Goal: Task Accomplishment & Management: Manage account settings

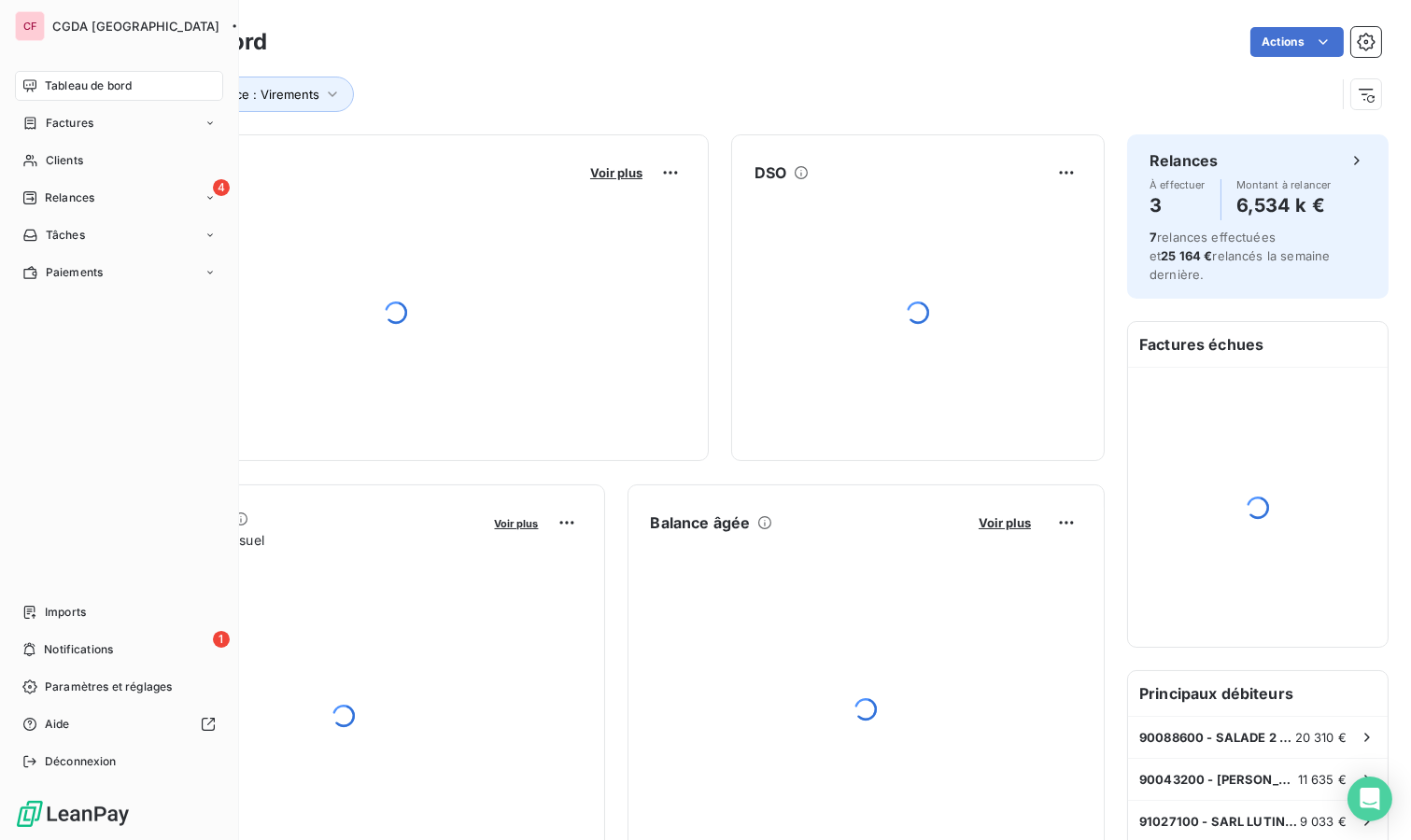
click at [27, 158] on icon at bounding box center [30, 161] width 16 height 15
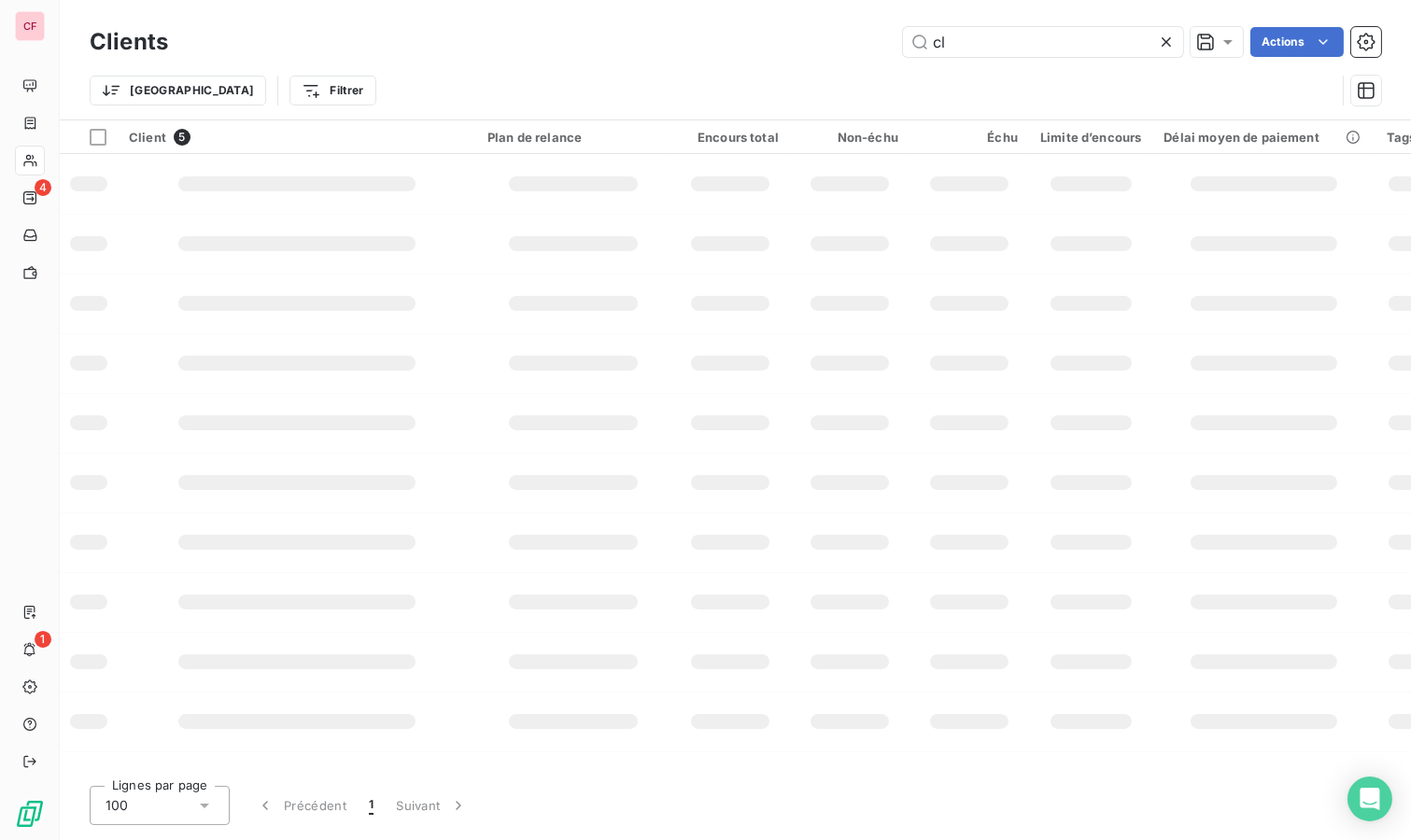
type input "c"
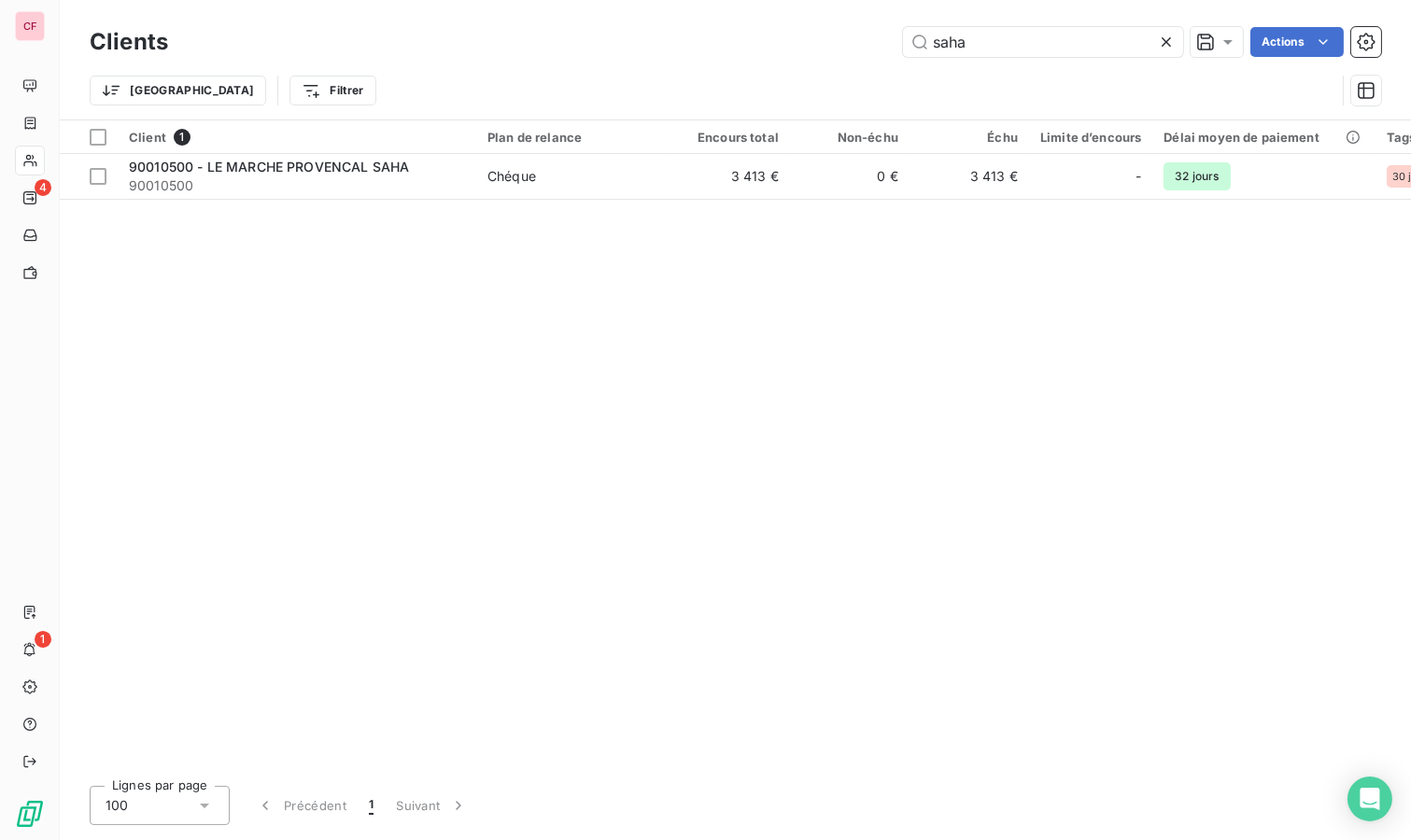
type input "saha"
click at [342, 174] on div "90010500 - LE MARCHE PROVENCAL SAHA" at bounding box center [297, 168] width 336 height 19
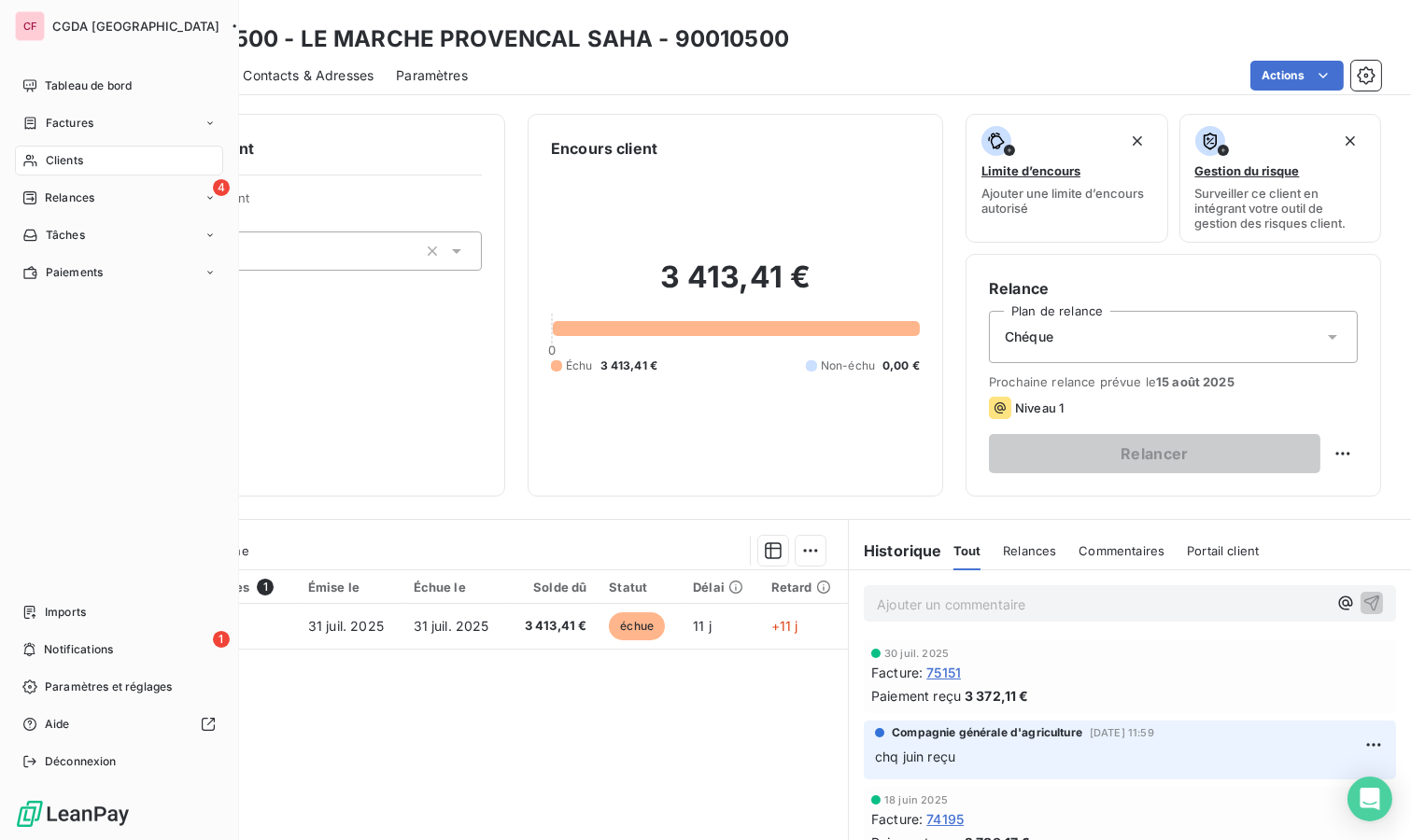
click at [41, 197] on div "Relances" at bounding box center [58, 198] width 72 height 17
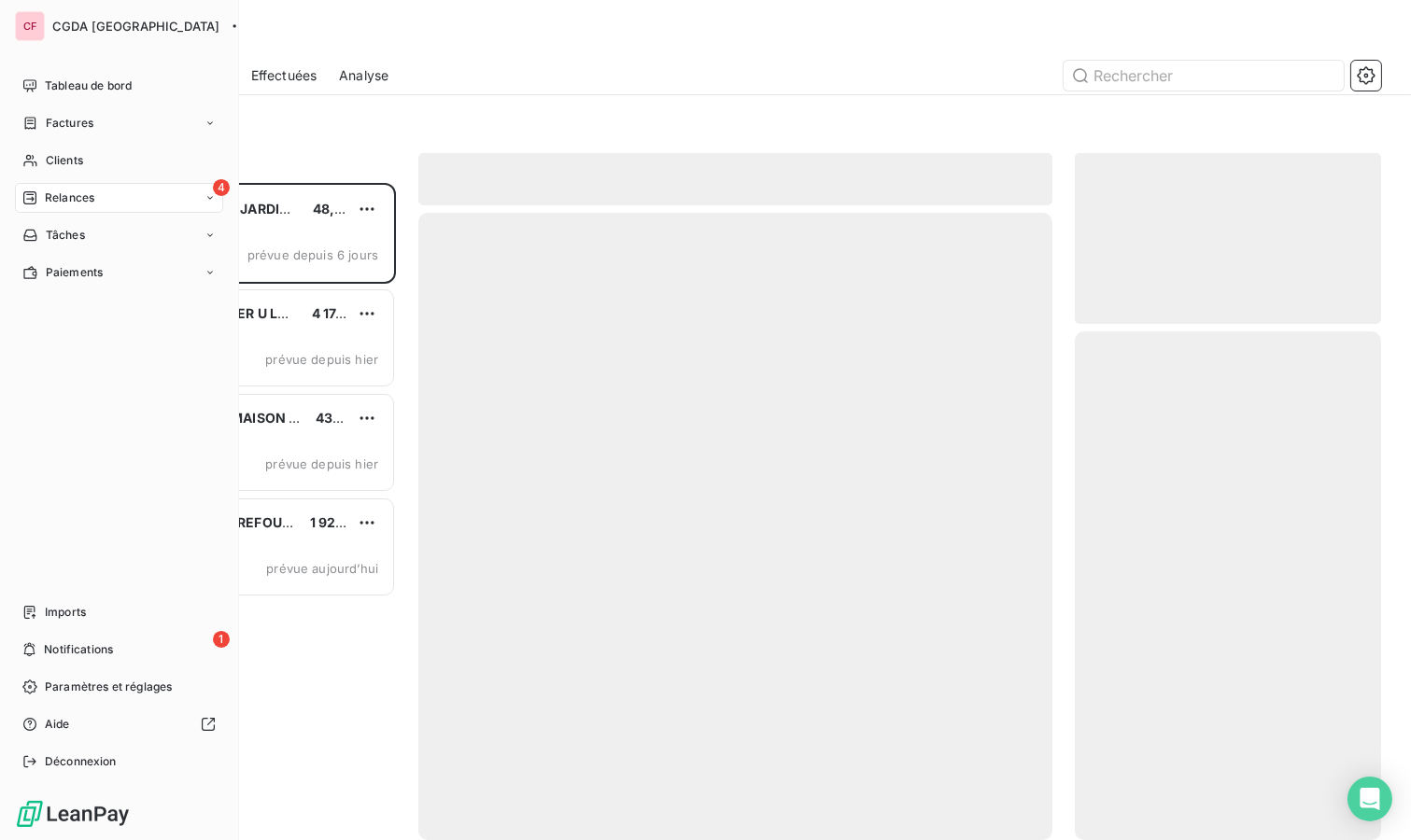
scroll to position [641, 290]
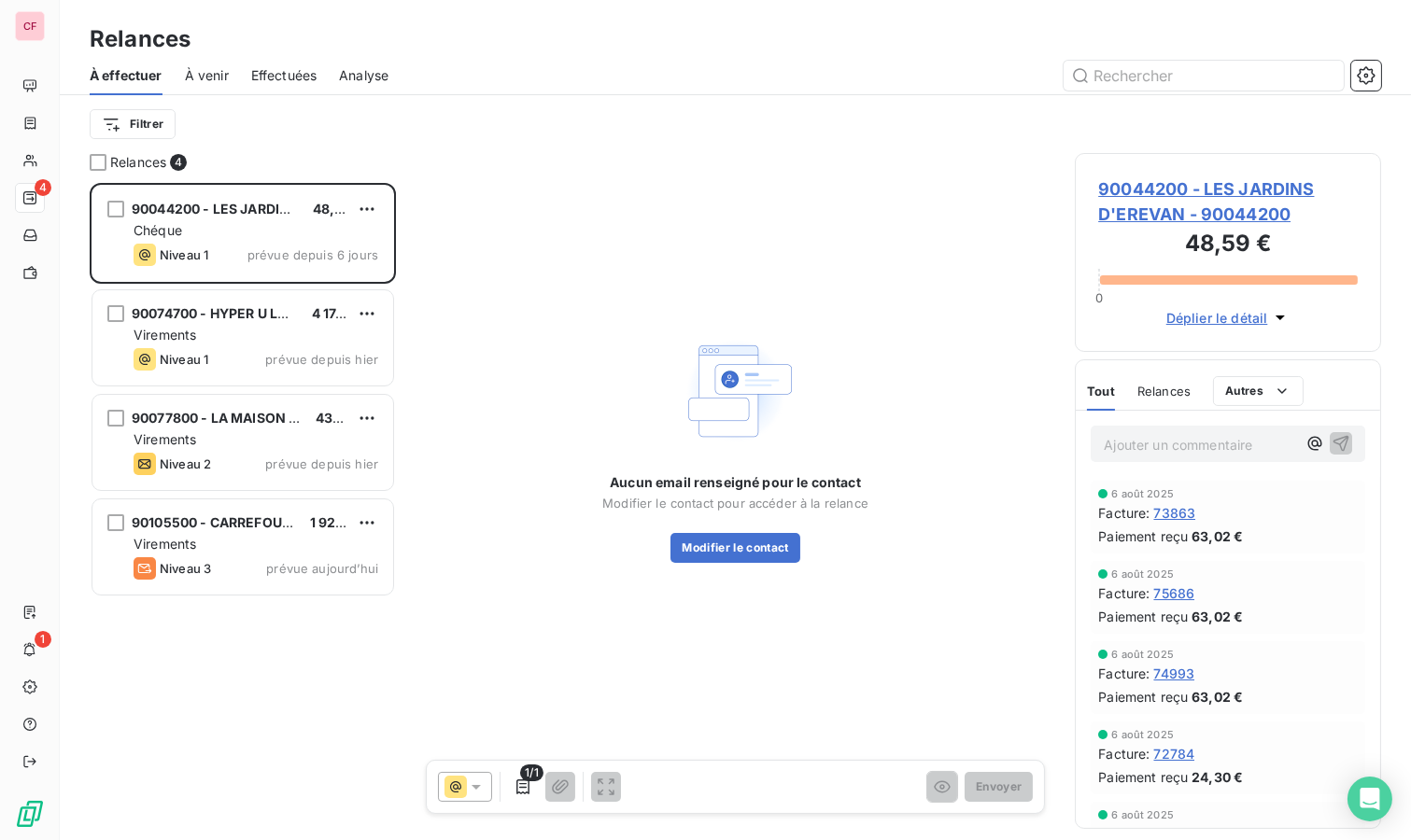
click at [267, 346] on div "90074700 - HYPER U LES ARCS - SAS PACADIS 4 174,00 € Virements Niveau 1 prévue …" at bounding box center [242, 337] width 300 height 95
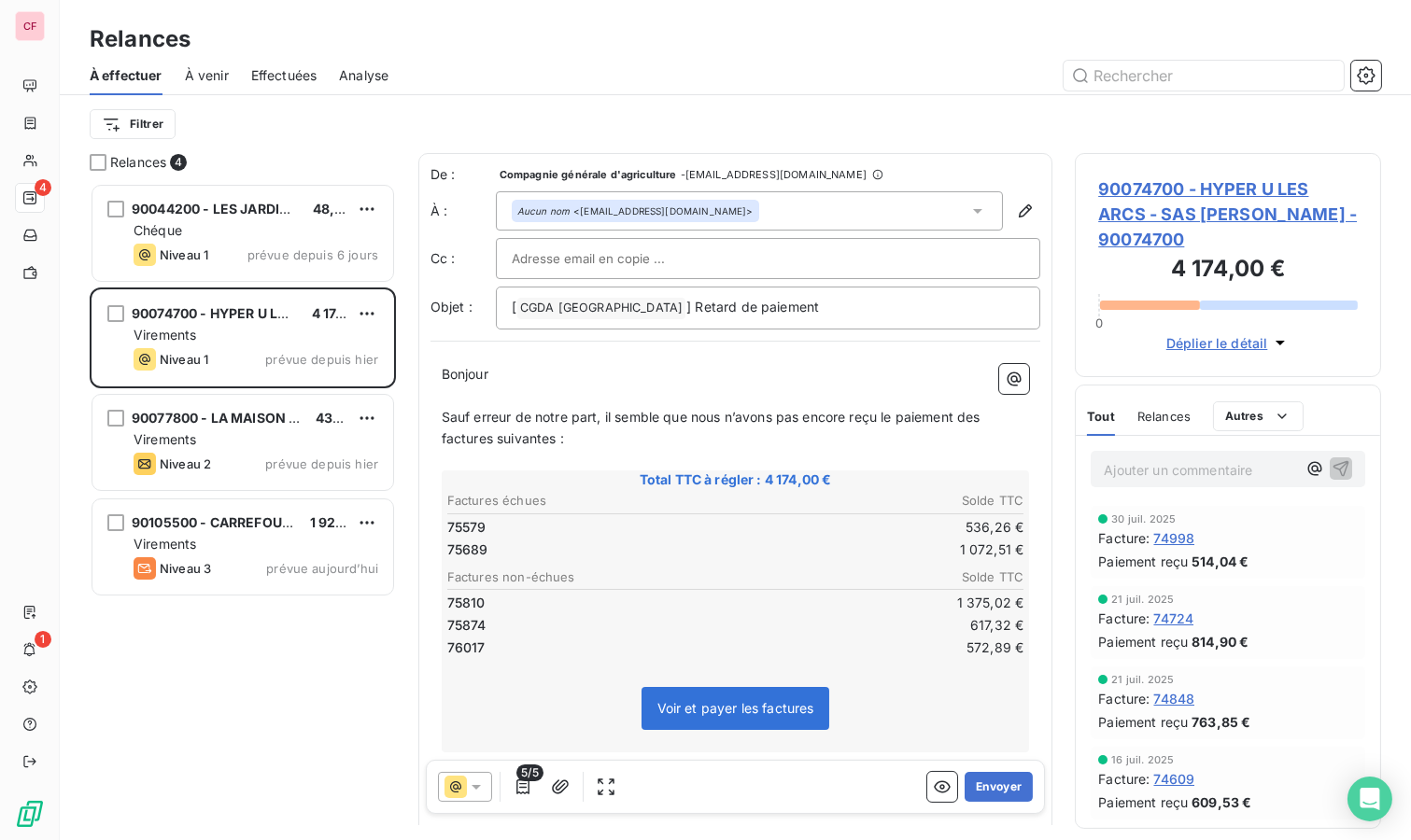
click at [1173, 176] on span "90074700 - HYPER U LES ARCS - SAS PACADIS - 90074700" at bounding box center [1228, 214] width 260 height 75
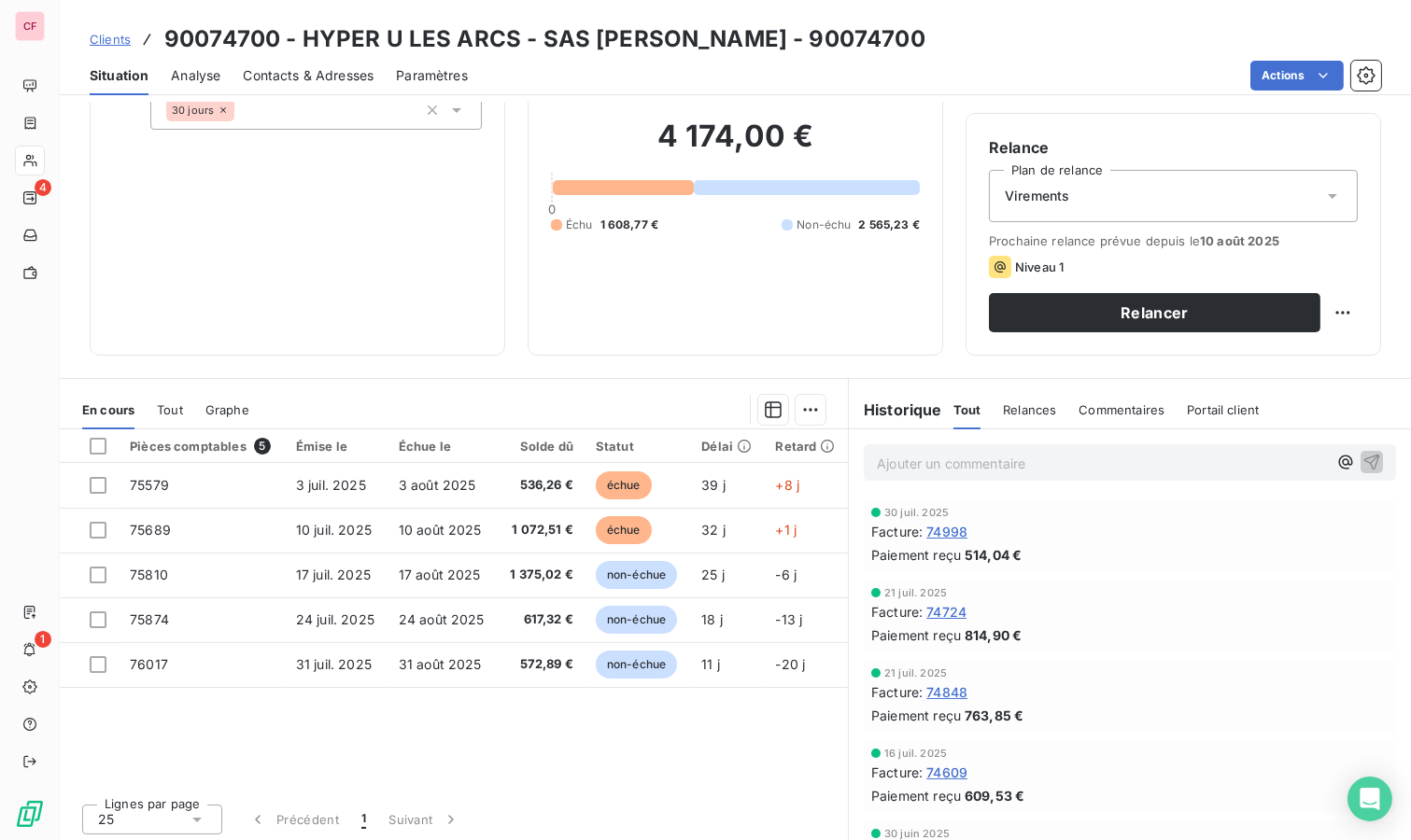
scroll to position [143, 0]
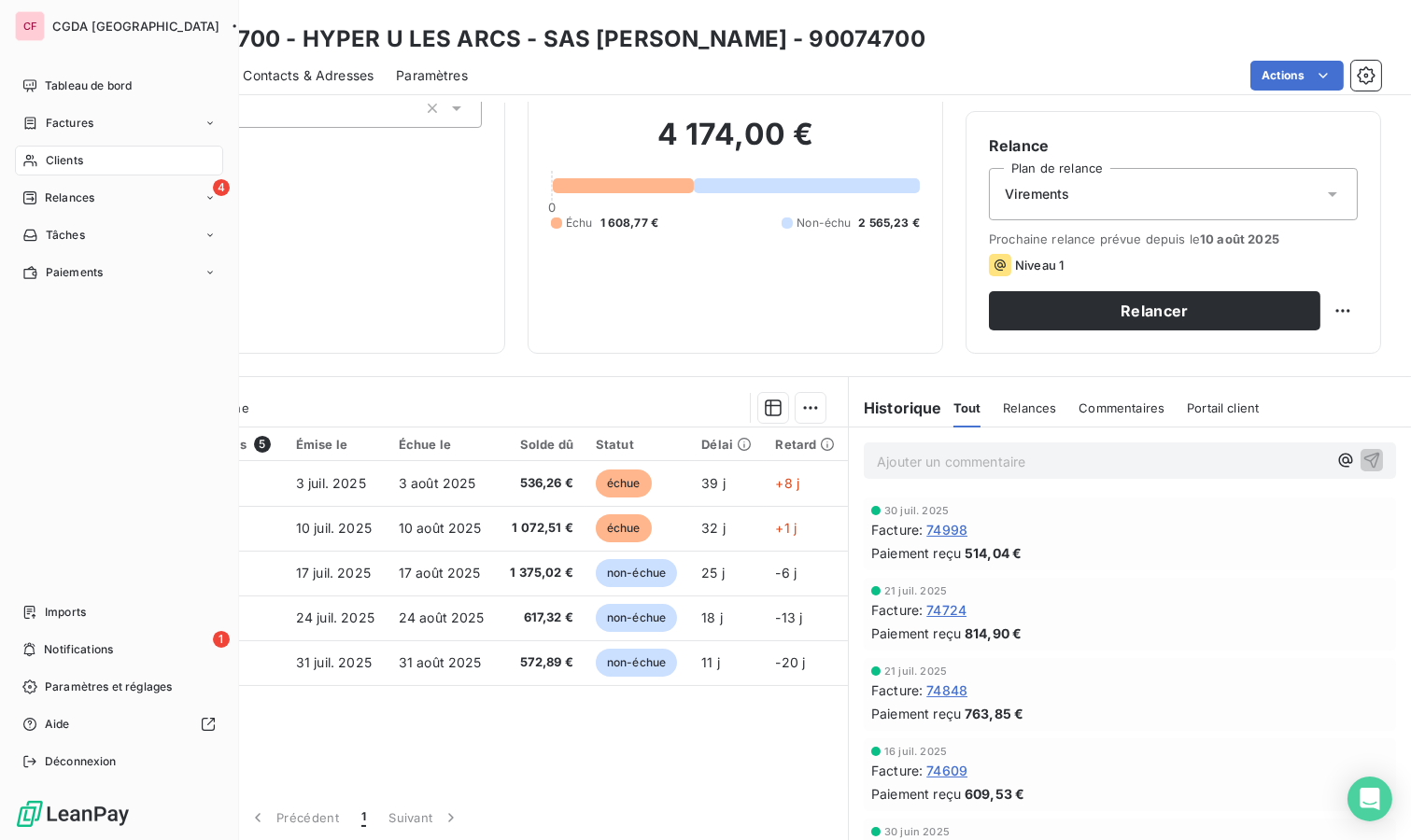
click at [34, 618] on icon at bounding box center [30, 612] width 15 height 15
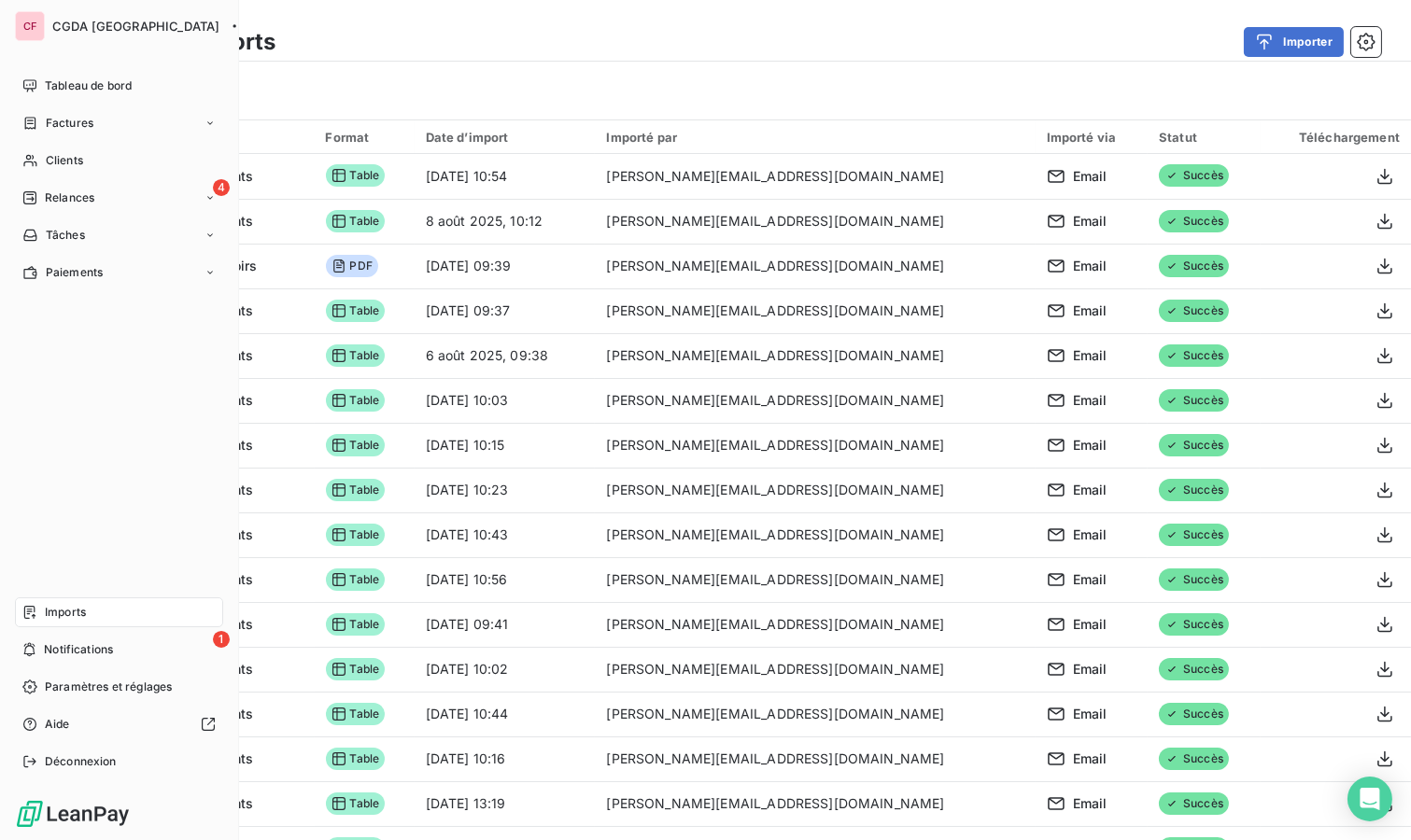
click at [60, 84] on span "Tableau de bord" at bounding box center [89, 86] width 87 height 17
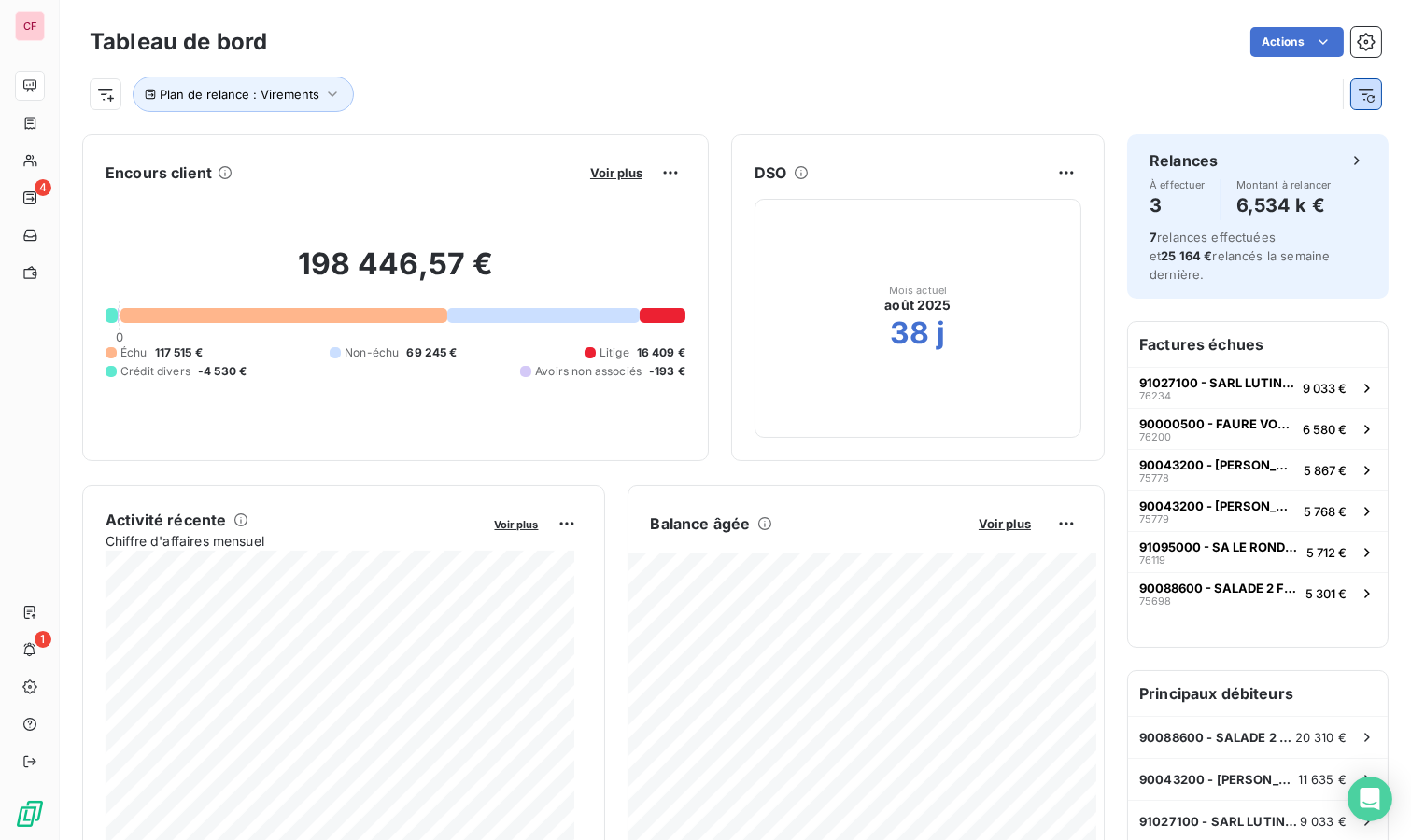
click at [1356, 89] on icon "button" at bounding box center [1366, 94] width 19 height 19
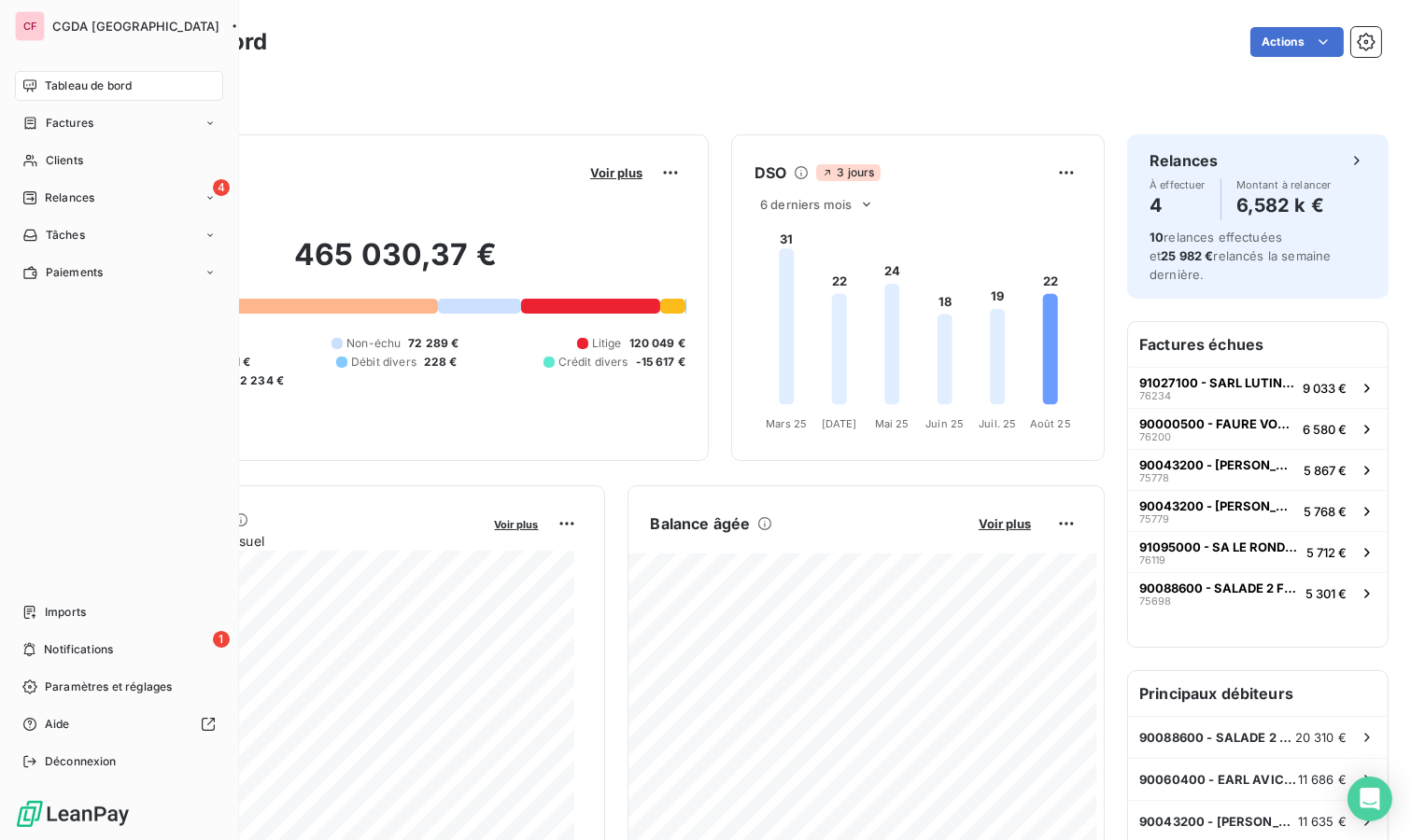
click at [23, 208] on div "4 Relances" at bounding box center [119, 198] width 208 height 30
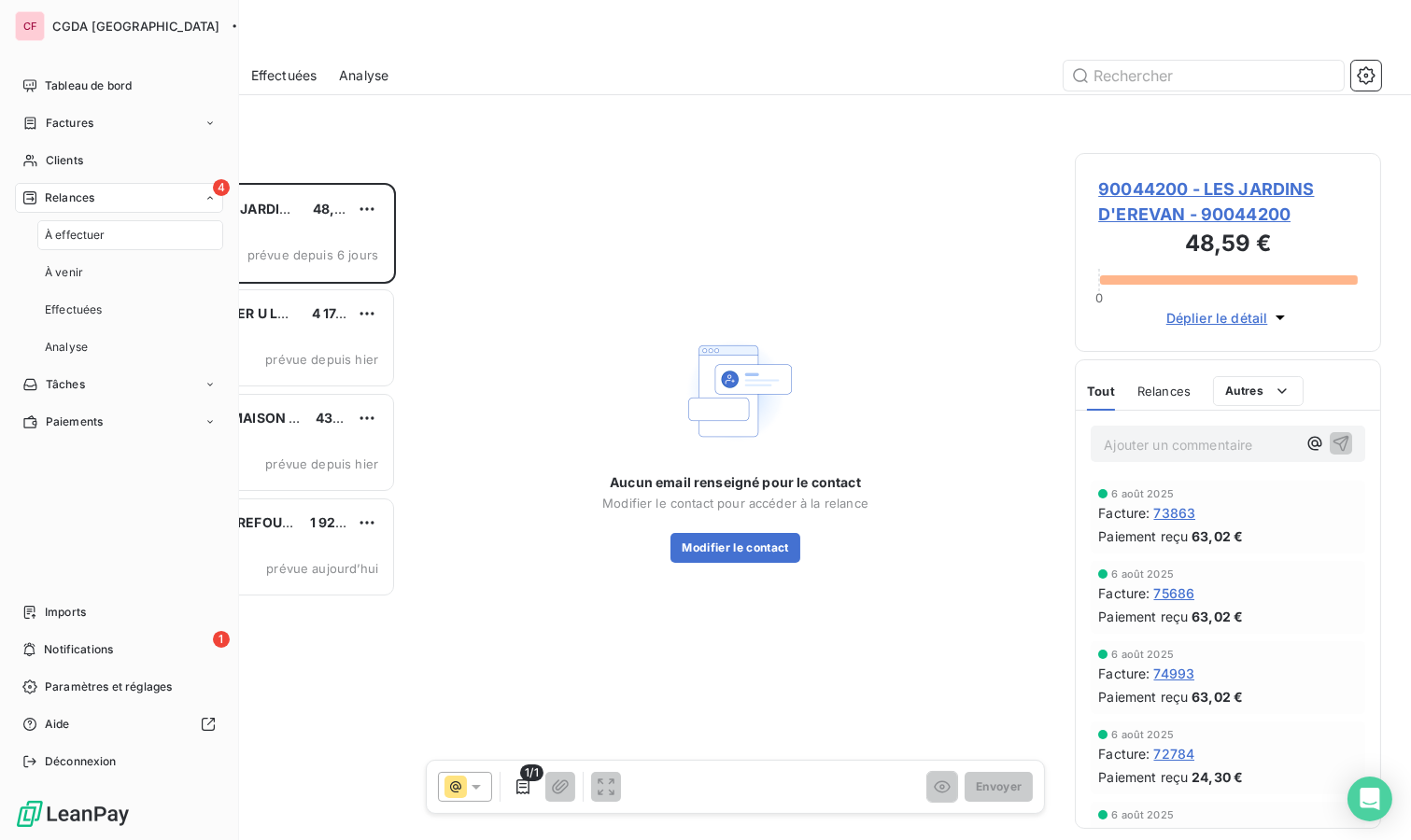
scroll to position [641, 290]
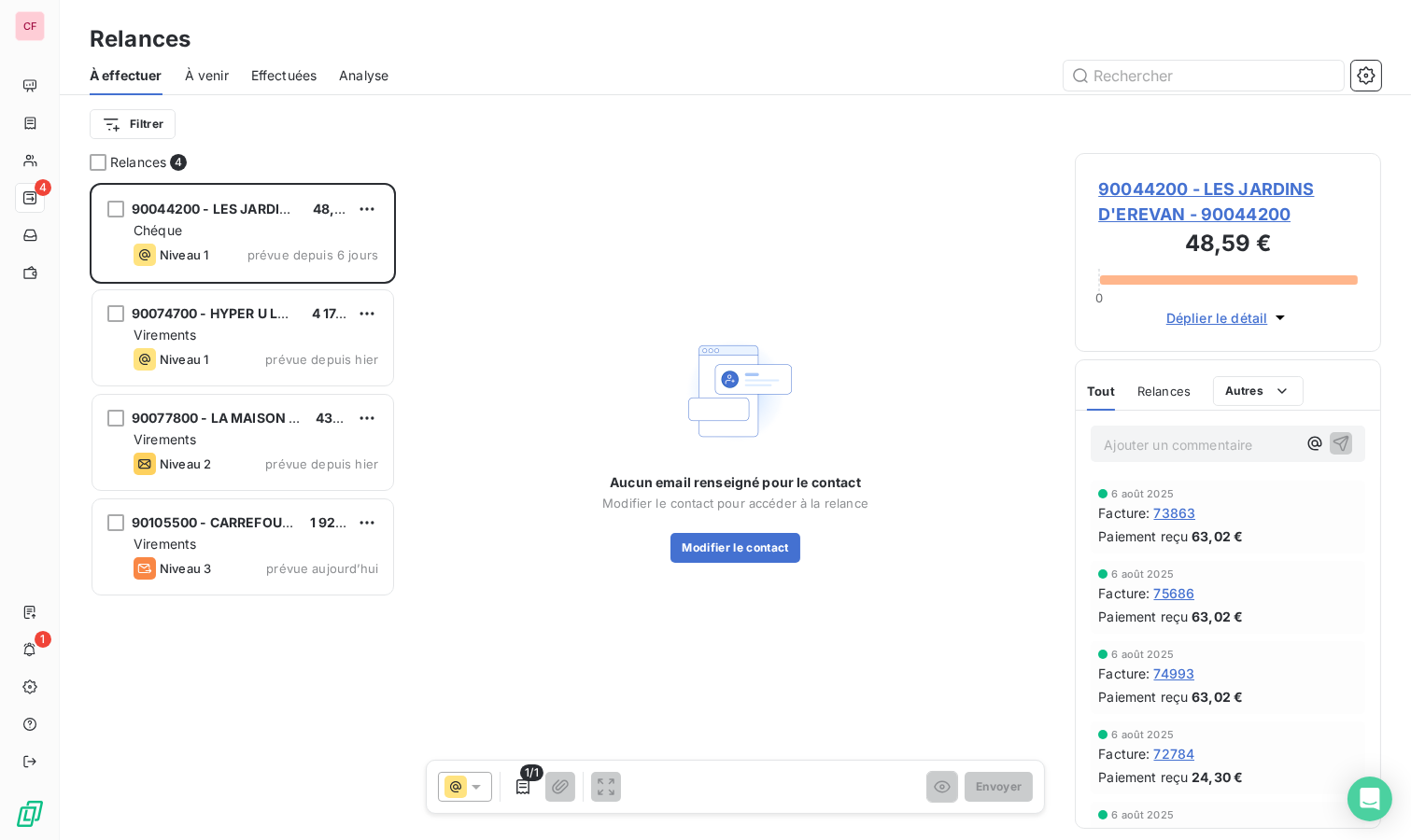
click at [291, 446] on div "Virements" at bounding box center [256, 440] width 245 height 19
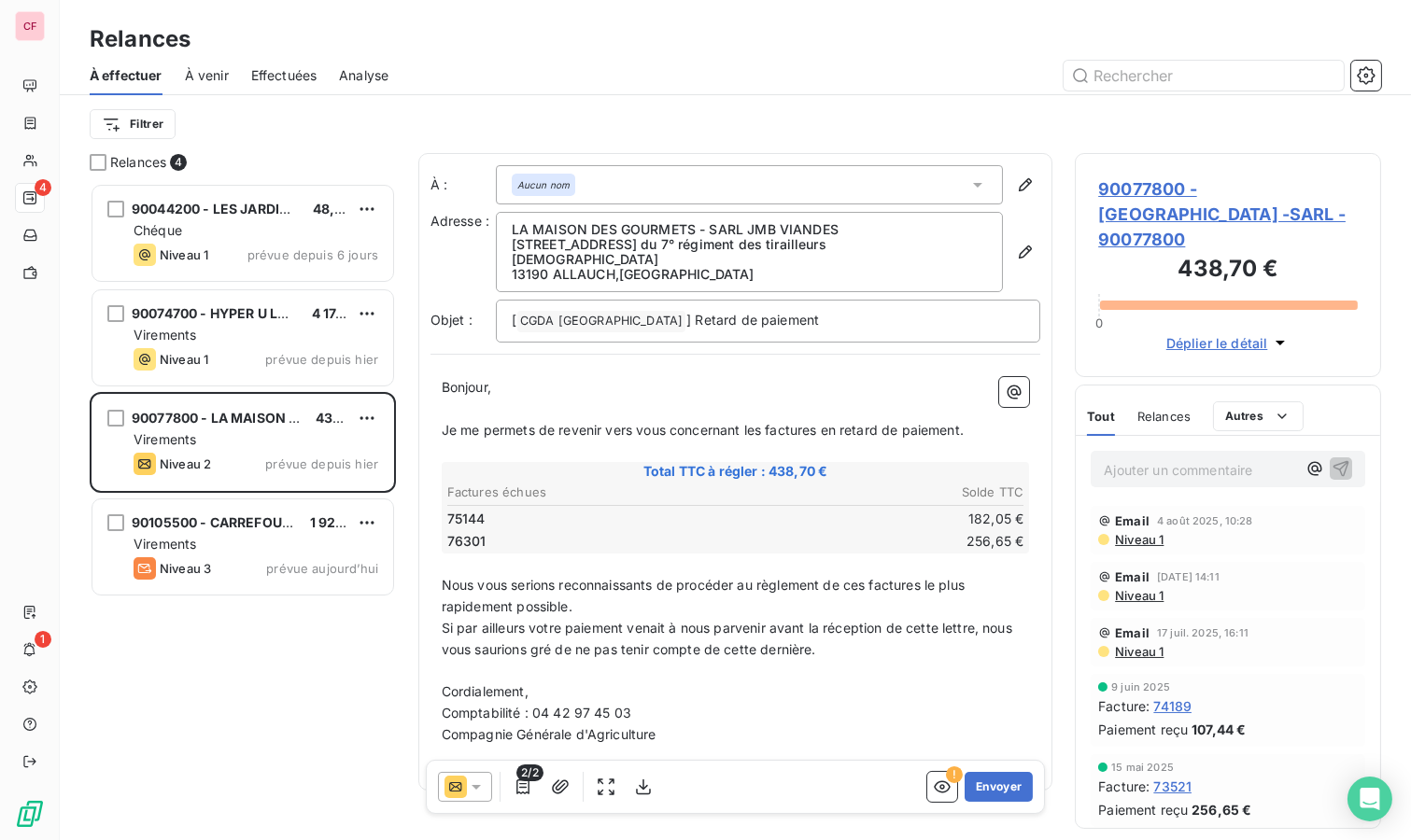
click at [1146, 189] on span "90077800 - LA MAISON DES GOURMETS -SARL - 90077800" at bounding box center [1228, 214] width 260 height 75
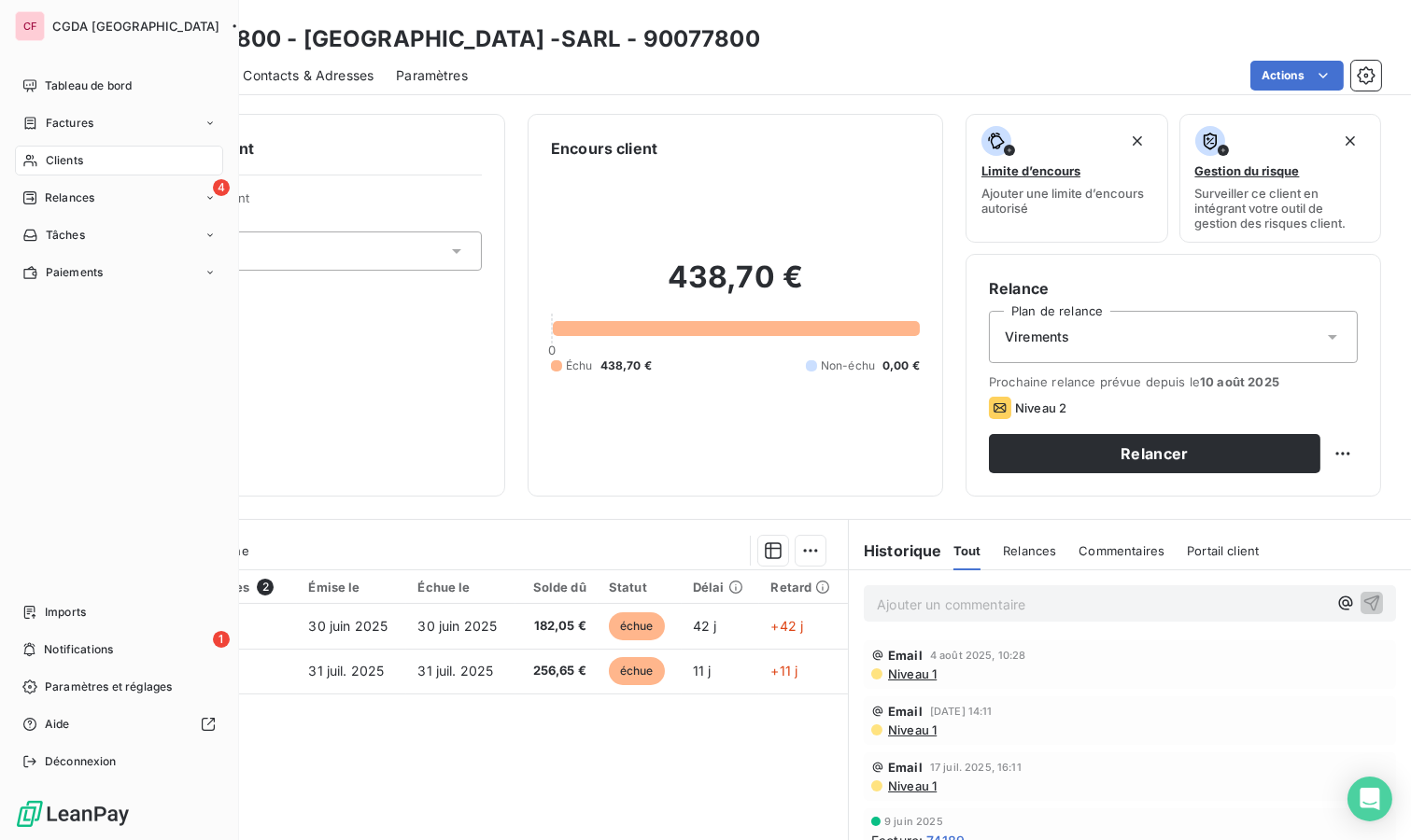
click at [95, 190] on div "4 Relances" at bounding box center [119, 198] width 208 height 30
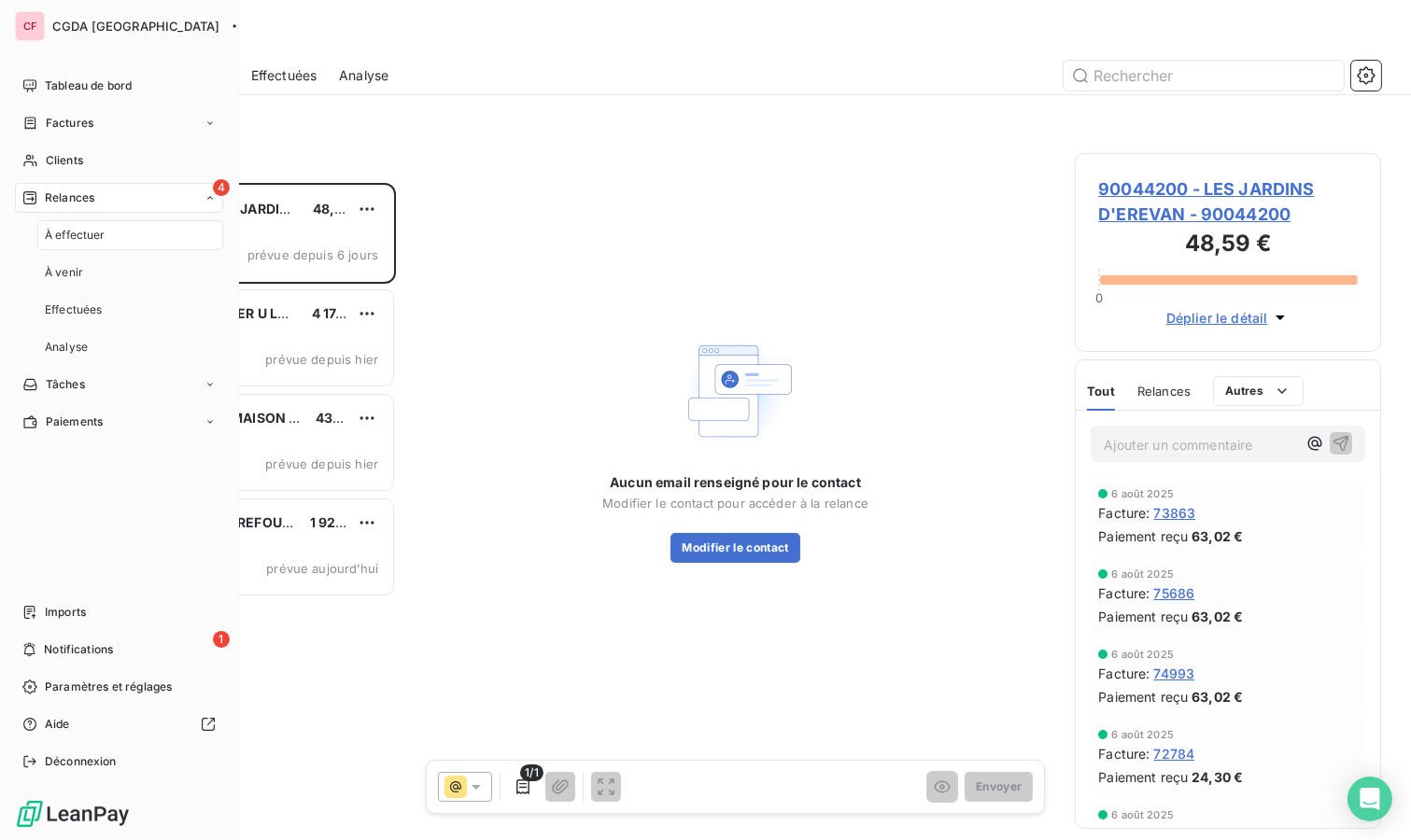
scroll to position [641, 290]
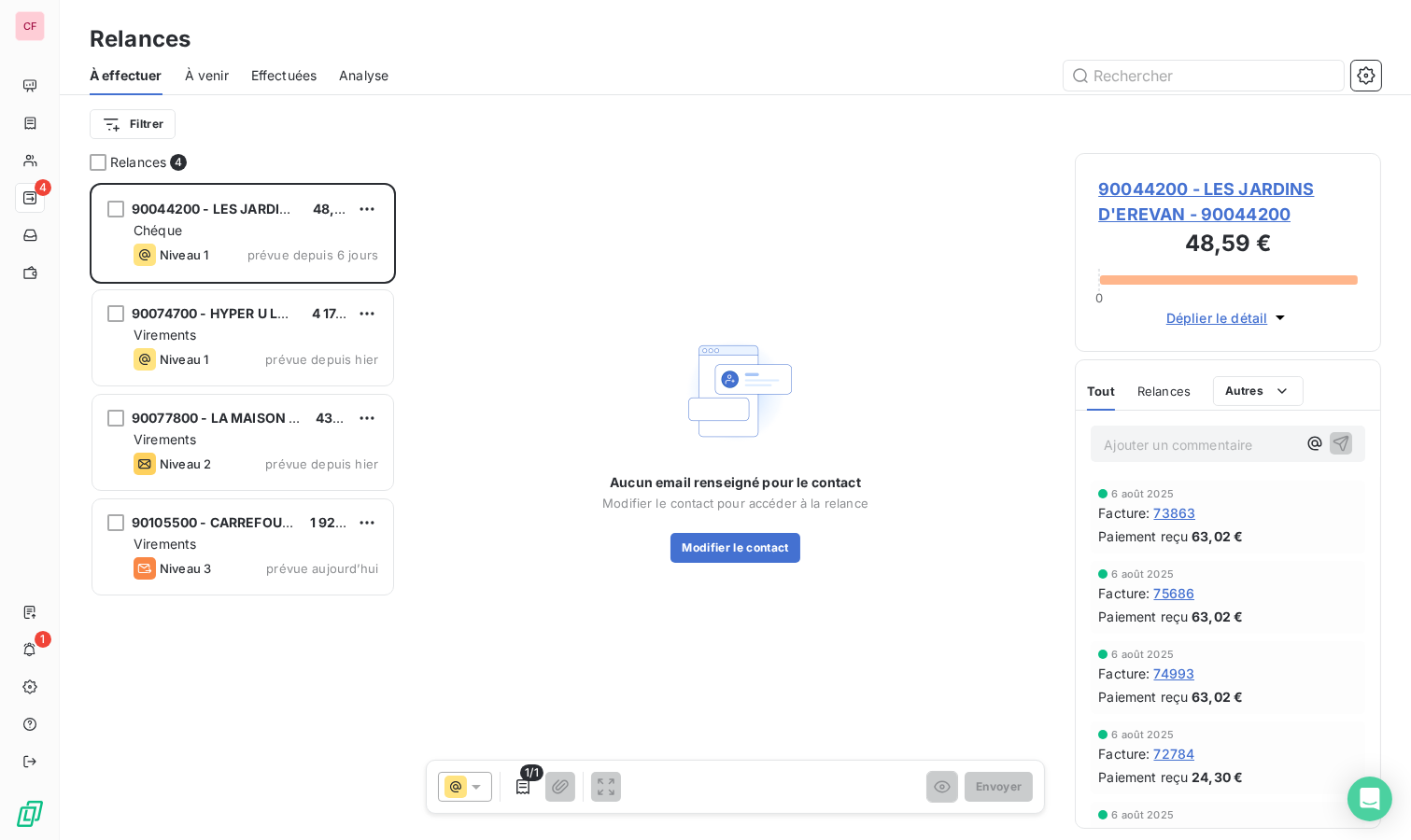
click at [263, 543] on div "Virements" at bounding box center [256, 544] width 245 height 19
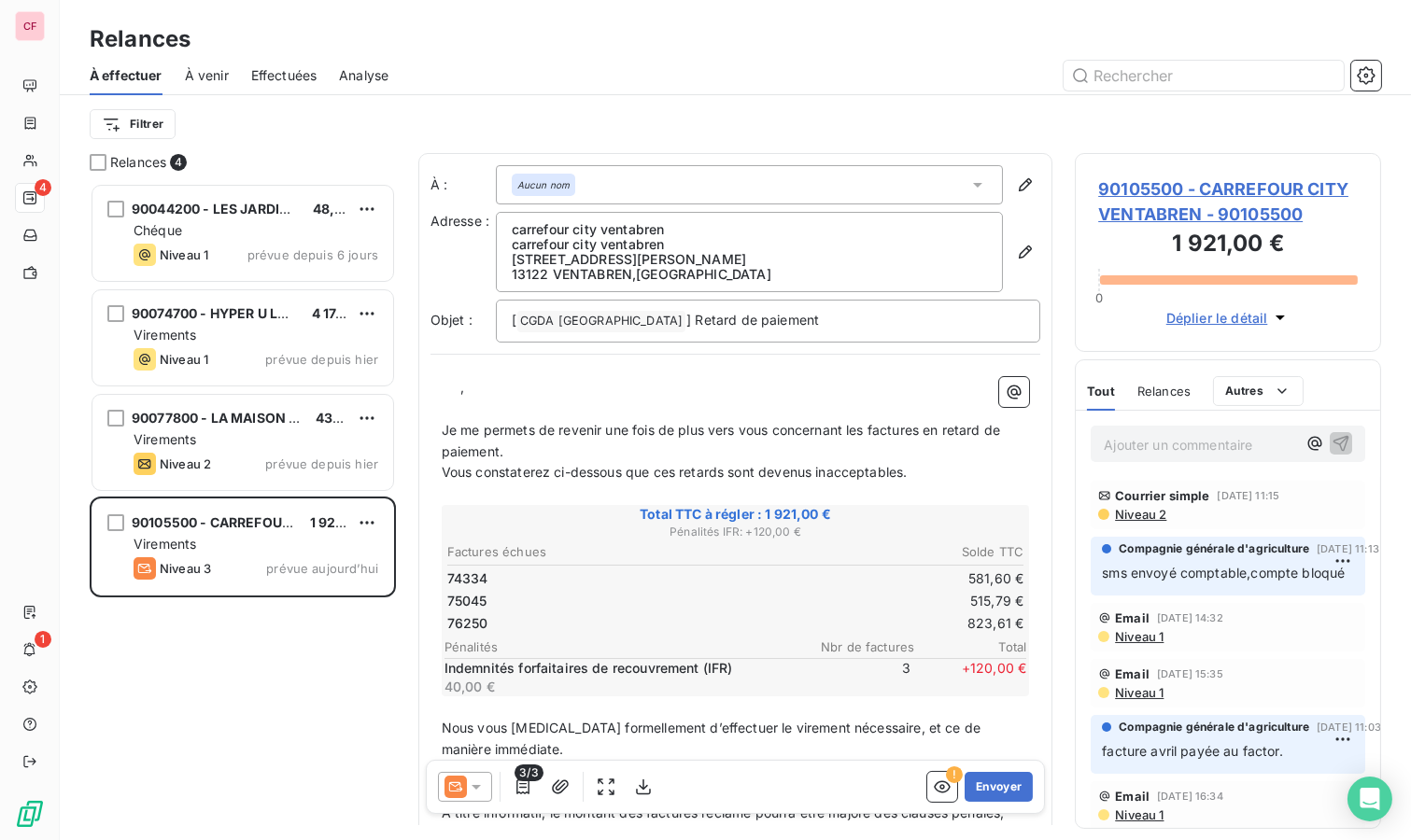
click at [1146, 194] on span "90105500 - CARREFOUR CITY VENTABREN - 90105500" at bounding box center [1228, 202] width 260 height 51
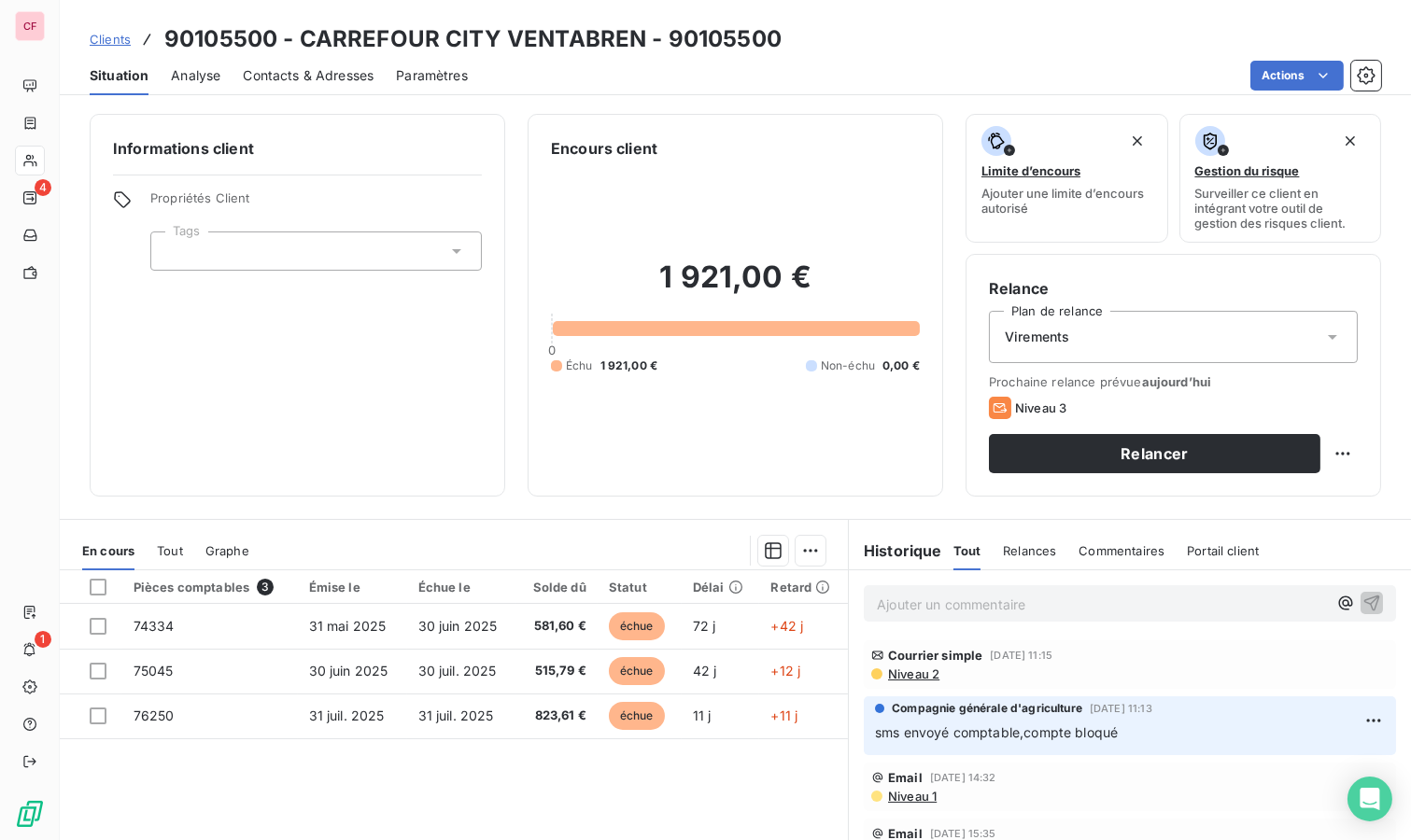
scroll to position [104, 0]
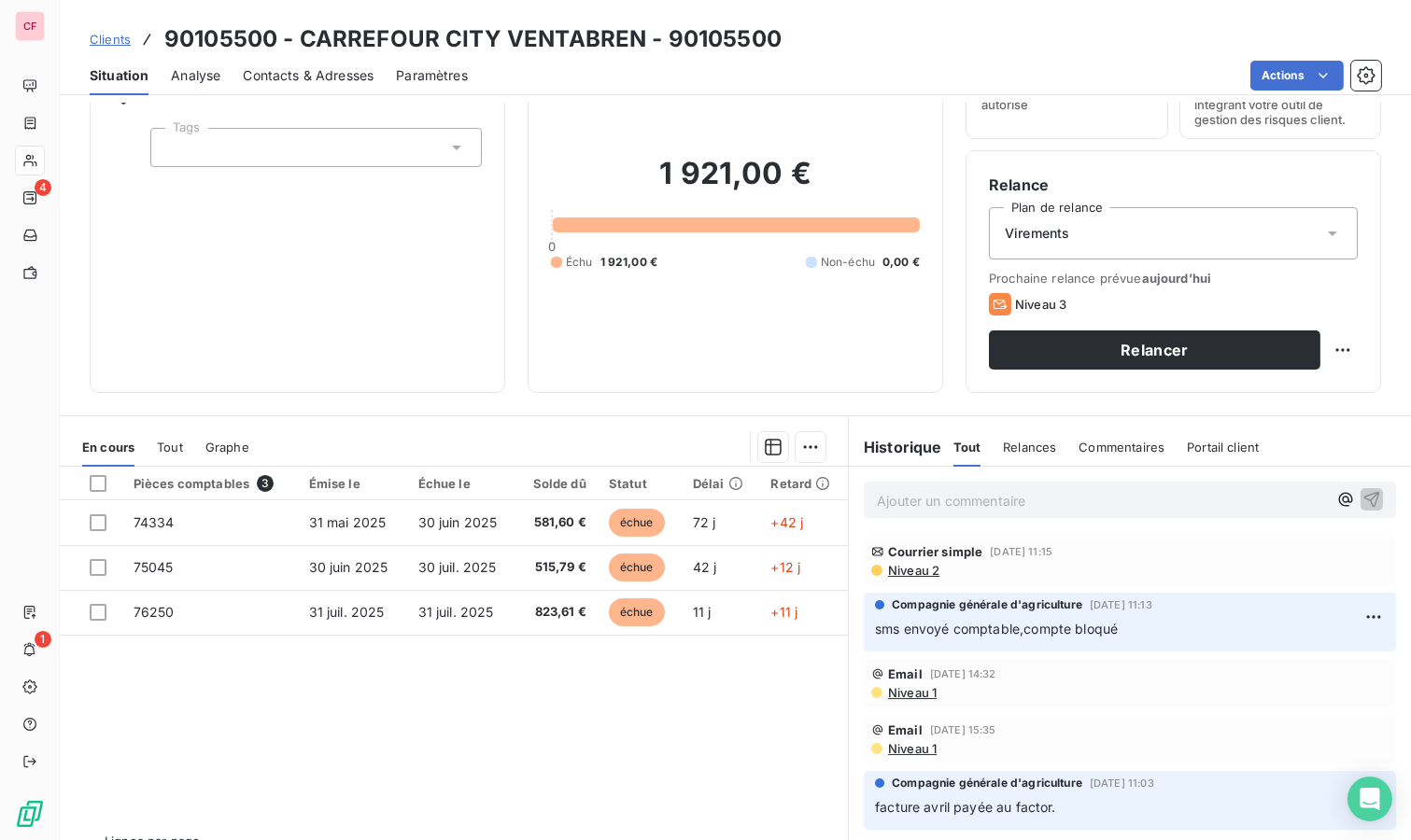
click at [654, 343] on div "1 921,00 € 0 Échu 1 921,00 € Non-échu 0,00 €" at bounding box center [736, 212] width 369 height 314
click at [1329, 351] on html "CF 4 1 Clients 90105500 - CARREFOUR CITY VENTABREN - 90105500 Situation Analyse…" at bounding box center [706, 420] width 1411 height 840
click at [1291, 390] on div "Replanifier cette action" at bounding box center [1250, 390] width 167 height 30
select select "7"
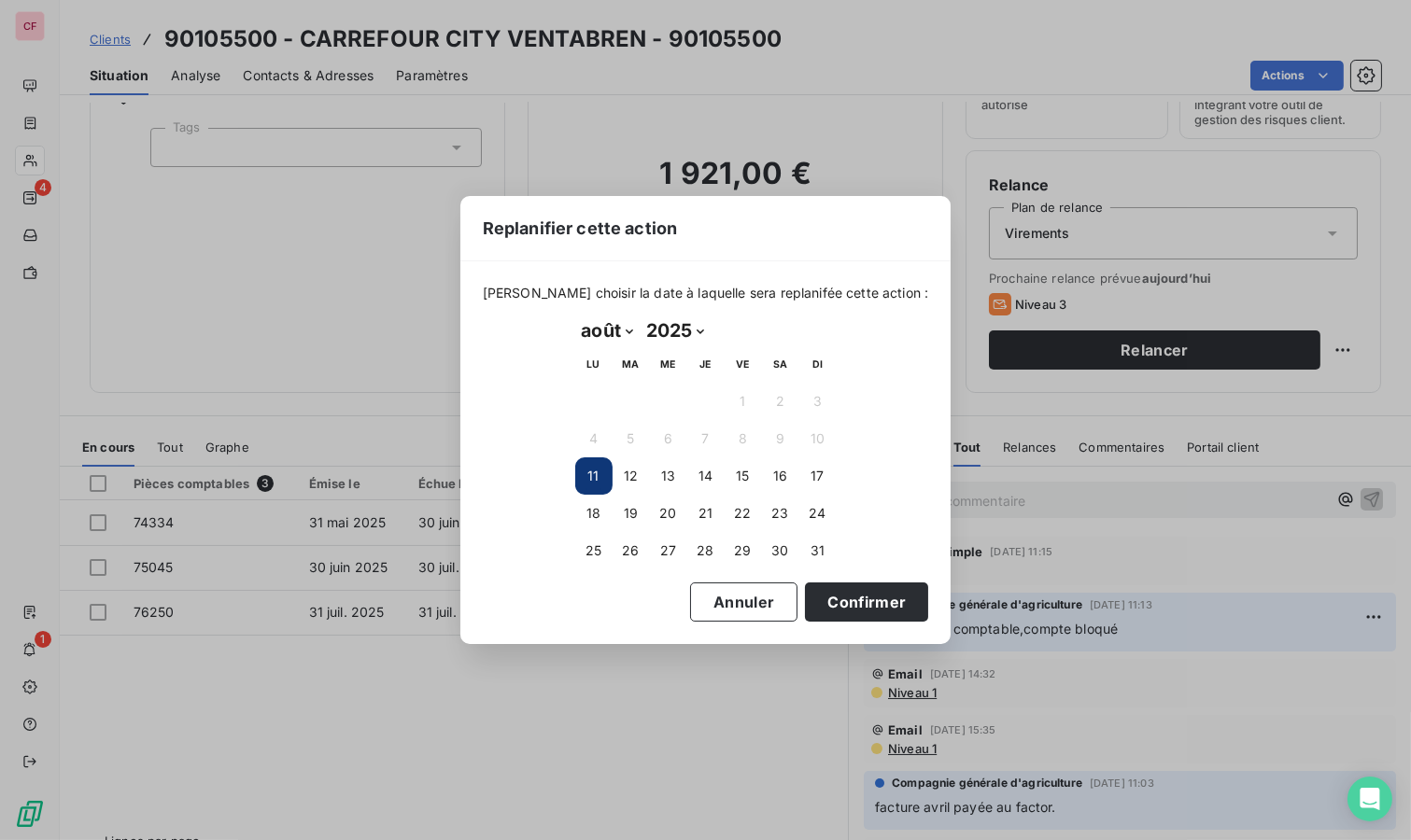
click at [632, 514] on button "19" at bounding box center [631, 513] width 38 height 38
click at [835, 597] on button "Confirmer" at bounding box center [867, 603] width 123 height 40
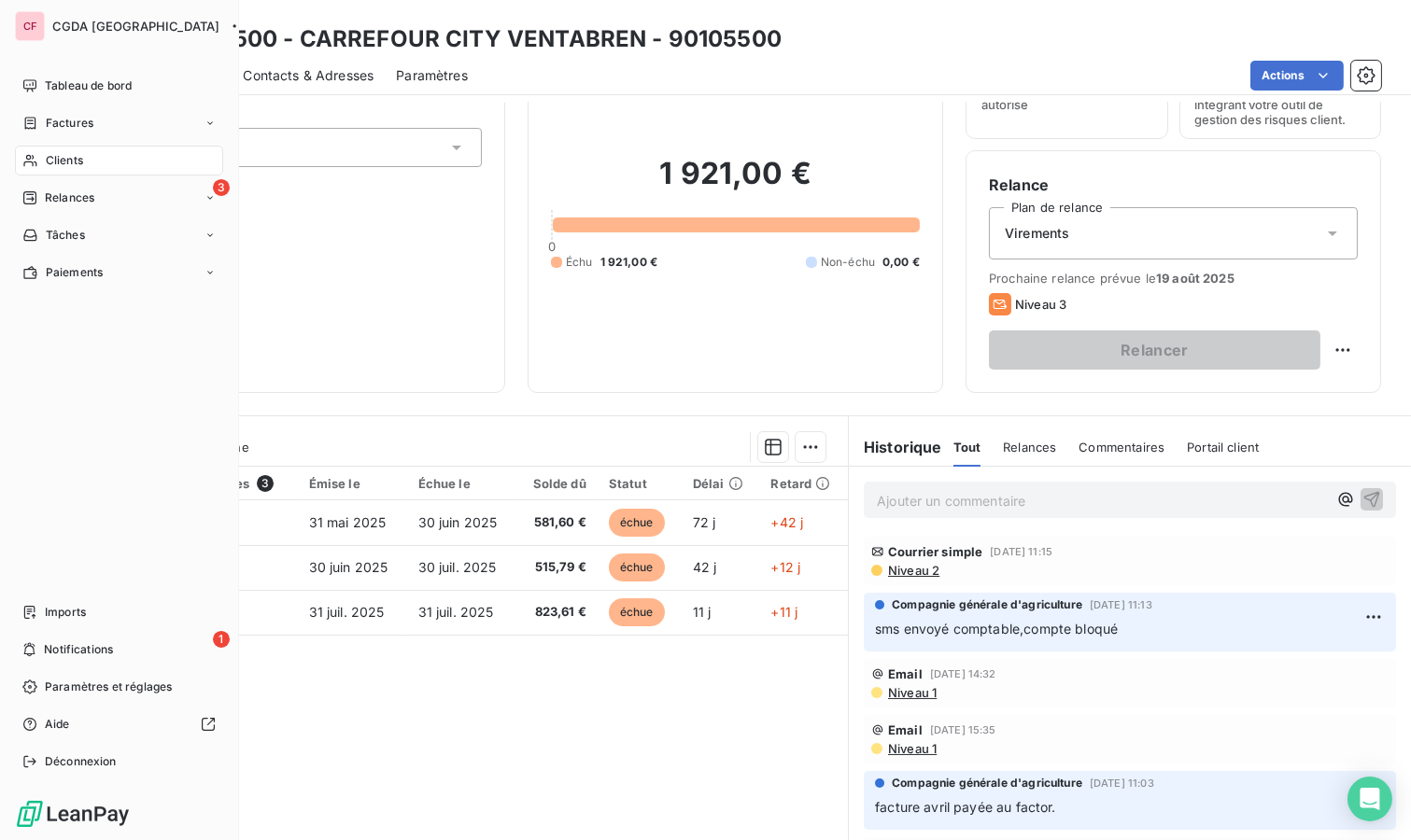
click at [48, 87] on span "Tableau de bord" at bounding box center [89, 86] width 87 height 17
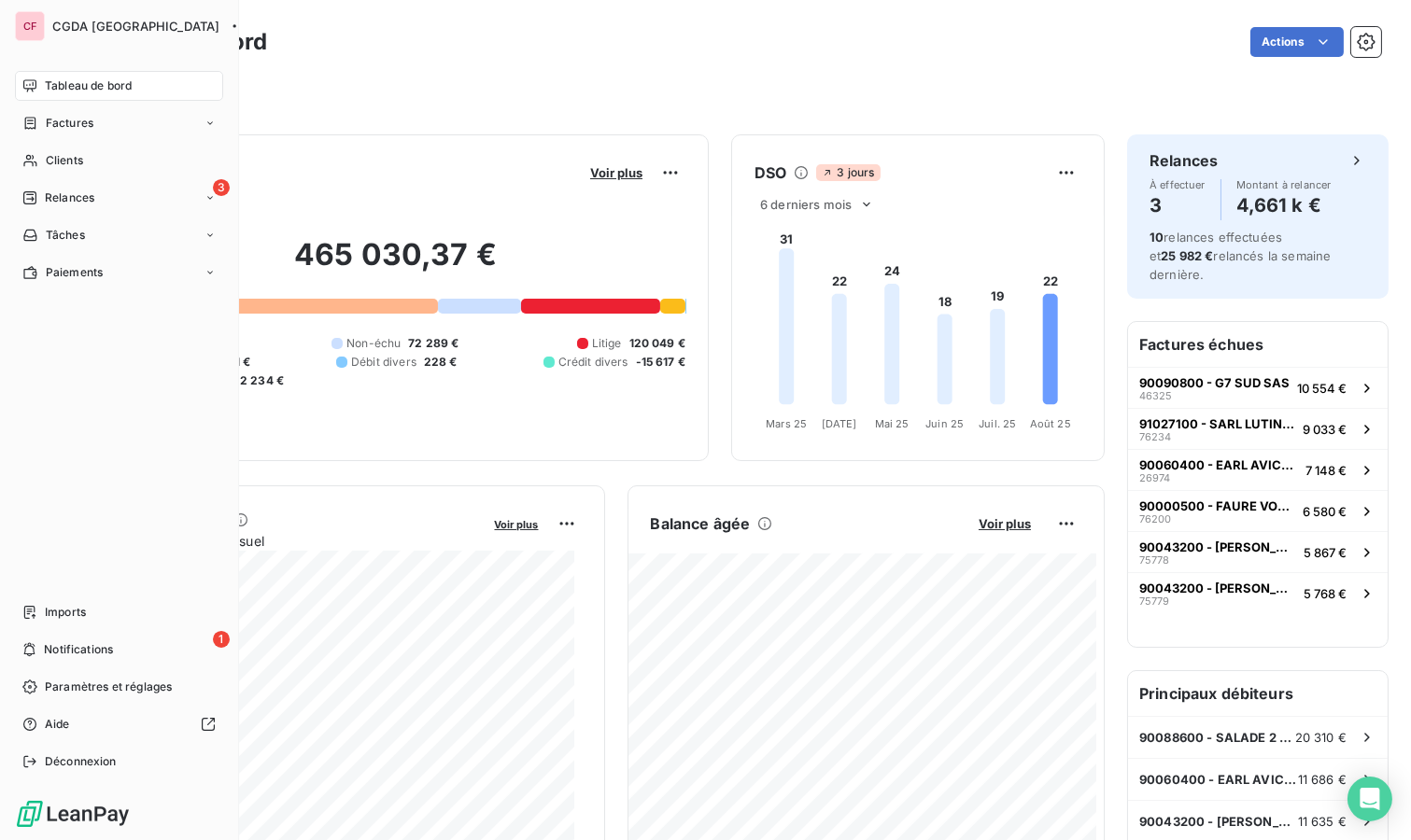
click at [89, 201] on span "Relances" at bounding box center [70, 198] width 50 height 17
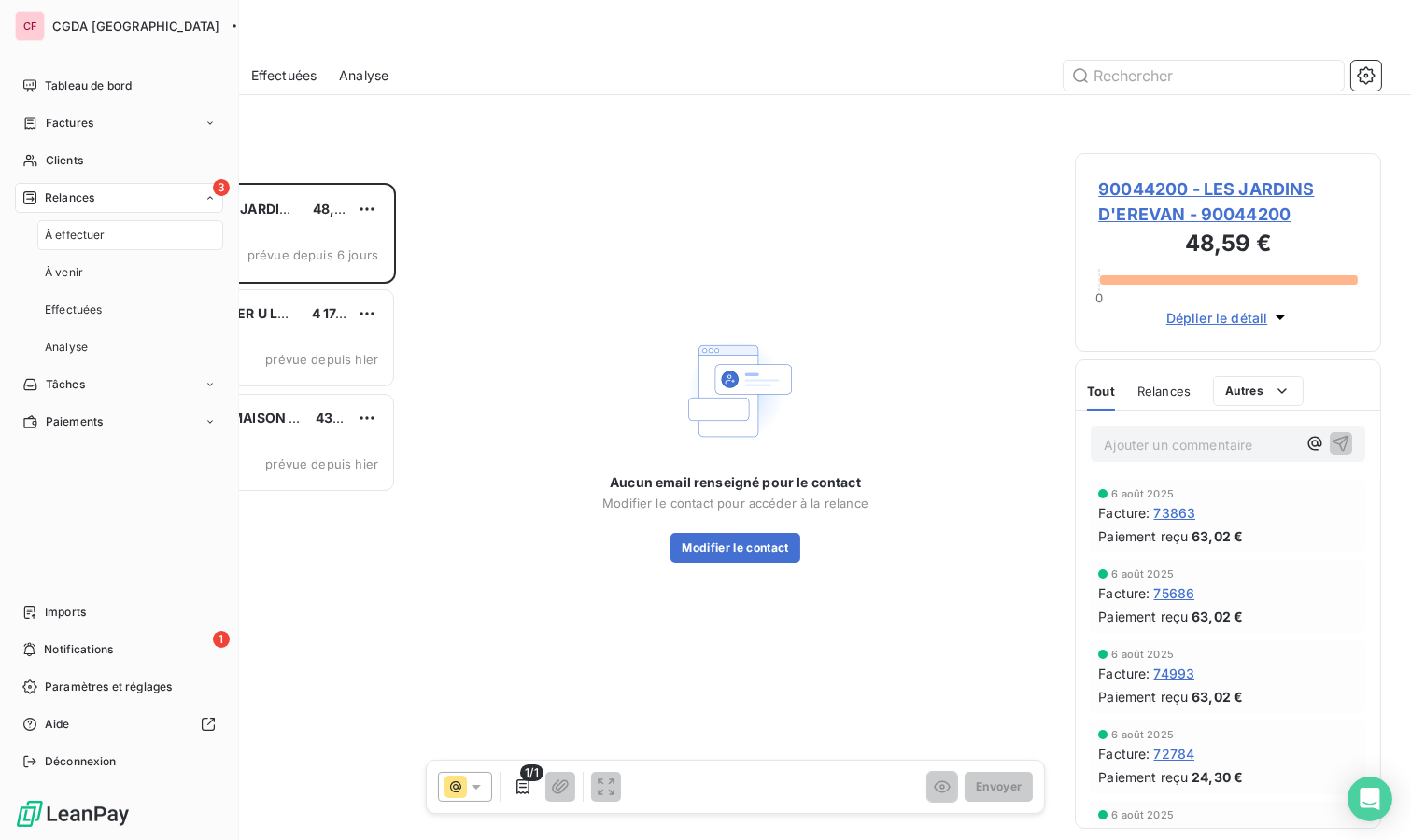
scroll to position [641, 290]
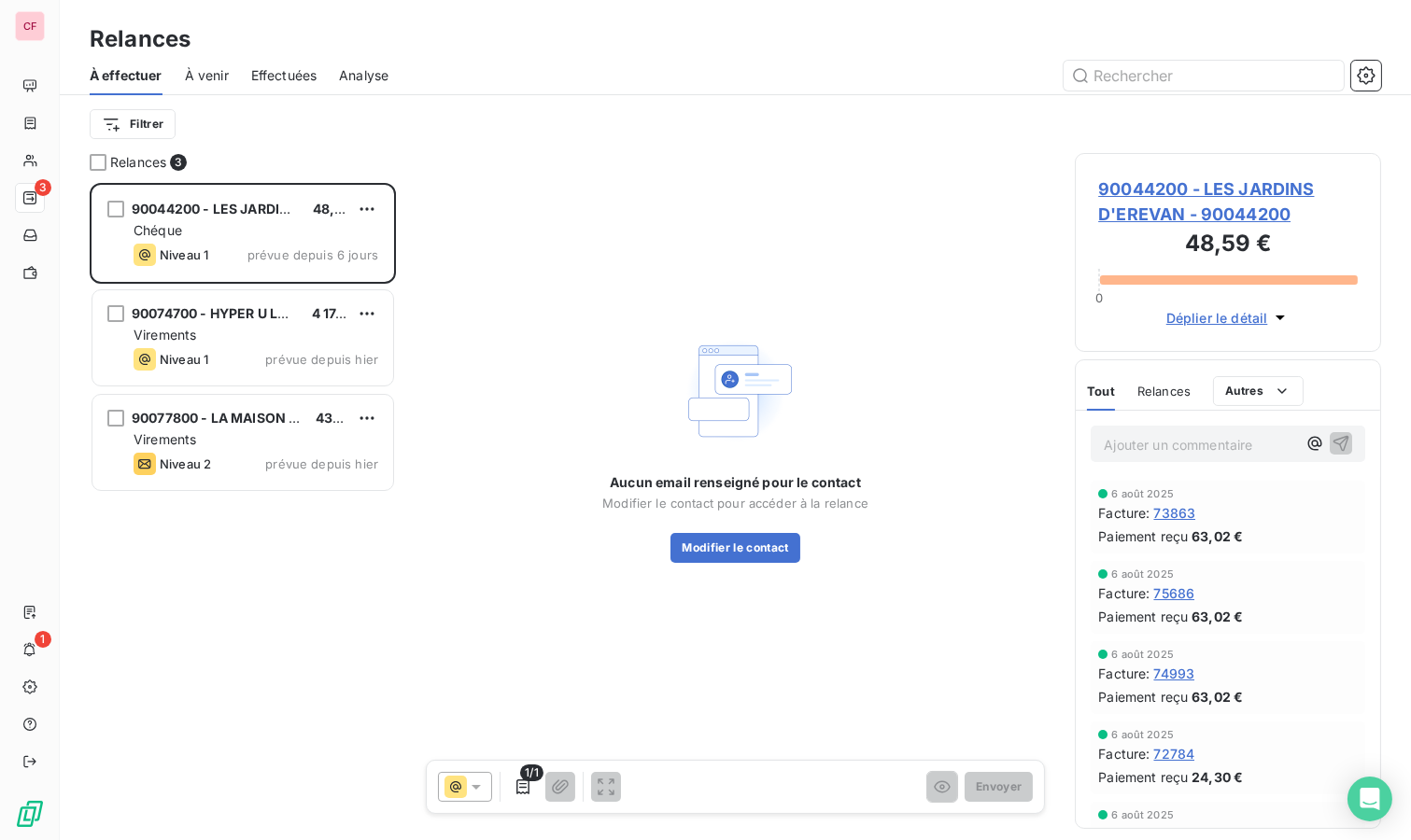
click at [221, 300] on div "90074700 - HYPER U LES ARCS - SAS PACADIS 4 174,00 € Virements Niveau 1 prévue …" at bounding box center [242, 337] width 300 height 95
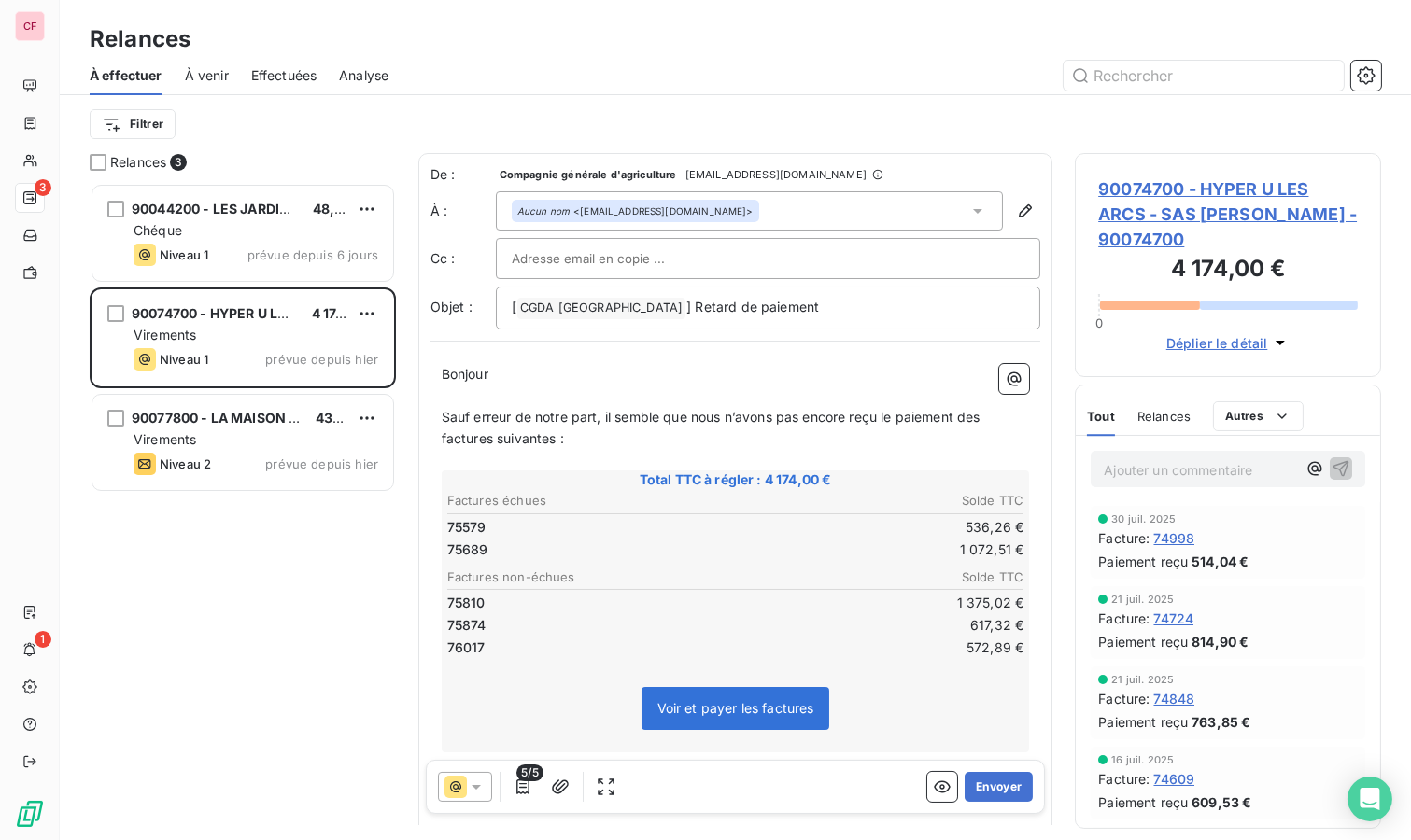
click at [241, 210] on span "90044200 - LES JARDINS D'EREVAN" at bounding box center [251, 208] width 238 height 16
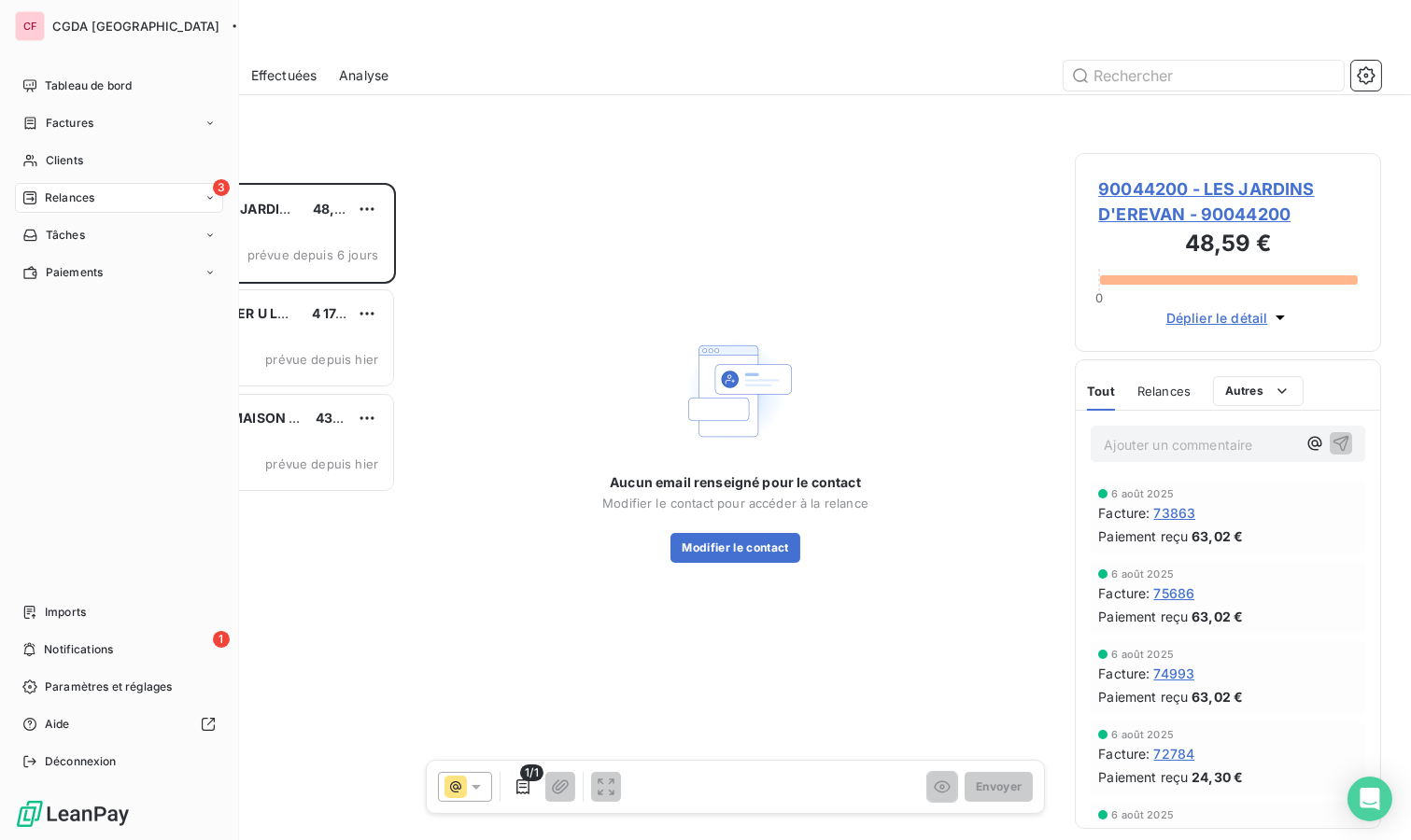
click at [33, 86] on icon at bounding box center [30, 86] width 15 height 15
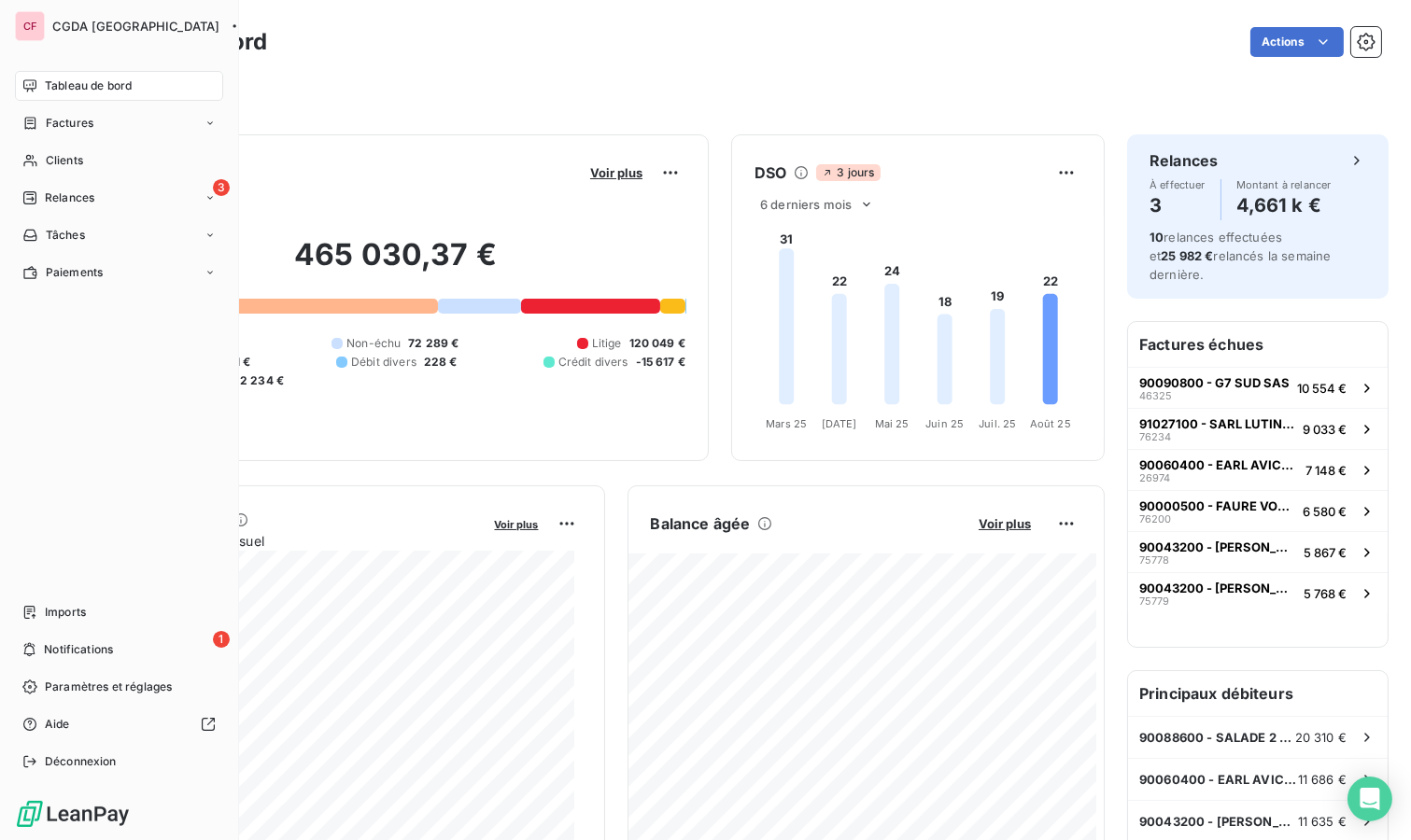
click at [75, 644] on span "Notifications" at bounding box center [78, 650] width 69 height 17
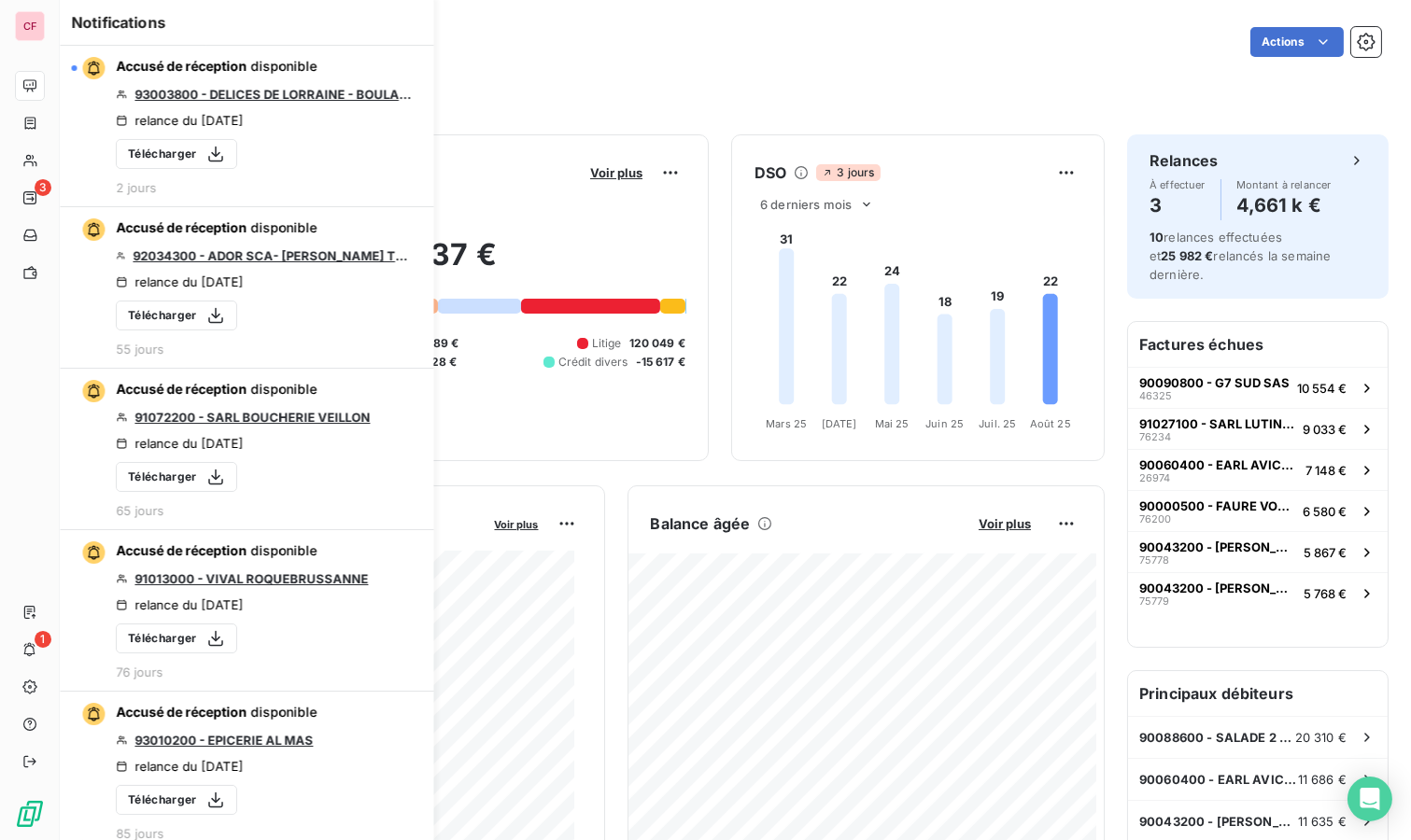
click at [621, 48] on div "Actions" at bounding box center [835, 42] width 1092 height 30
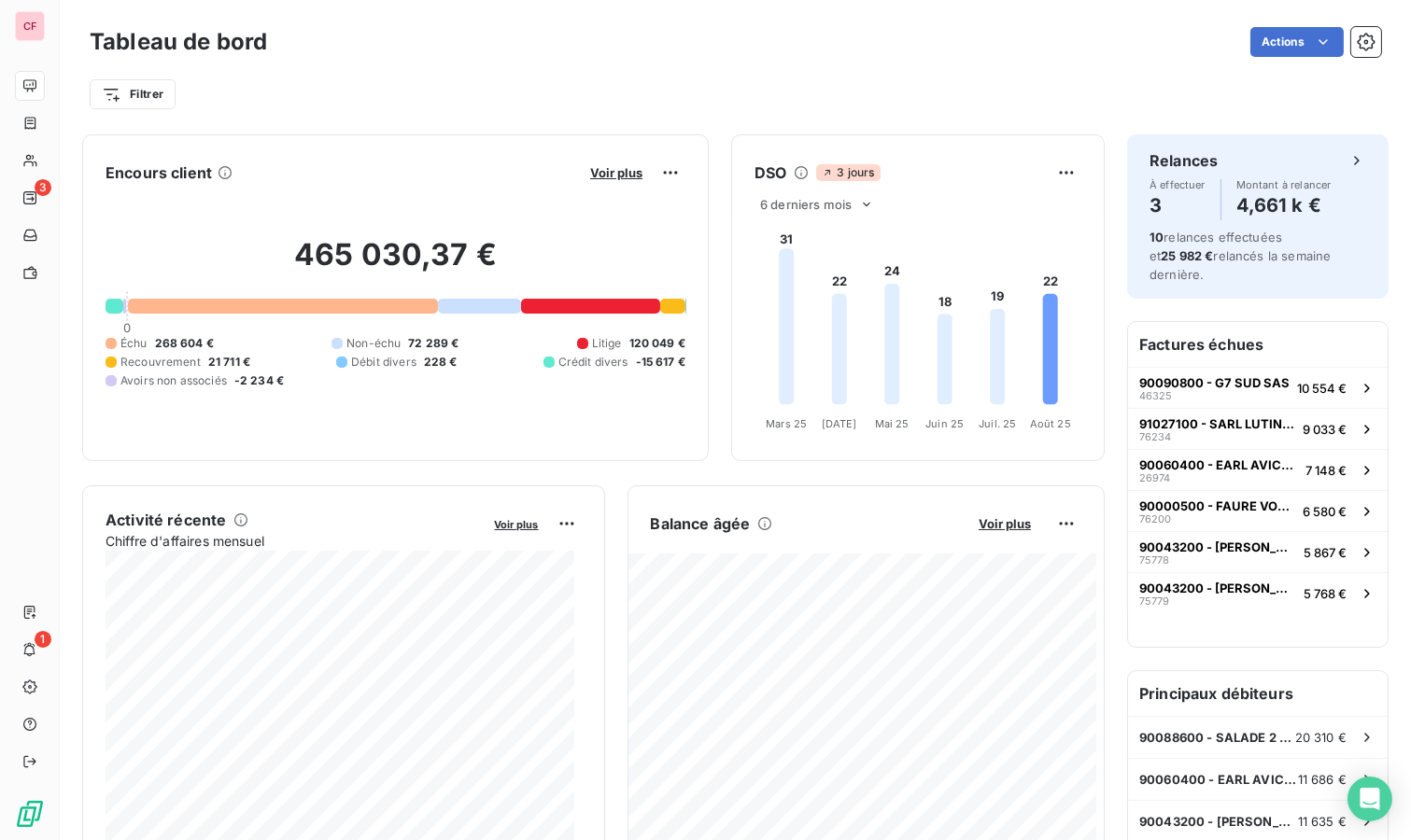
click at [129, 84] on html "CF 3 1 Tableau de bord Actions Filtrer Encours client Voir plus 465 030,37 € 0 …" at bounding box center [706, 420] width 1411 height 840
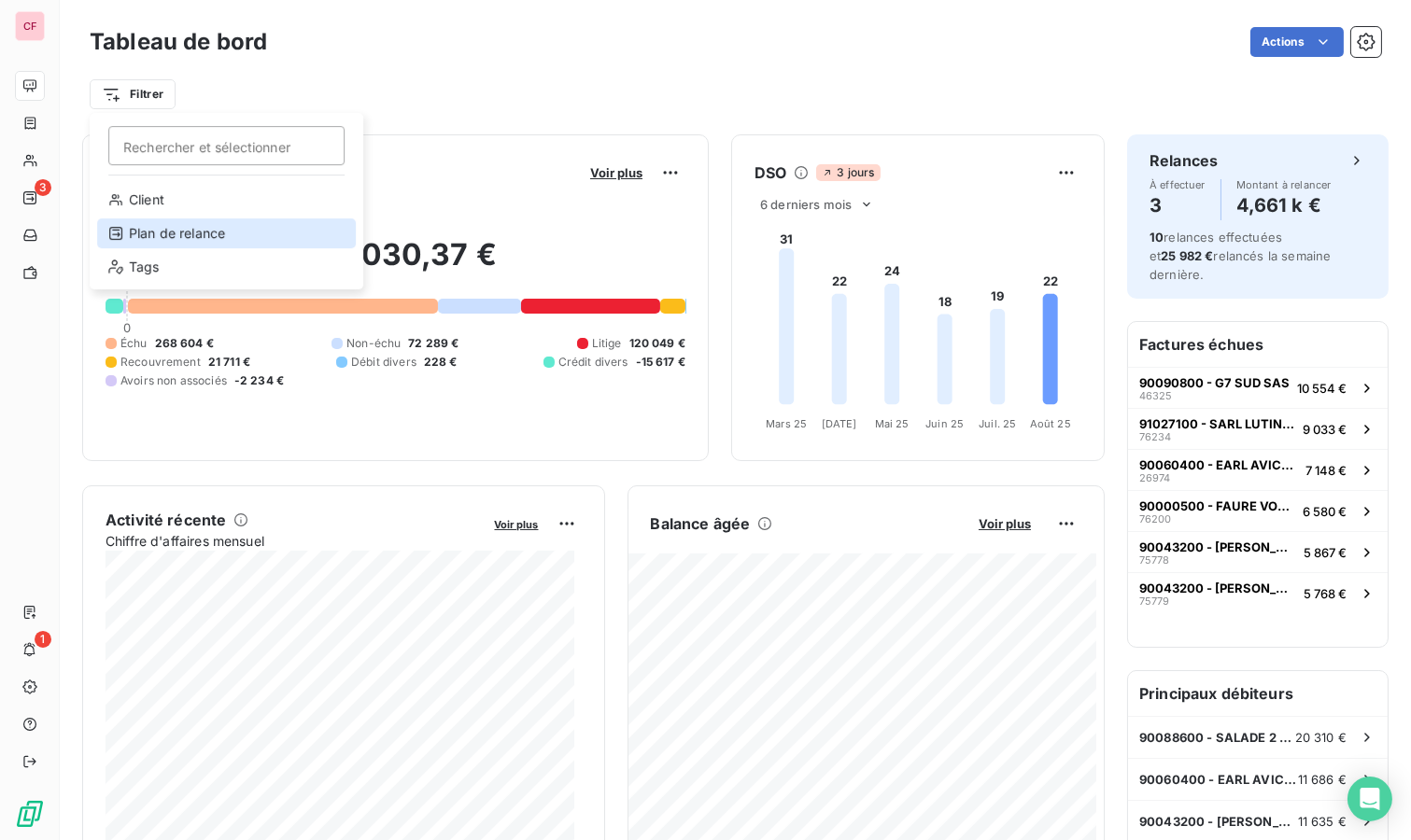
click at [221, 240] on div "Plan de relance" at bounding box center [226, 234] width 259 height 30
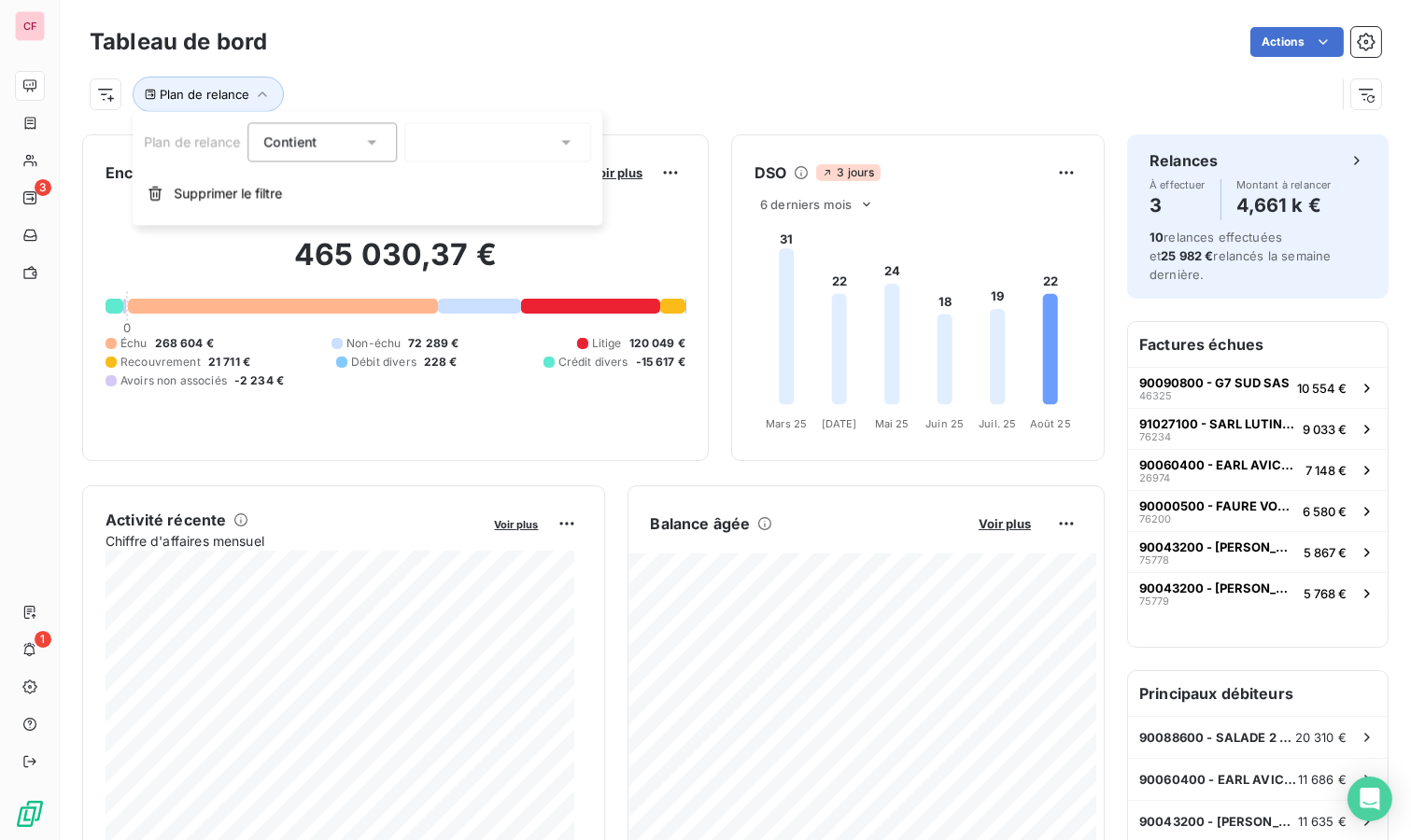
click at [506, 157] on div at bounding box center [497, 142] width 187 height 40
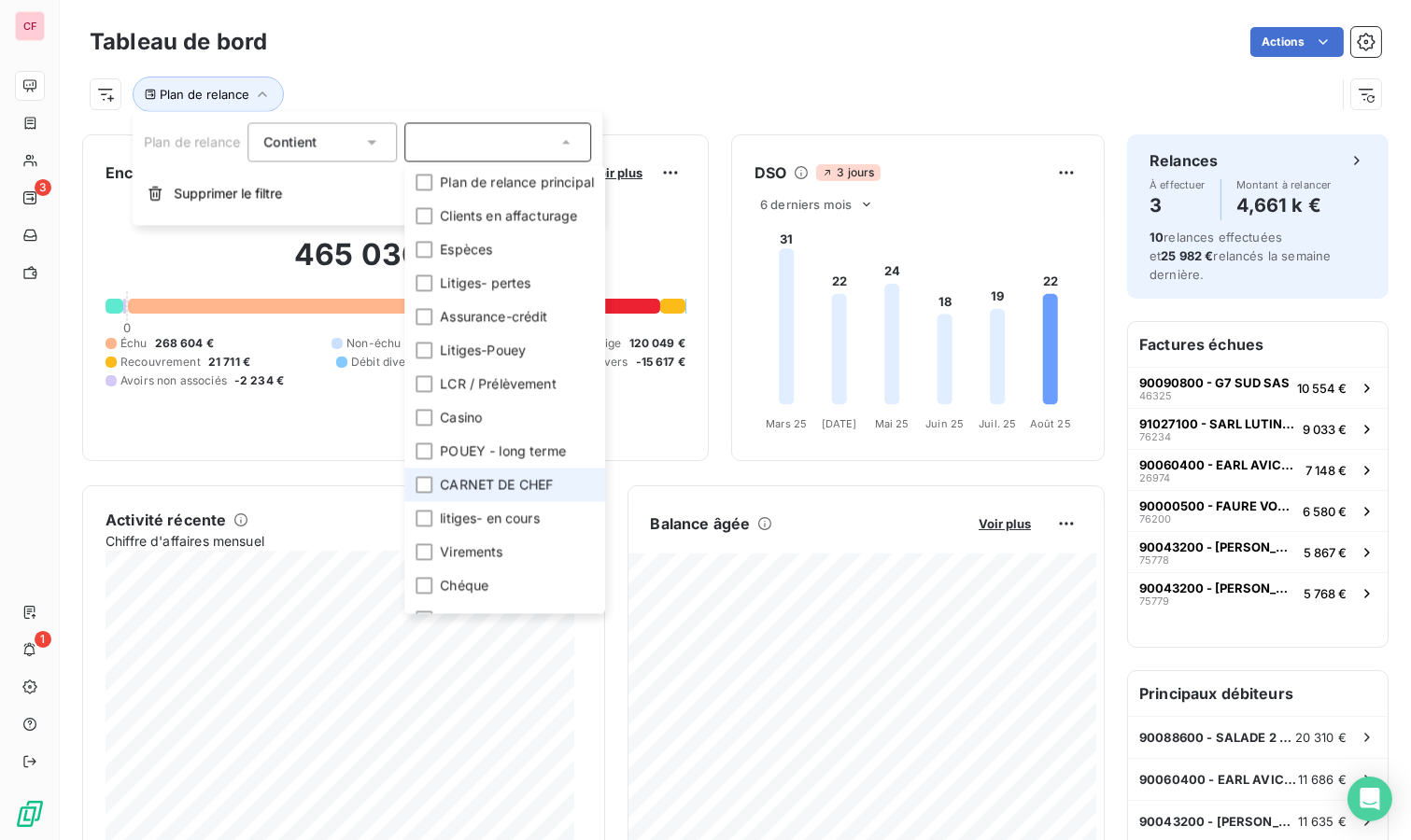
click at [423, 484] on div at bounding box center [424, 485] width 17 height 17
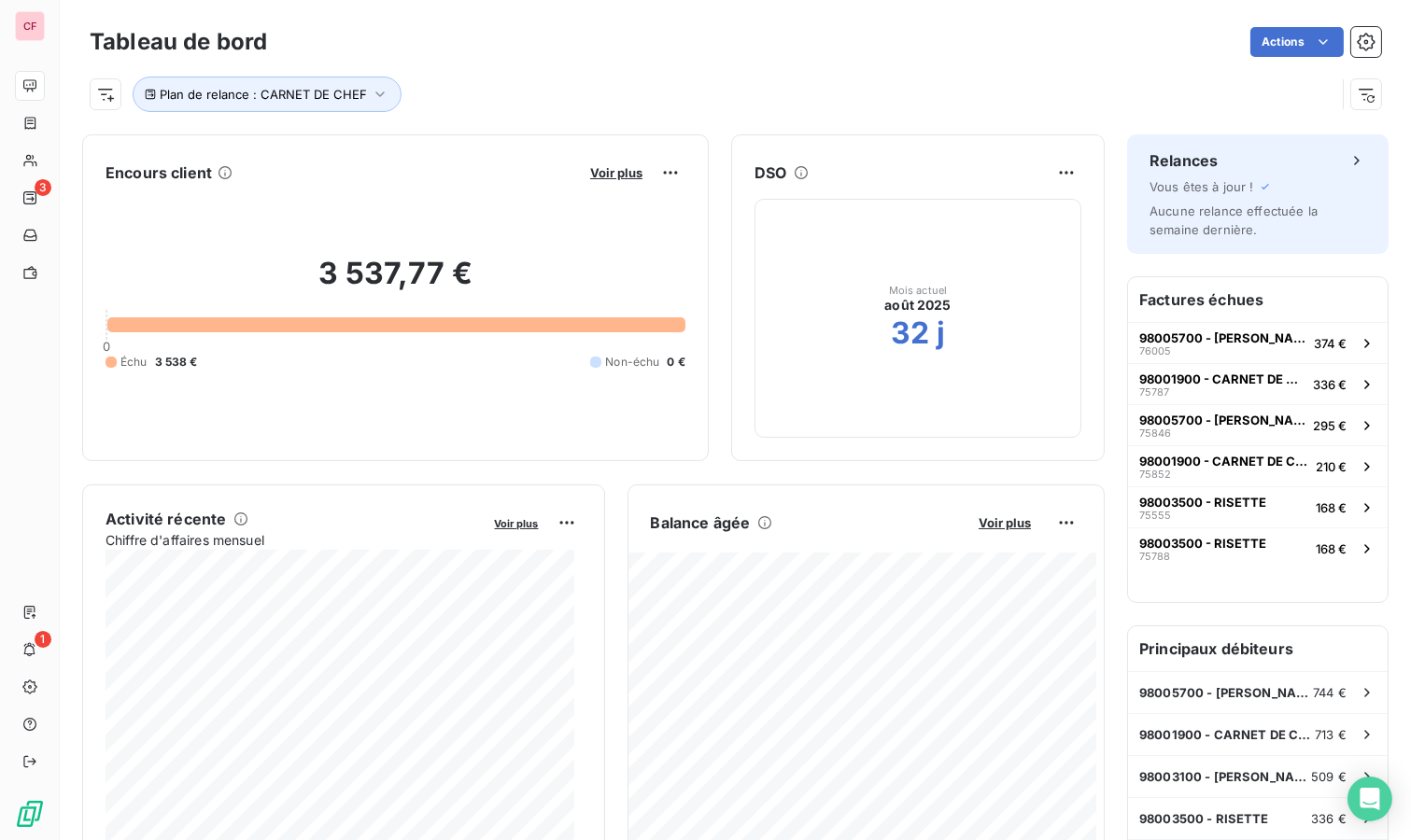
click at [658, 40] on div "Actions" at bounding box center [835, 42] width 1092 height 30
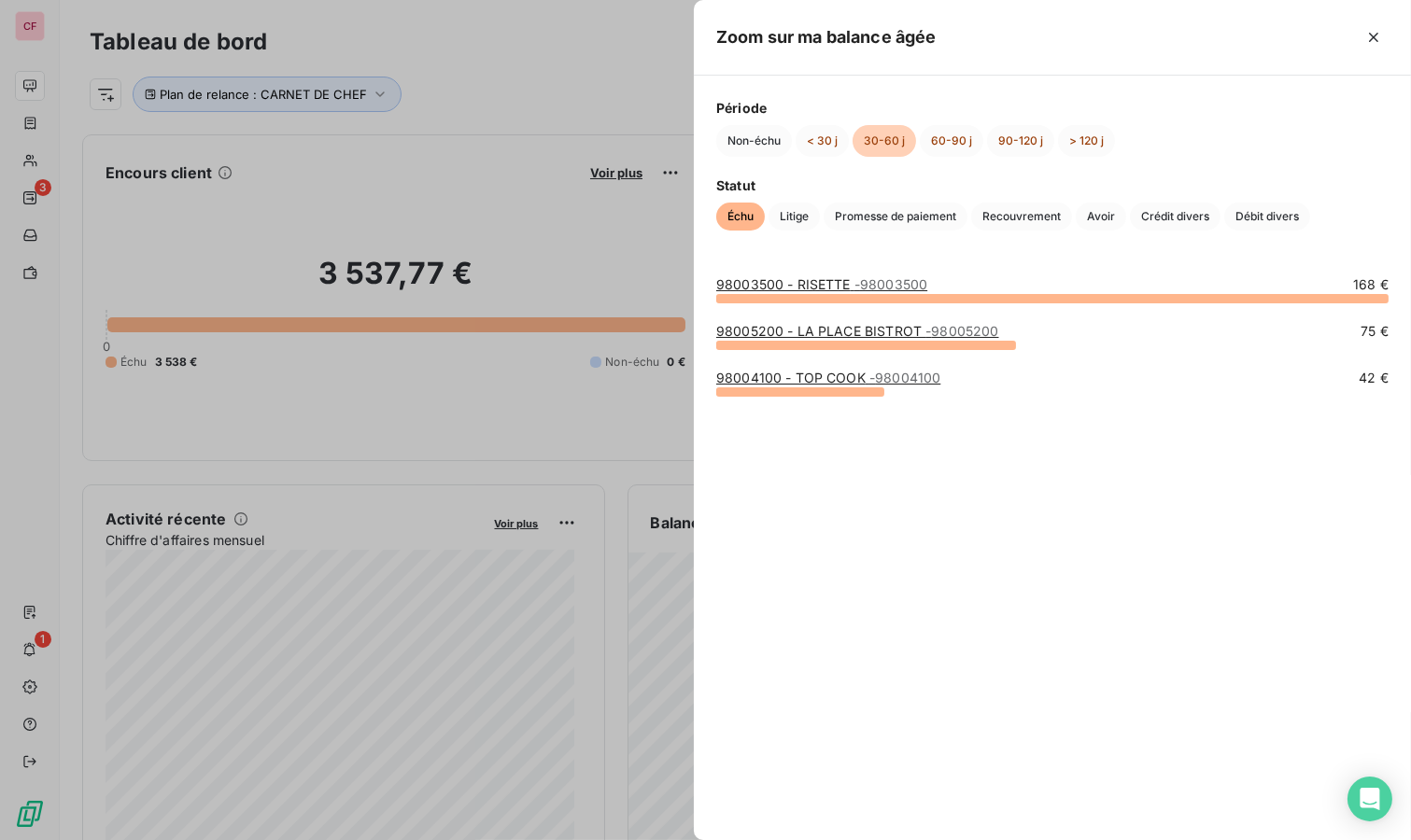
click at [851, 336] on link "98005200 - LA PLACE BISTROT - 98005200" at bounding box center [857, 331] width 283 height 16
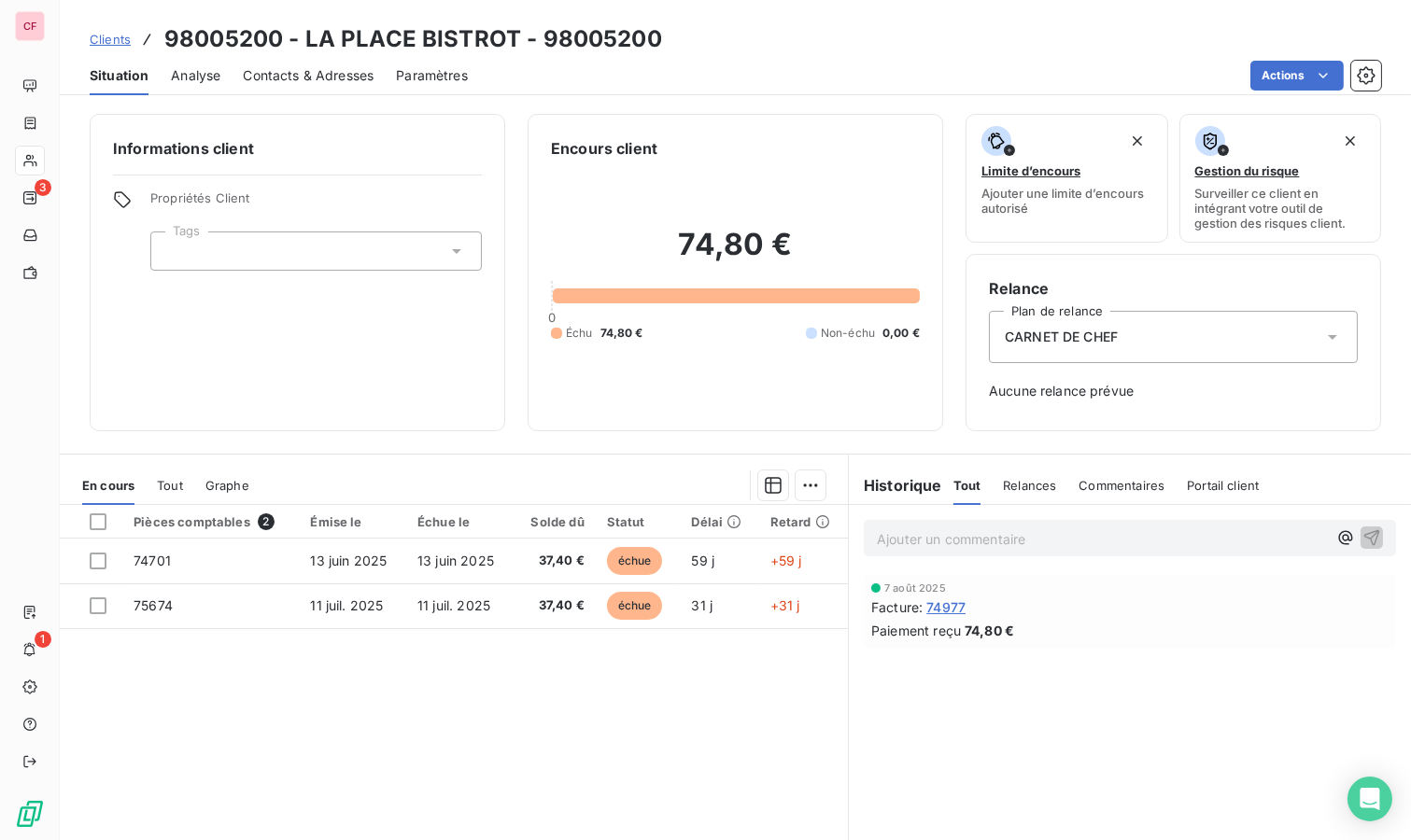
click at [943, 606] on span "74977" at bounding box center [946, 606] width 40 height 20
click at [941, 611] on span "74977" at bounding box center [946, 606] width 40 height 20
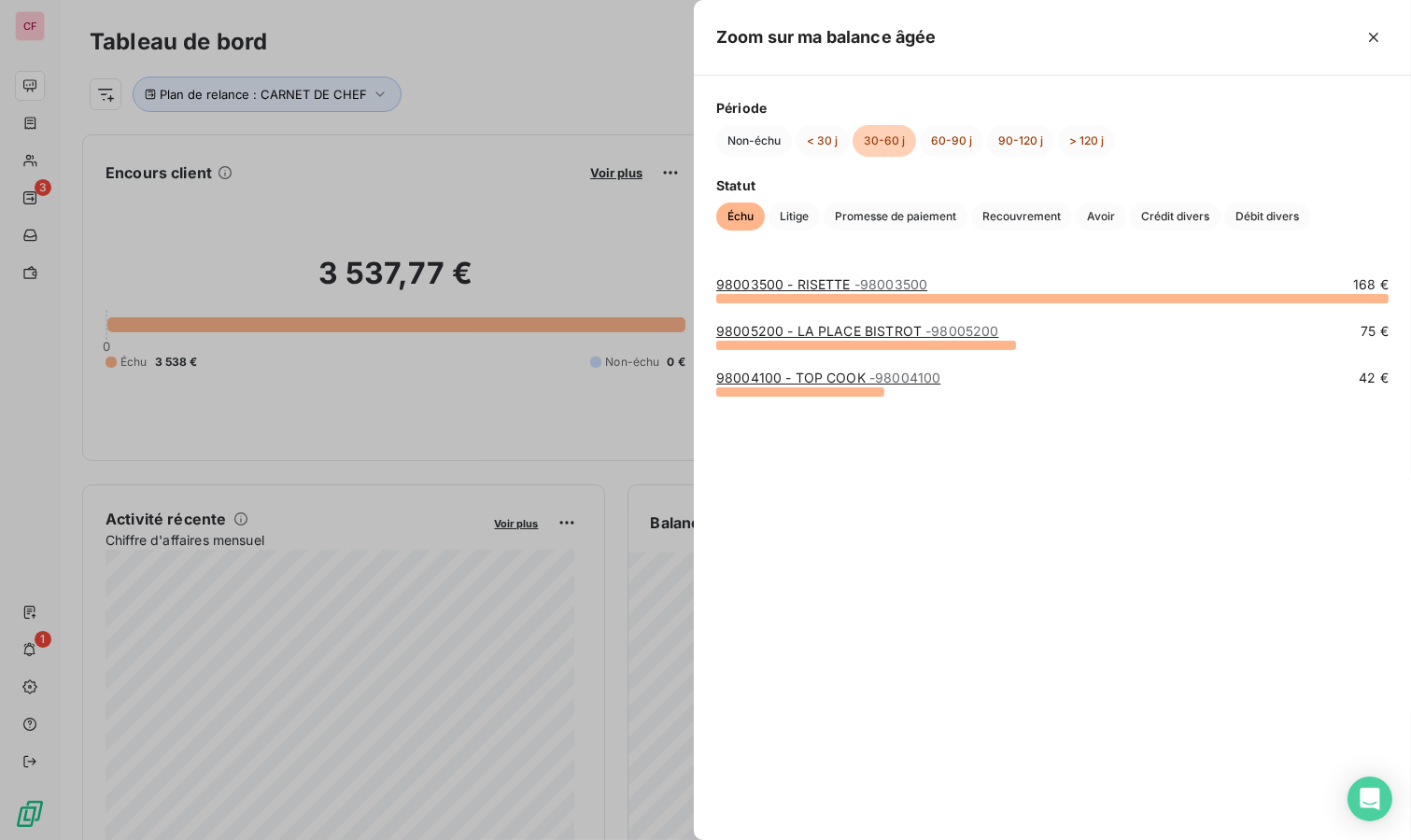
click at [835, 380] on link "98004100 - TOP COOK - 98004100" at bounding box center [828, 378] width 224 height 16
click at [830, 273] on div "98003500 - RISETTE - 98003500 168 € 98005200 - LA PLACE BISTROT - 98005200 75 €…" at bounding box center [1052, 547] width 717 height 588
click at [839, 280] on link "98003500 - RISETTE - 98003500" at bounding box center [821, 283] width 211 height 16
click at [842, 374] on link "98004100 - TOP COOK - 98004100" at bounding box center [828, 378] width 224 height 16
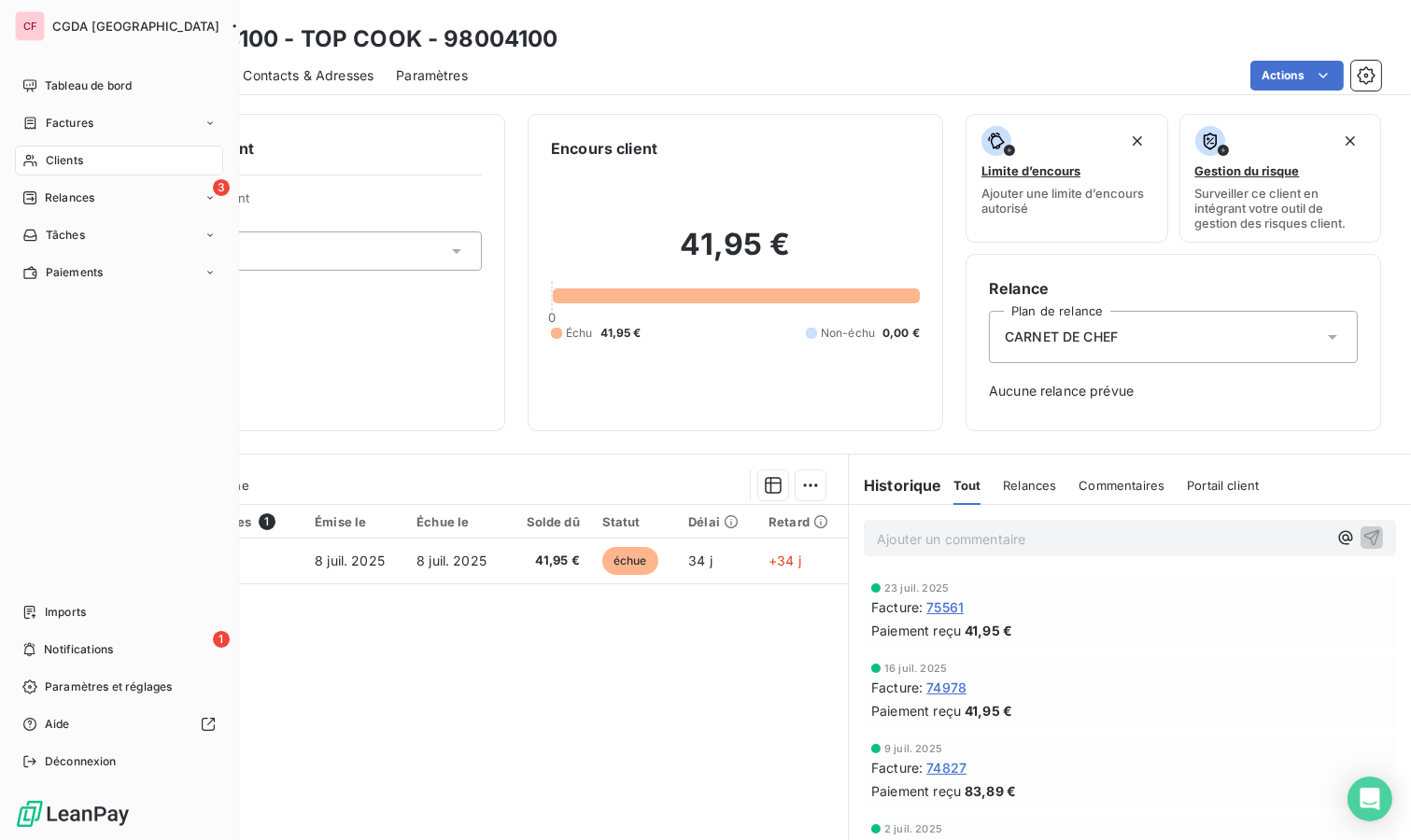
click at [91, 74] on div "Tableau de bord" at bounding box center [119, 86] width 208 height 30
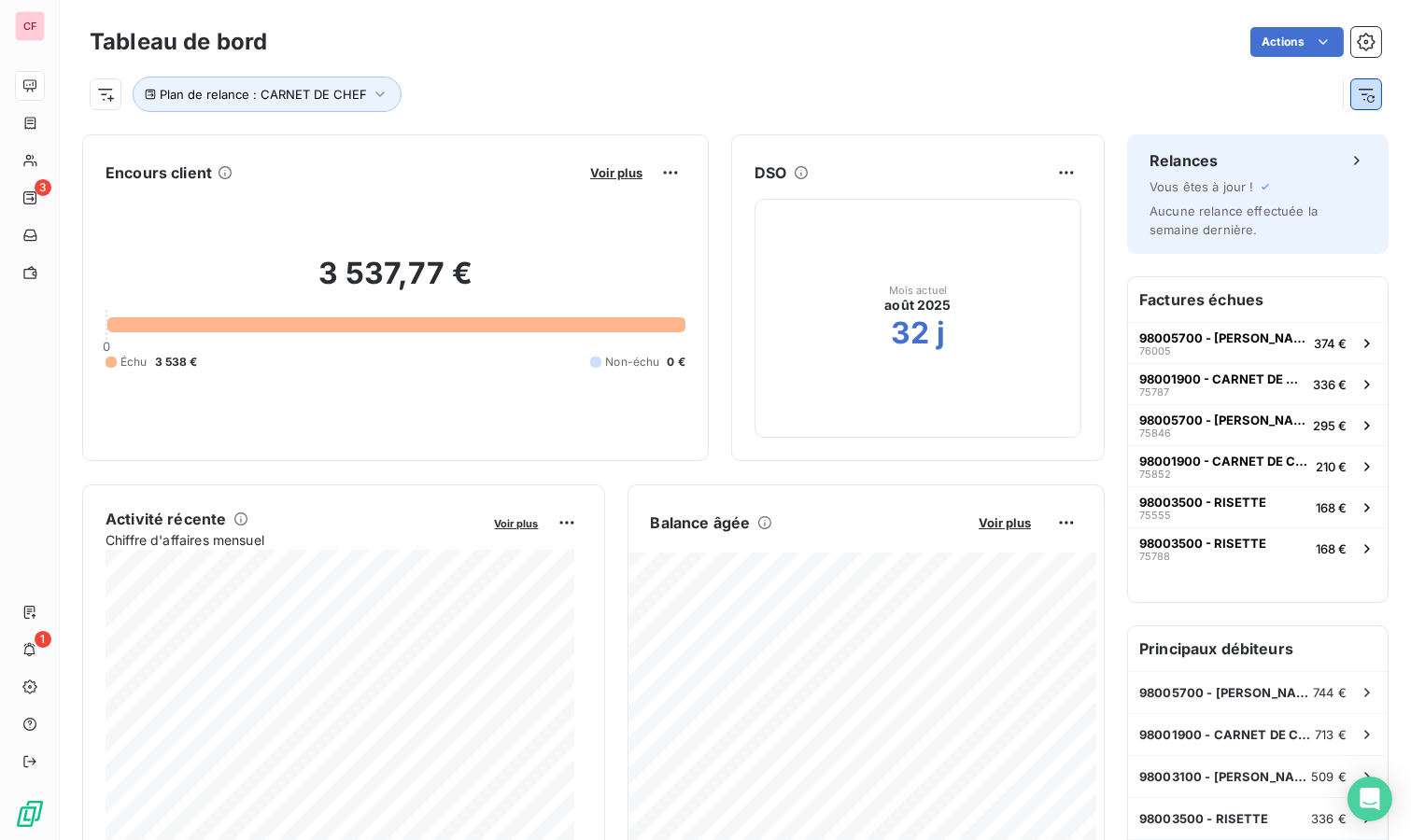
click at [1364, 90] on button "button" at bounding box center [1367, 94] width 30 height 30
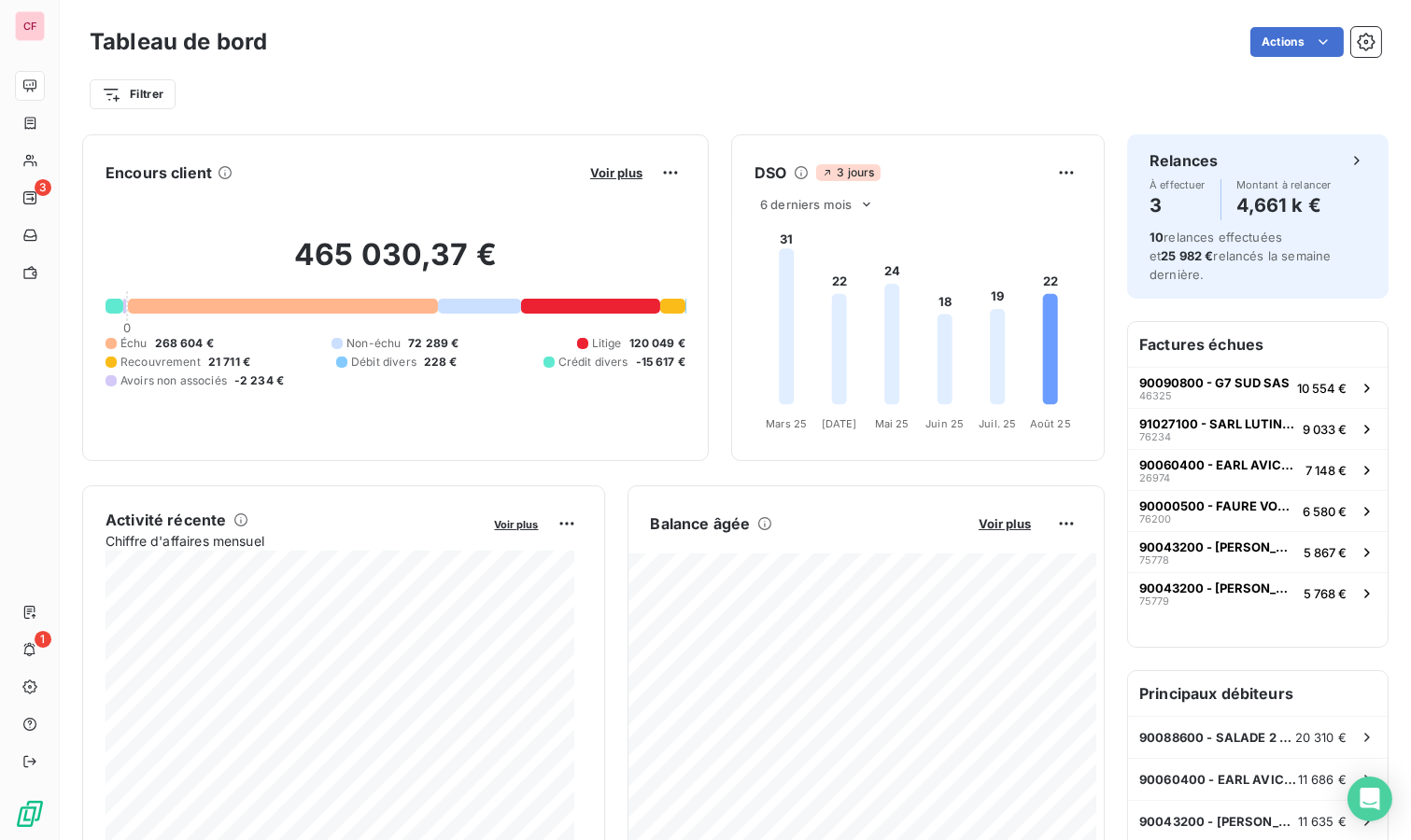
click at [998, 525] on span "Voir plus" at bounding box center [1005, 524] width 53 height 15
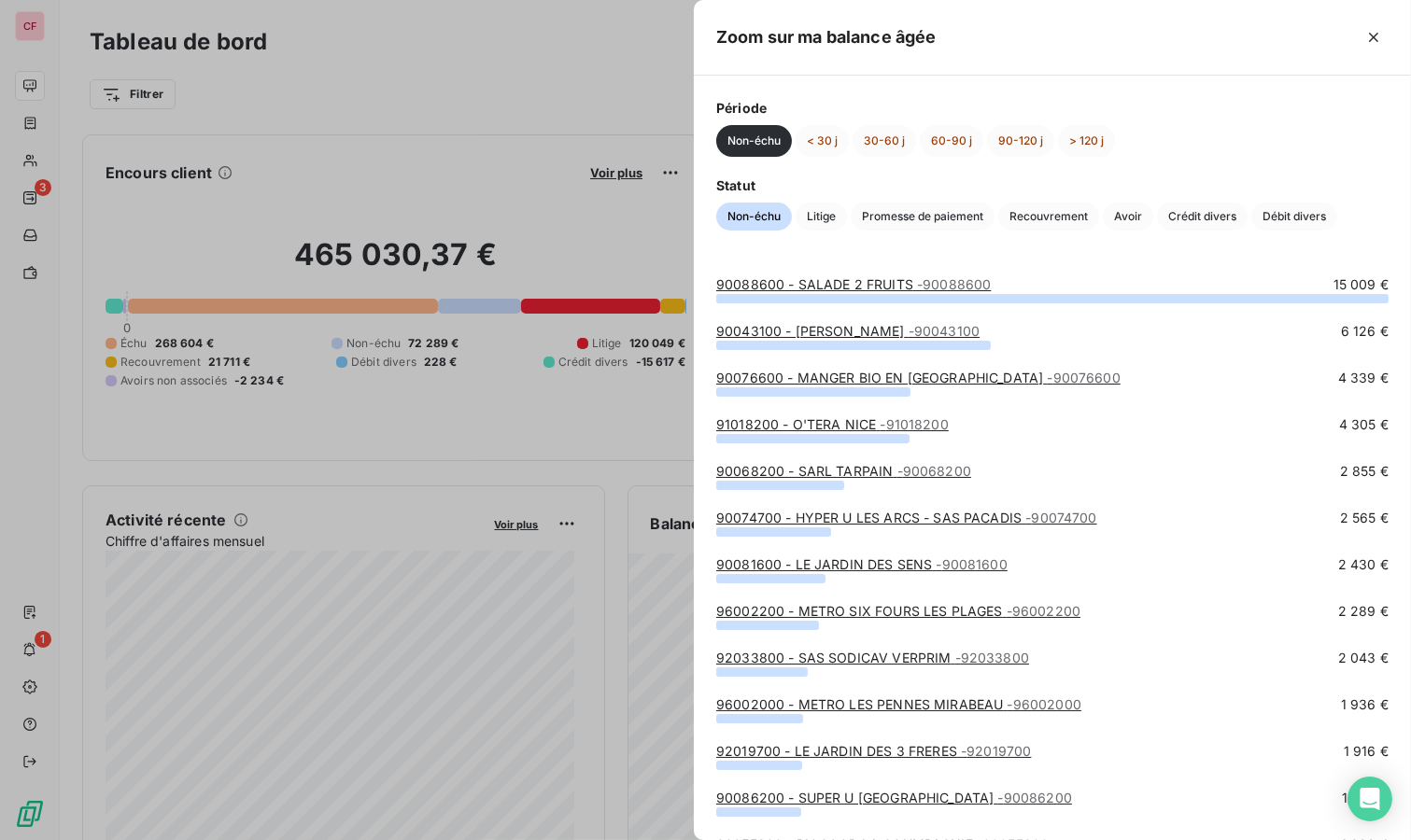
click at [1231, 218] on span "Crédit divers" at bounding box center [1202, 217] width 90 height 28
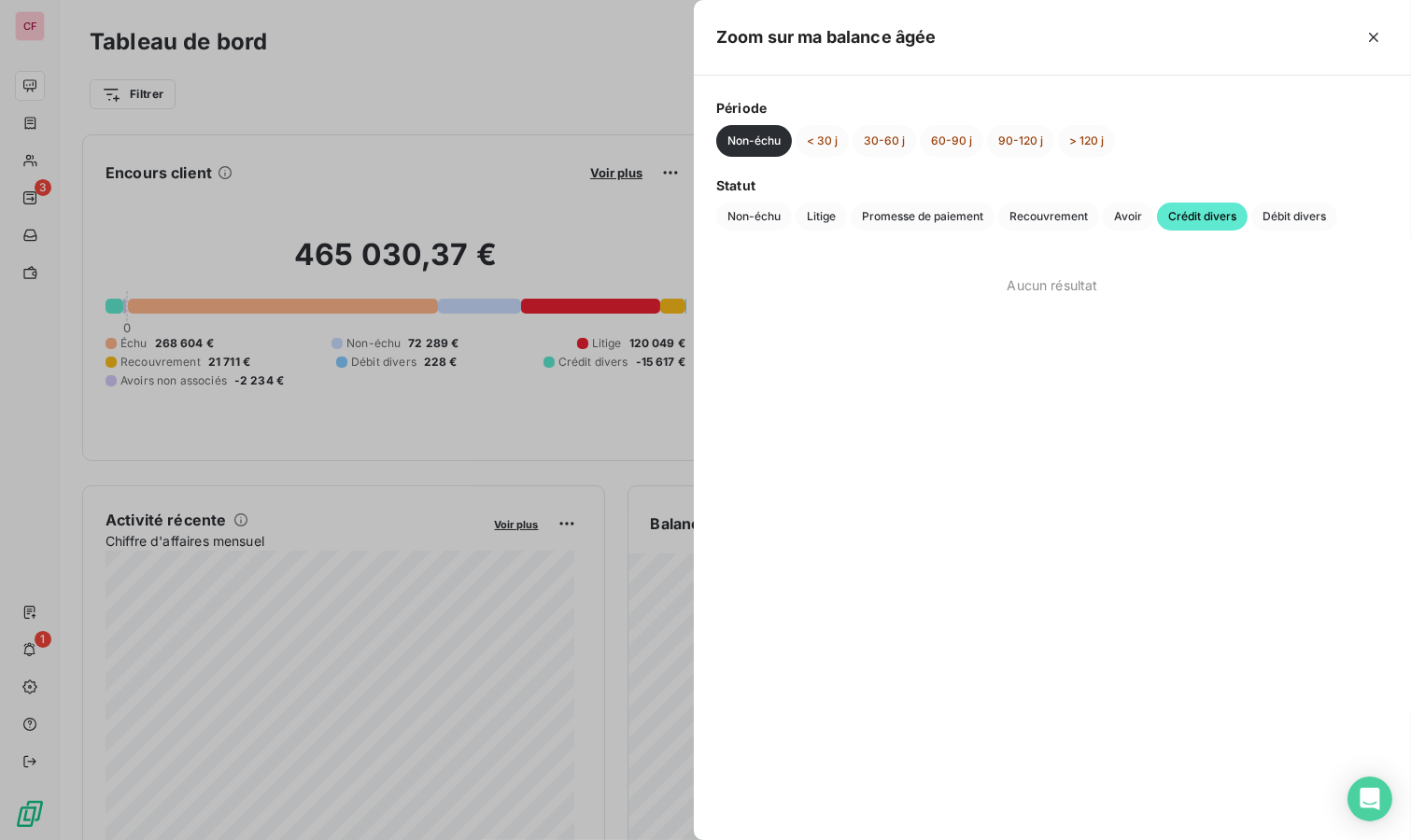
click at [821, 145] on button "< 30 j" at bounding box center [822, 141] width 54 height 32
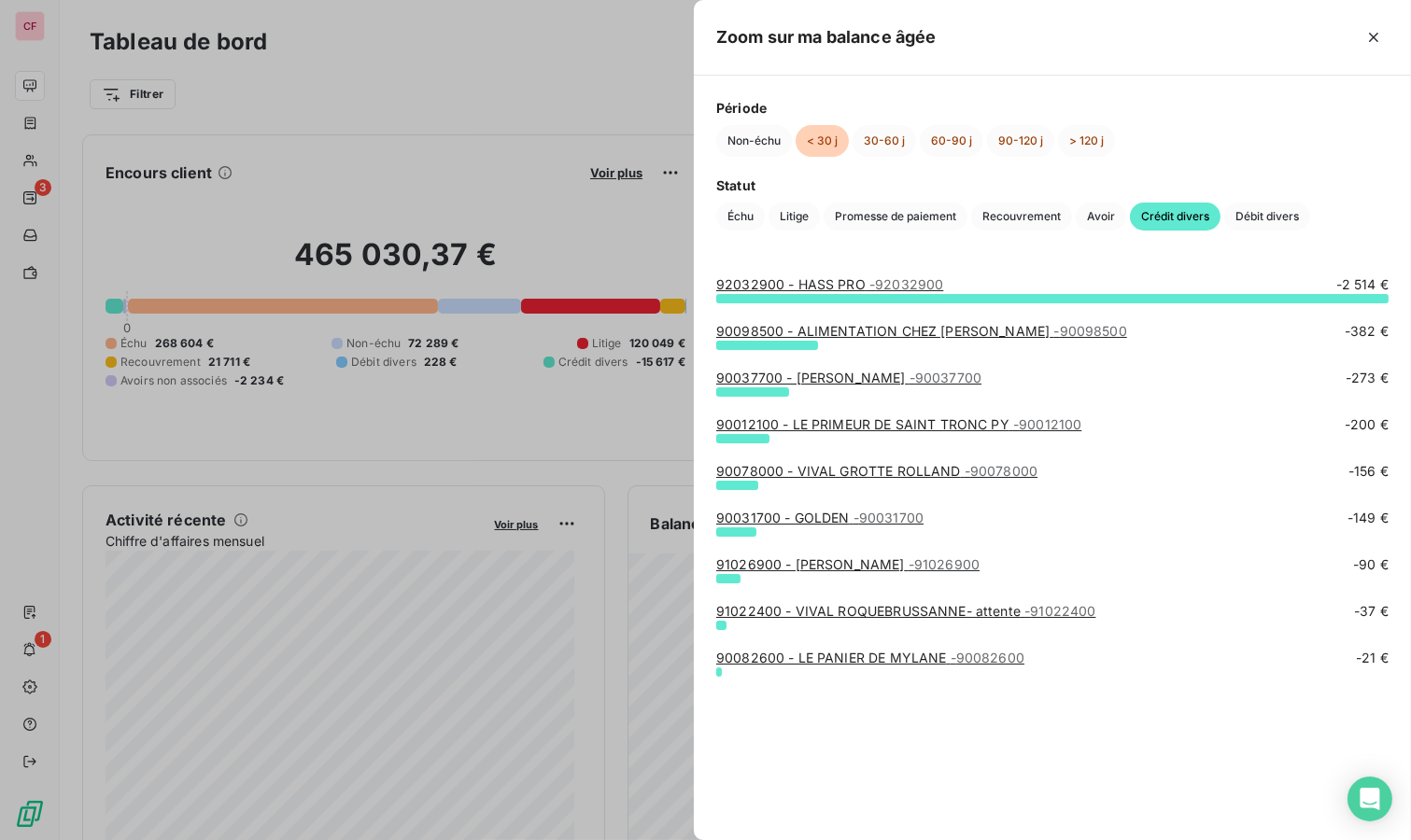
click at [977, 467] on span "- 90078000" at bounding box center [1000, 471] width 73 height 16
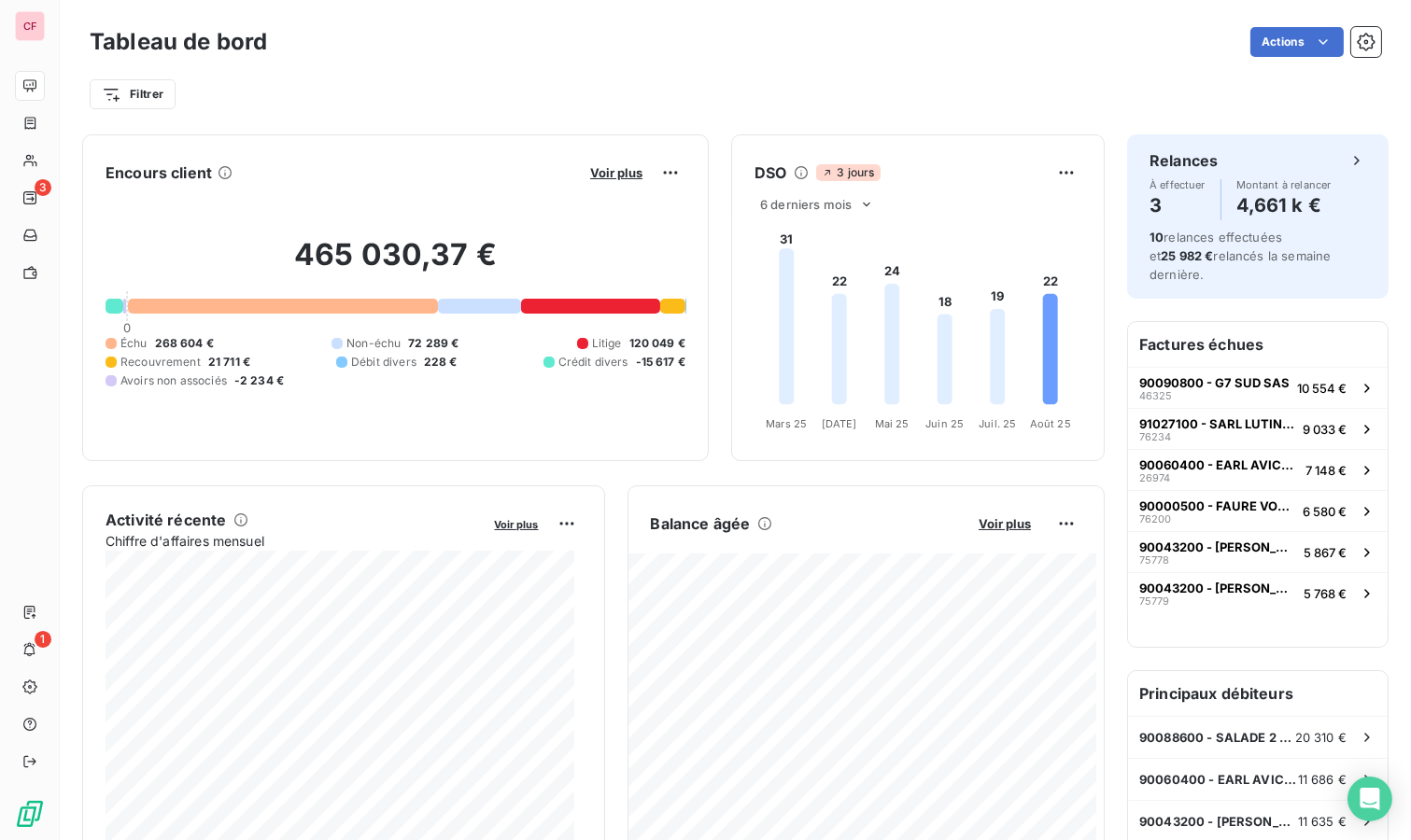
click at [997, 524] on span "Voir plus" at bounding box center [1005, 524] width 53 height 15
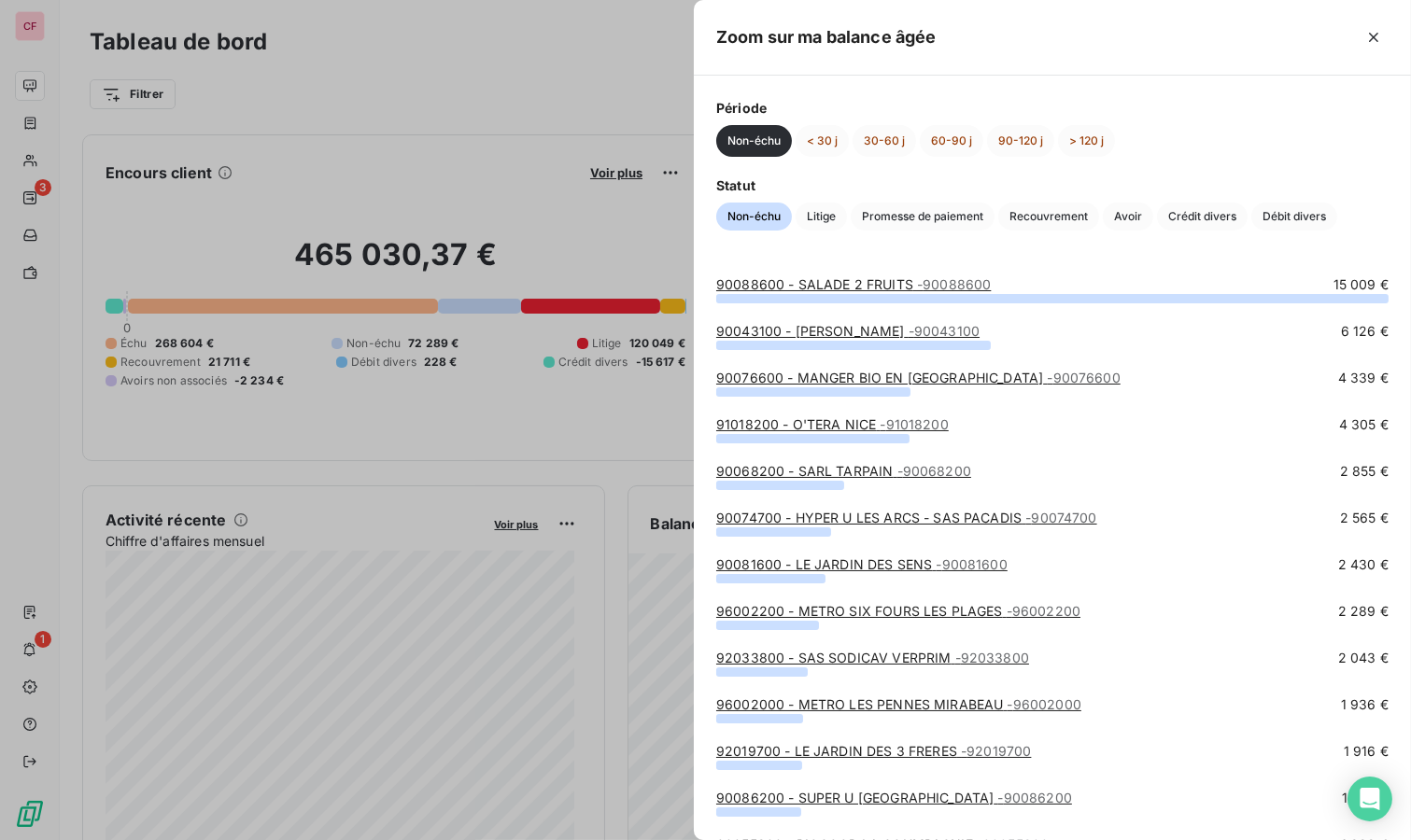
click at [1193, 222] on span "Crédit divers" at bounding box center [1202, 217] width 90 height 28
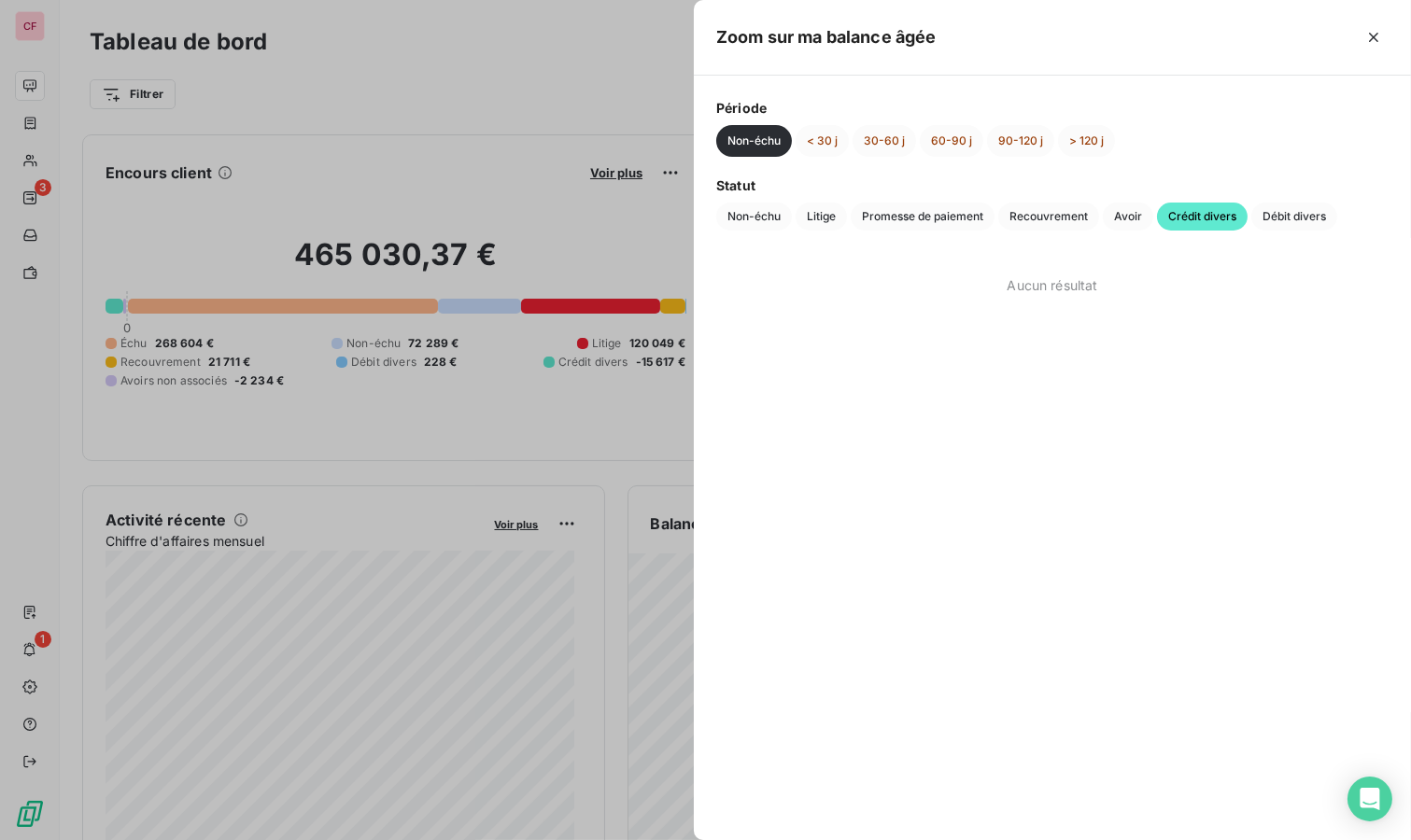
click at [824, 151] on button "< 30 j" at bounding box center [822, 141] width 54 height 32
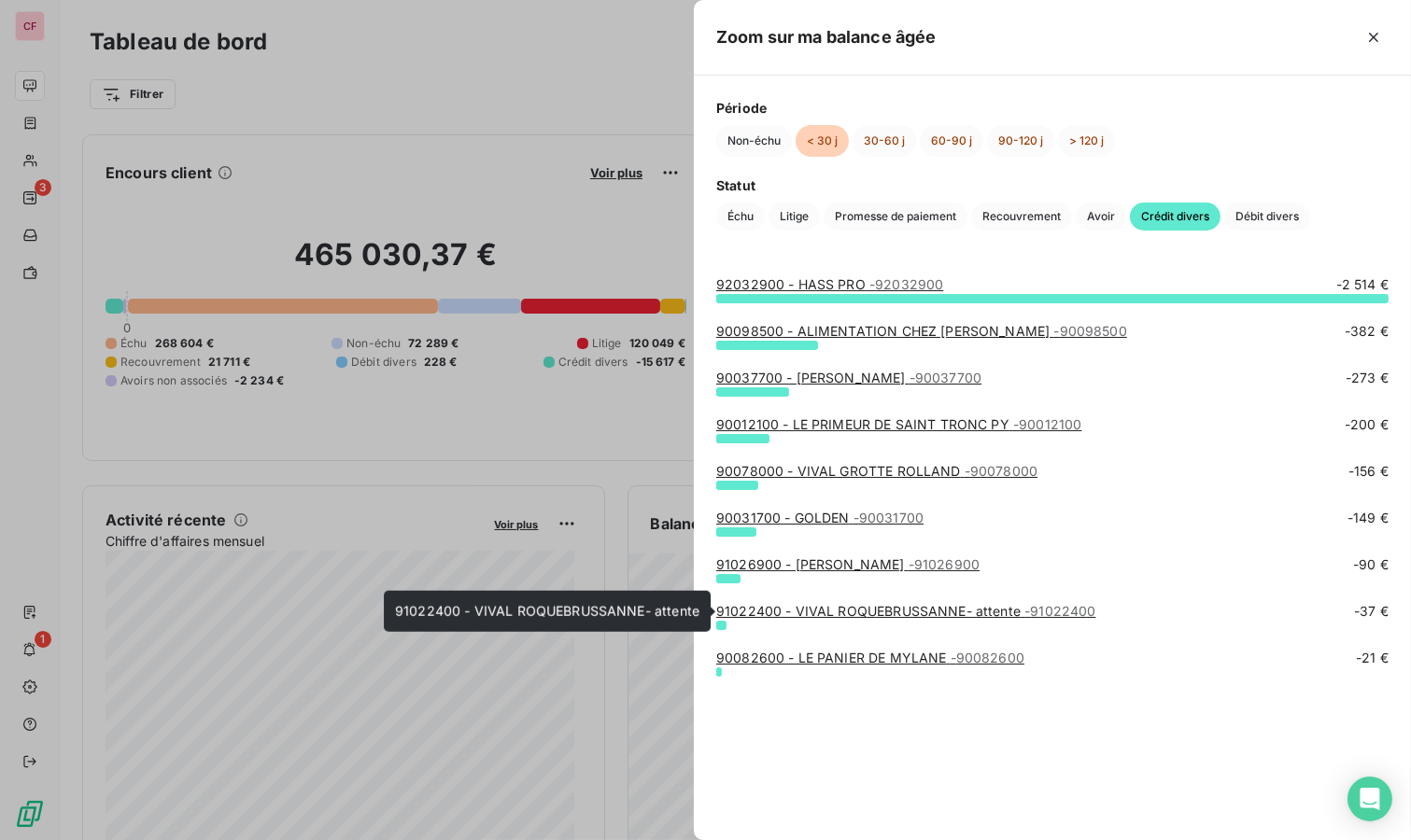
click at [912, 605] on link "91022400 - VIVAL ROQUEBRUSSANNE- attente - 91022400" at bounding box center [905, 610] width 380 height 16
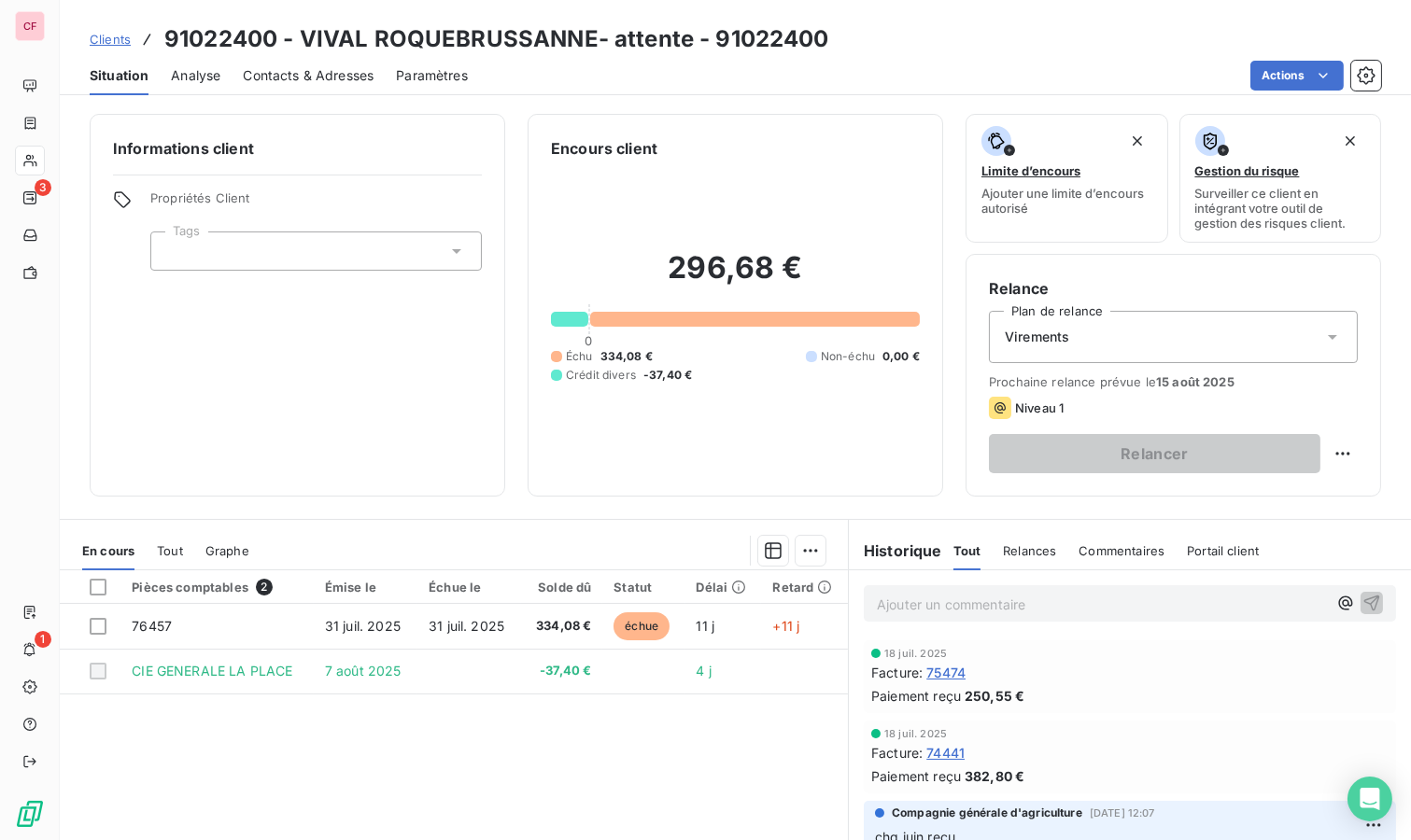
click at [423, 723] on div "Pièces comptables 2 Émise le Échue le Solde dû Statut Délai Retard 76457 [DATE]…" at bounding box center [453, 751] width 788 height 360
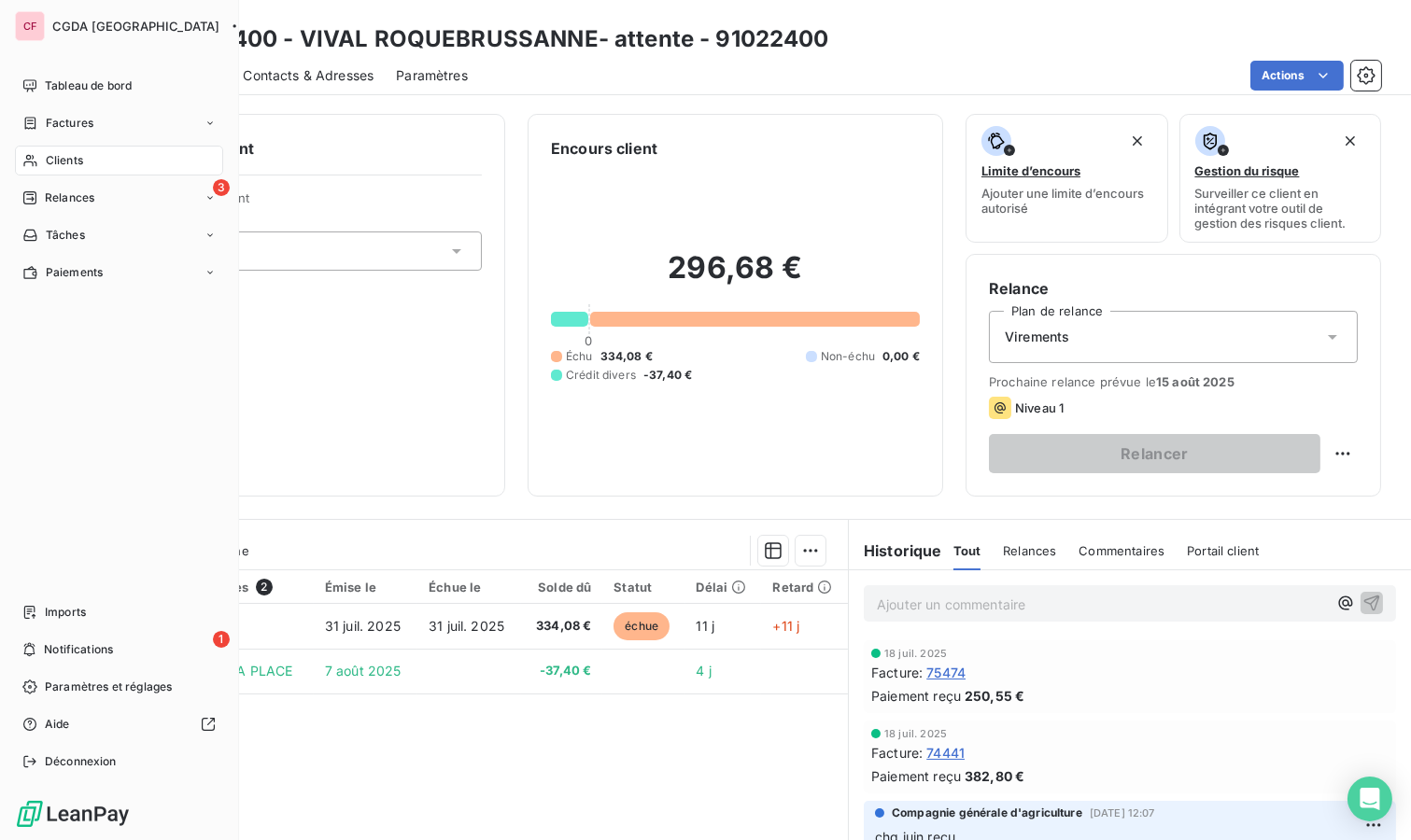
click at [48, 164] on span "Clients" at bounding box center [65, 161] width 38 height 17
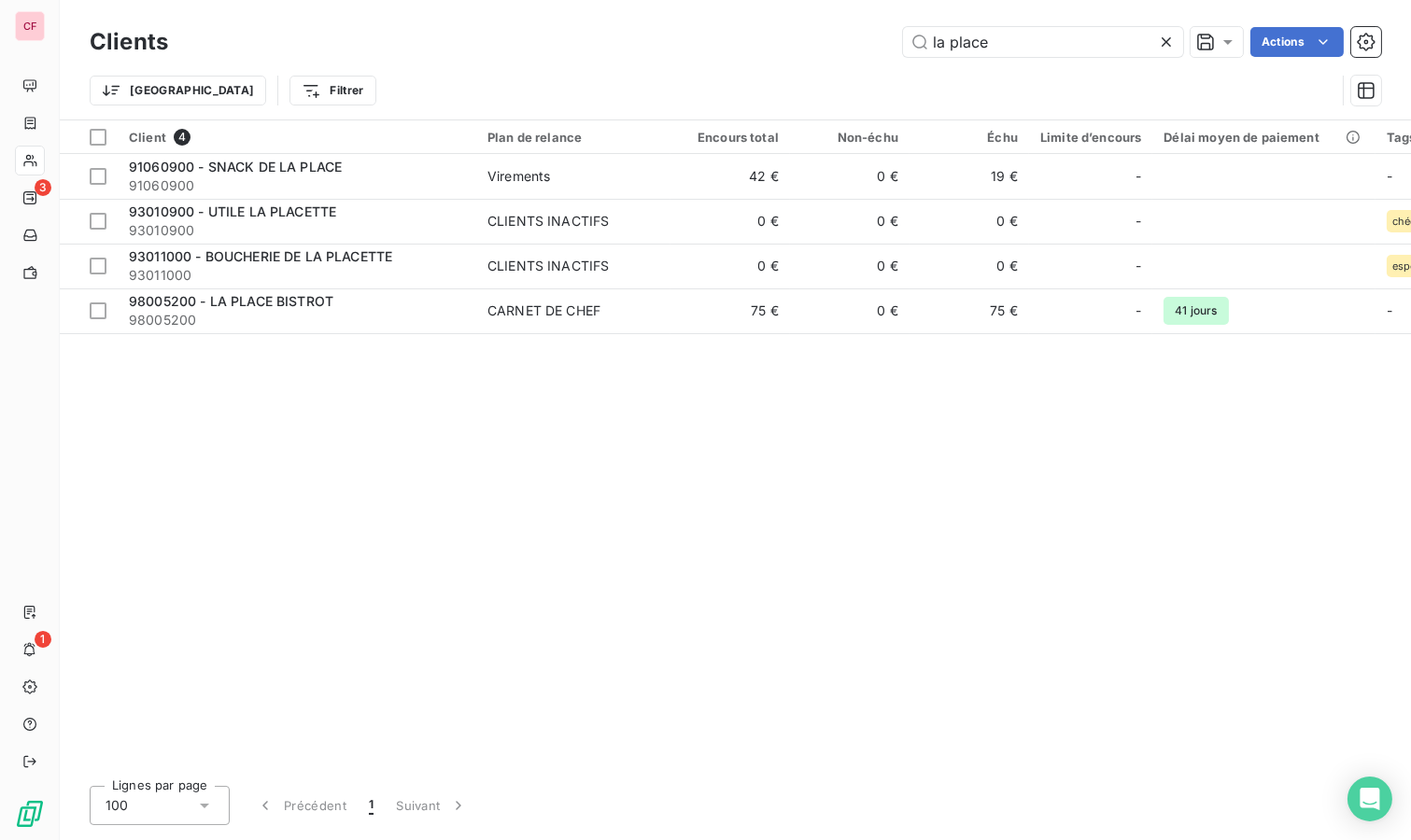
type input "la place"
click at [341, 303] on div "98005200 - LA PLACE BISTROT" at bounding box center [297, 301] width 336 height 19
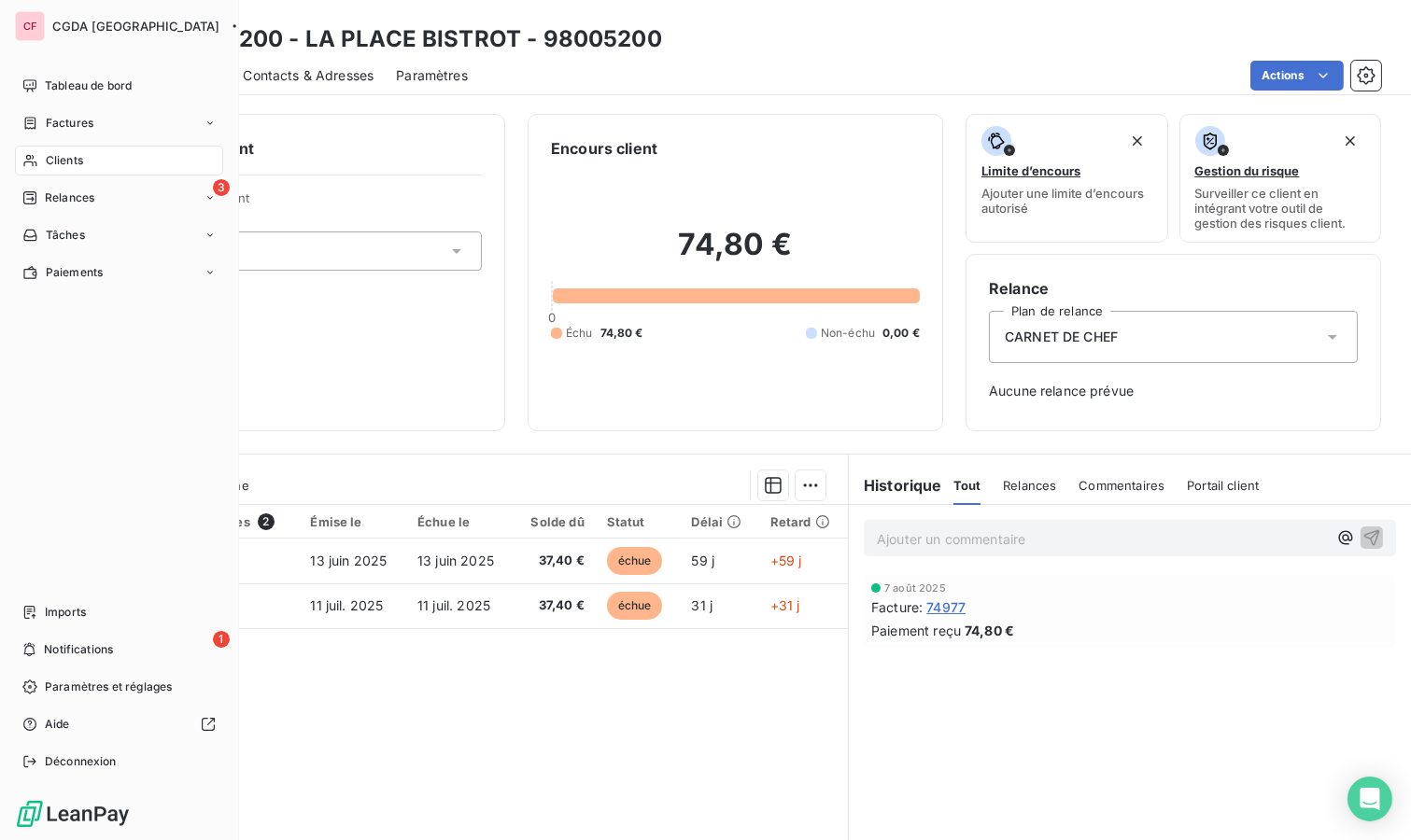
click at [65, 93] on span "Tableau de bord" at bounding box center [89, 86] width 87 height 17
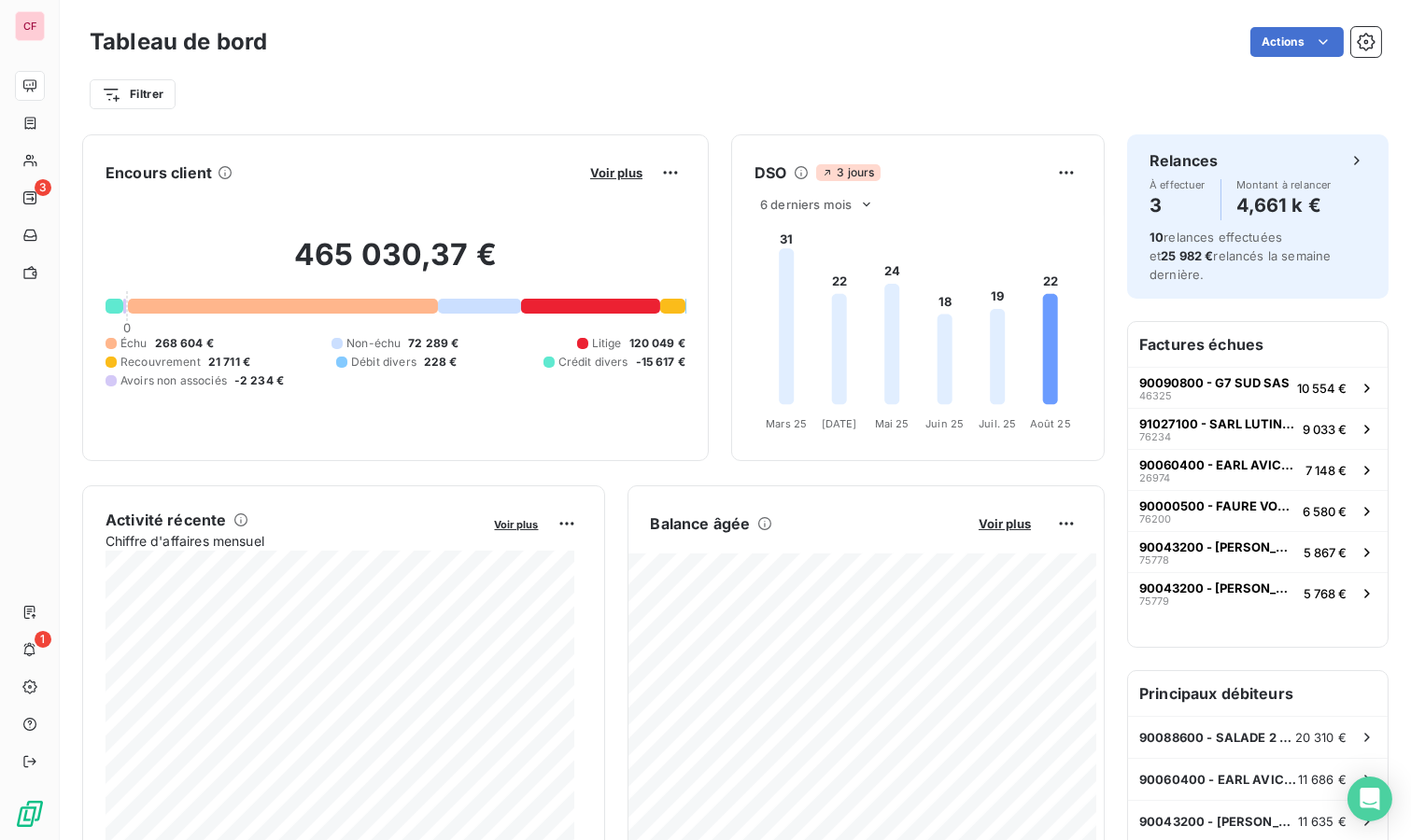
click at [993, 525] on span "Voir plus" at bounding box center [1005, 524] width 53 height 15
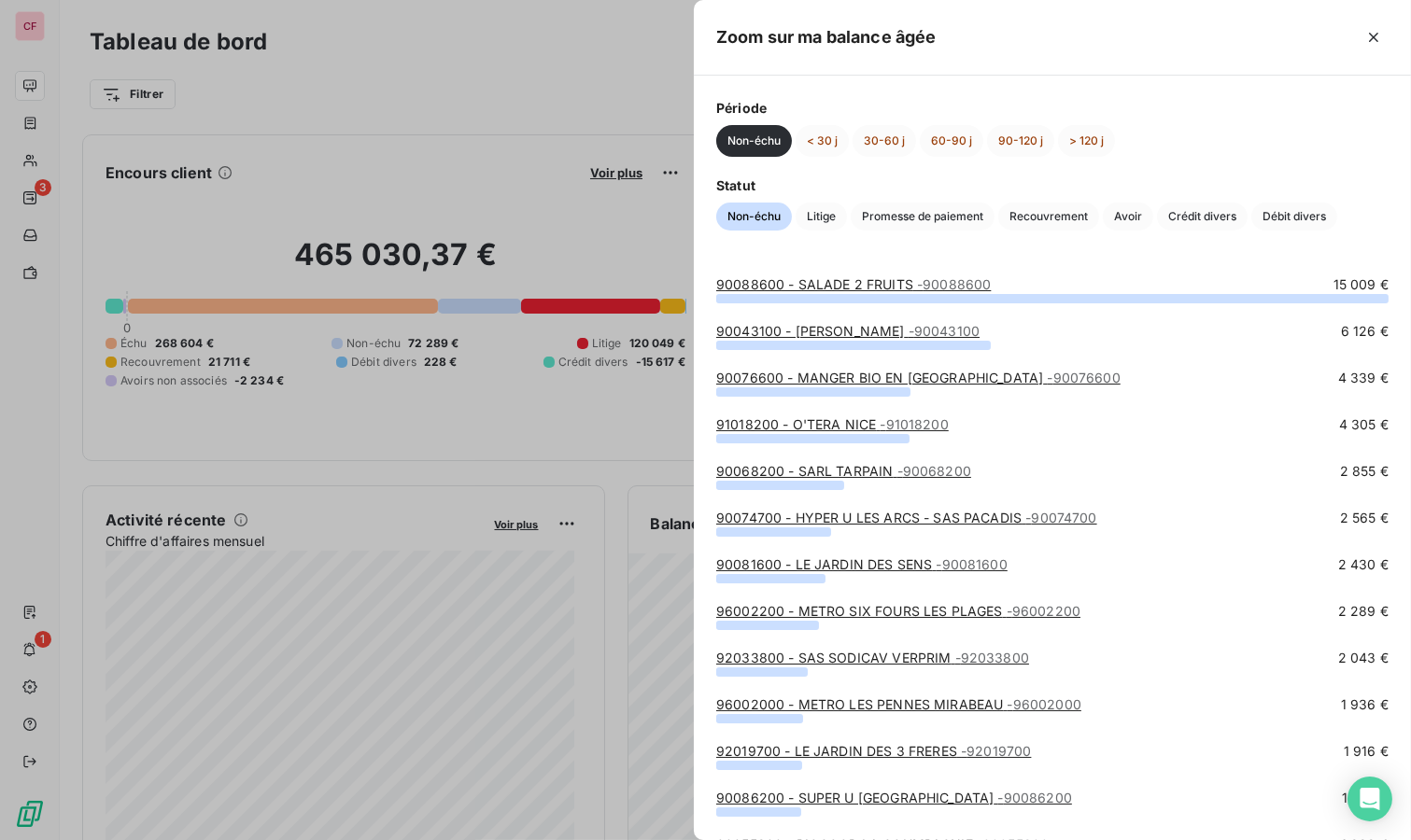
drag, startPoint x: 1178, startPoint y: 221, endPoint x: 972, endPoint y: 193, distance: 207.9
click at [1174, 218] on span "Crédit divers" at bounding box center [1202, 217] width 90 height 28
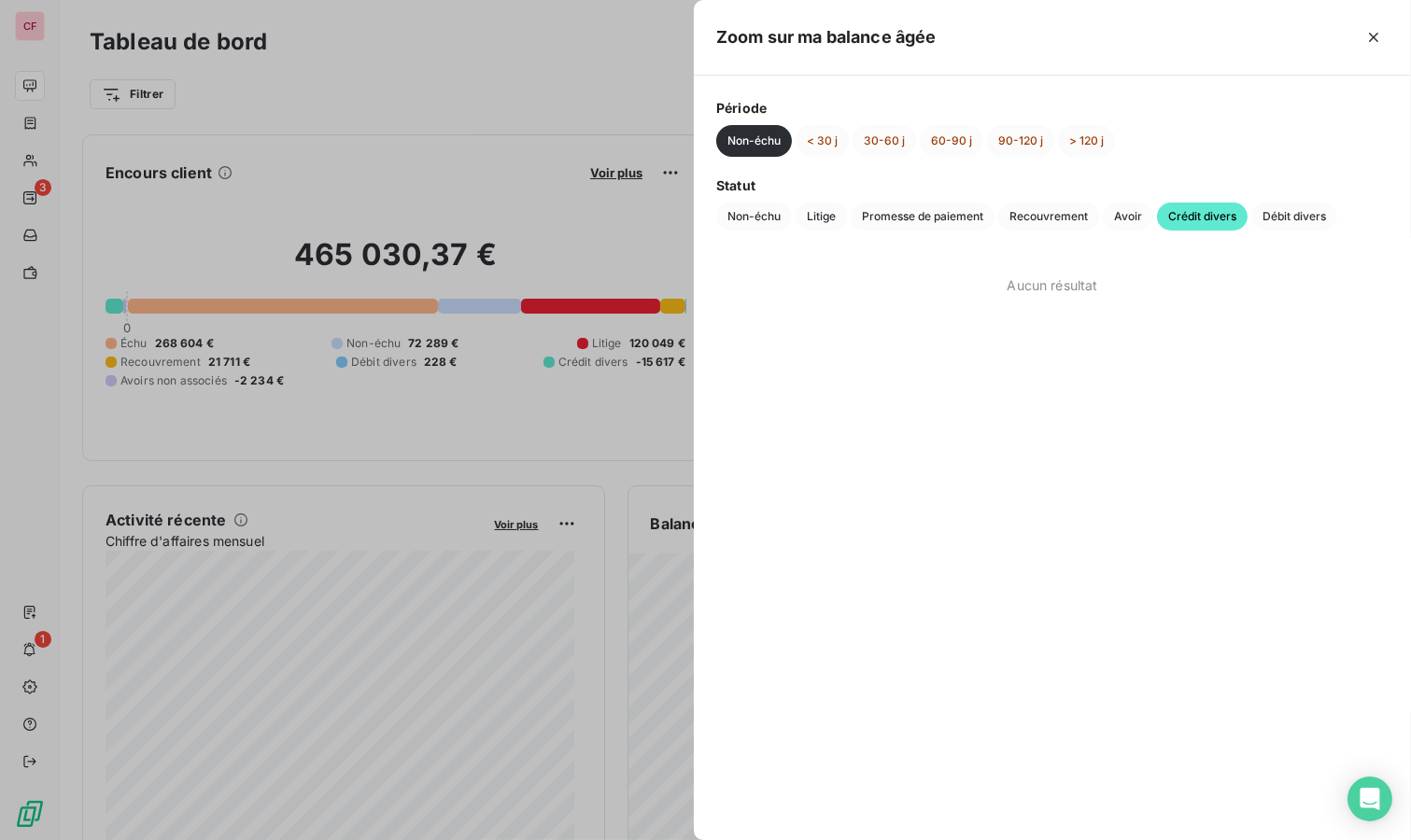
click at [835, 140] on button "< 30 j" at bounding box center [822, 141] width 54 height 32
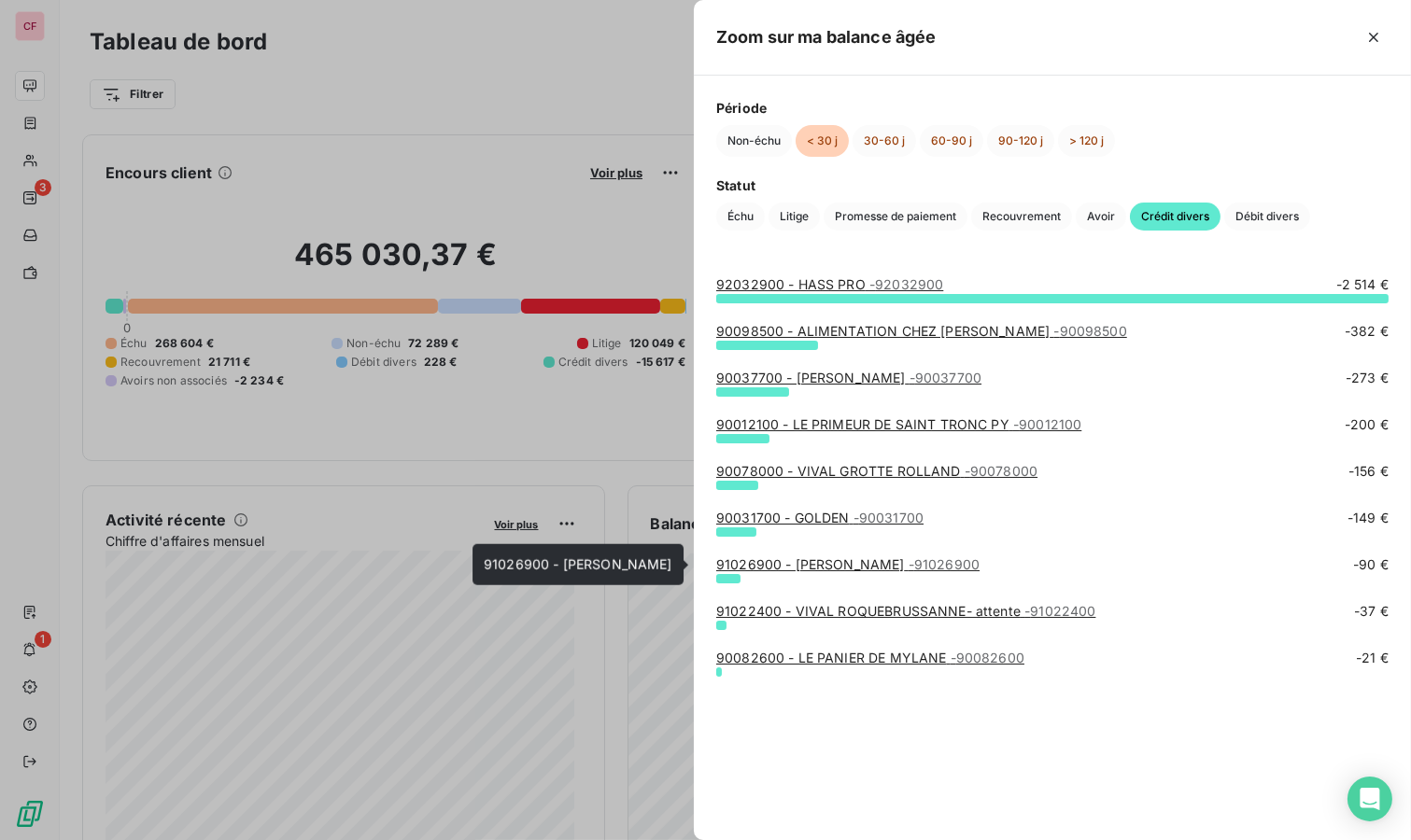
click at [784, 558] on link "91026900 - [PERSON_NAME] - 91026900" at bounding box center [848, 564] width 264 height 16
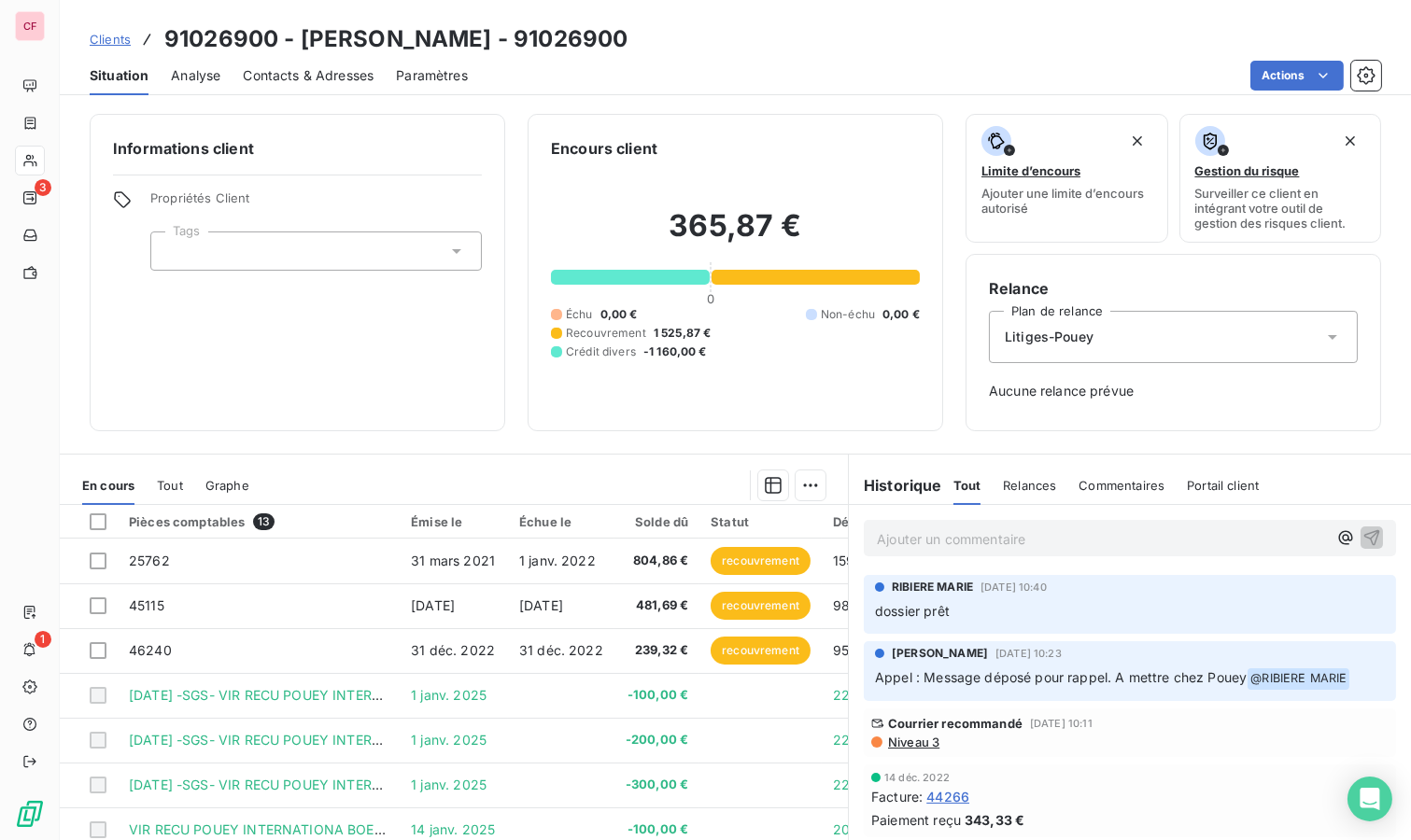
scroll to position [77, 0]
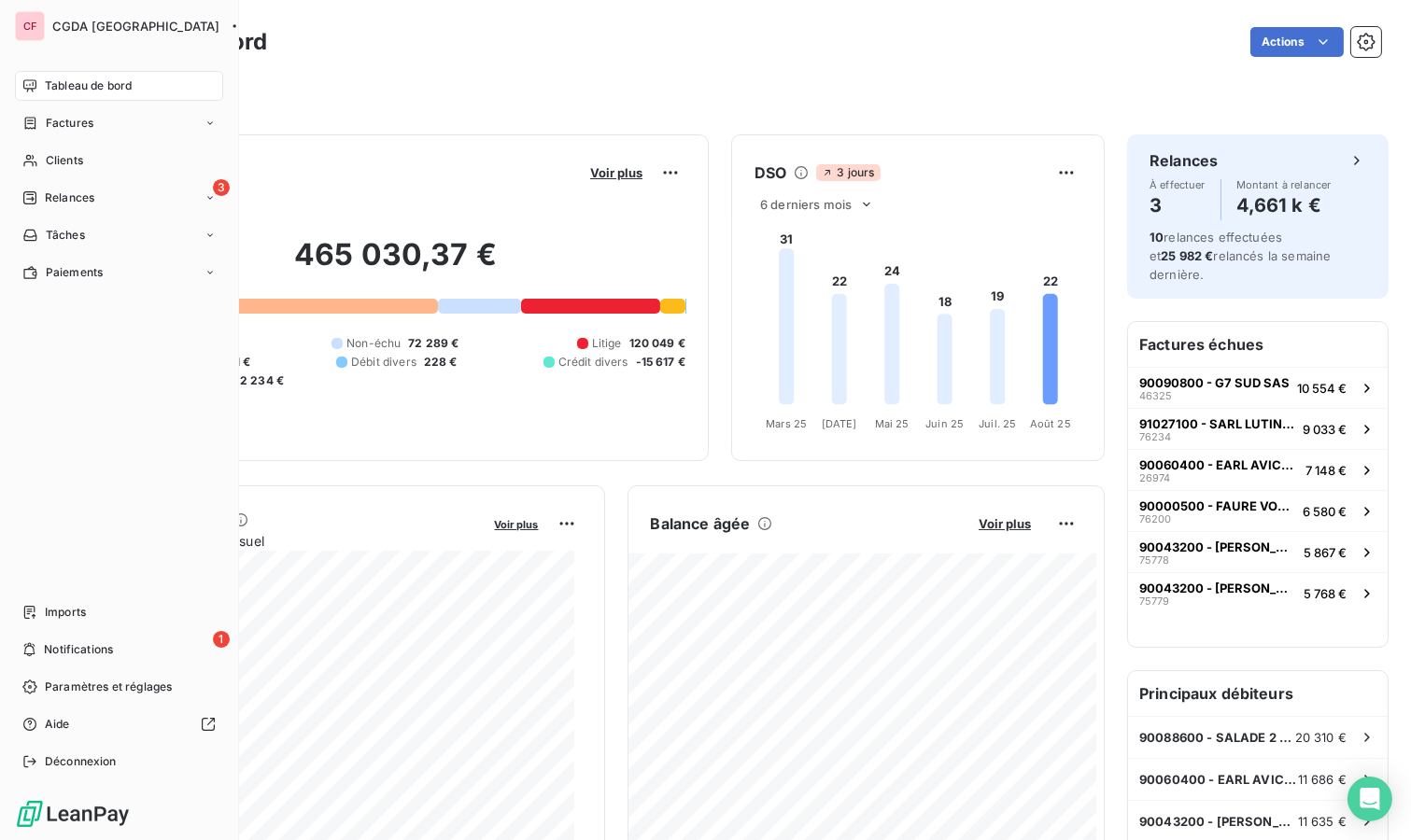
click at [46, 189] on span "Relances" at bounding box center [70, 198] width 50 height 17
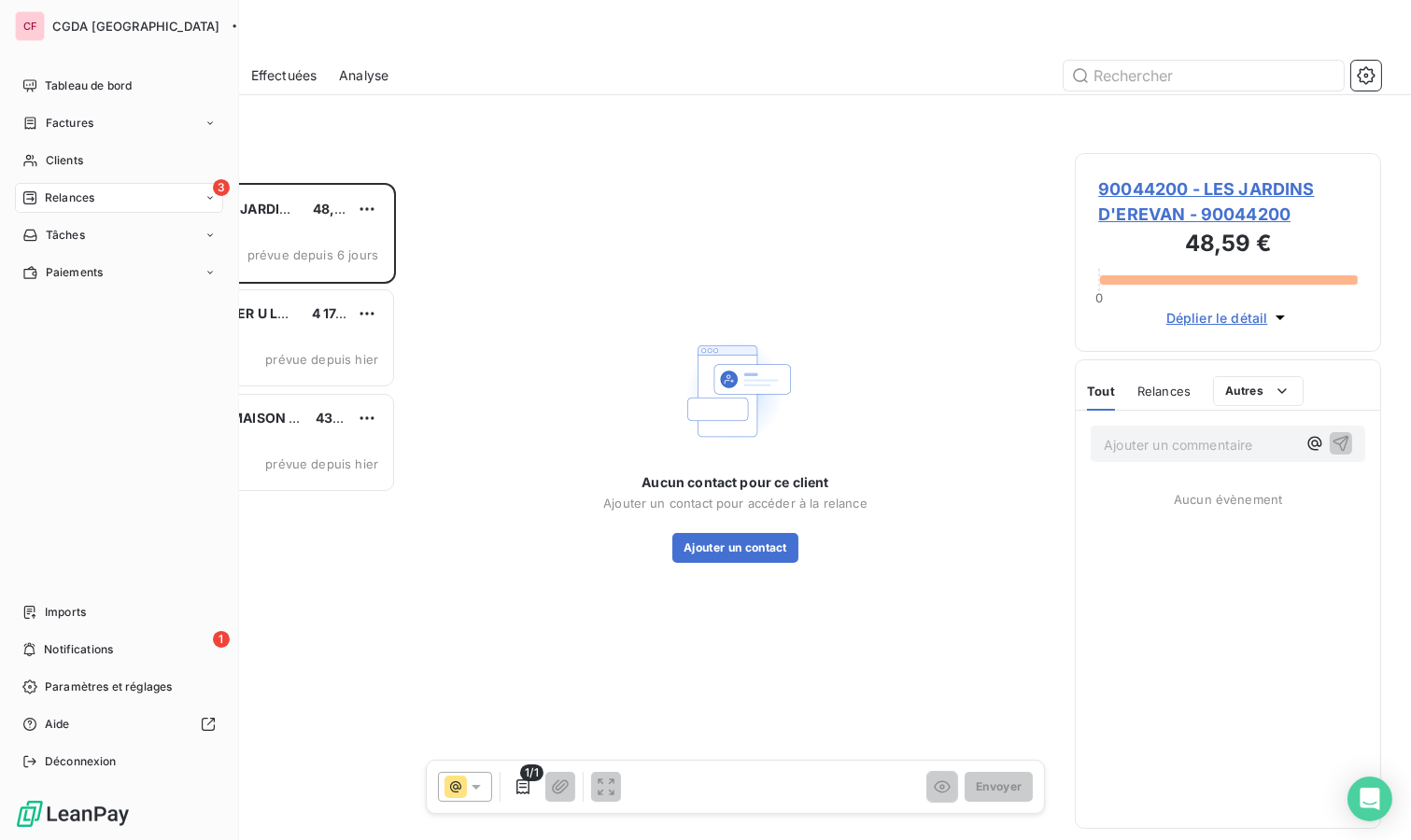
scroll to position [641, 290]
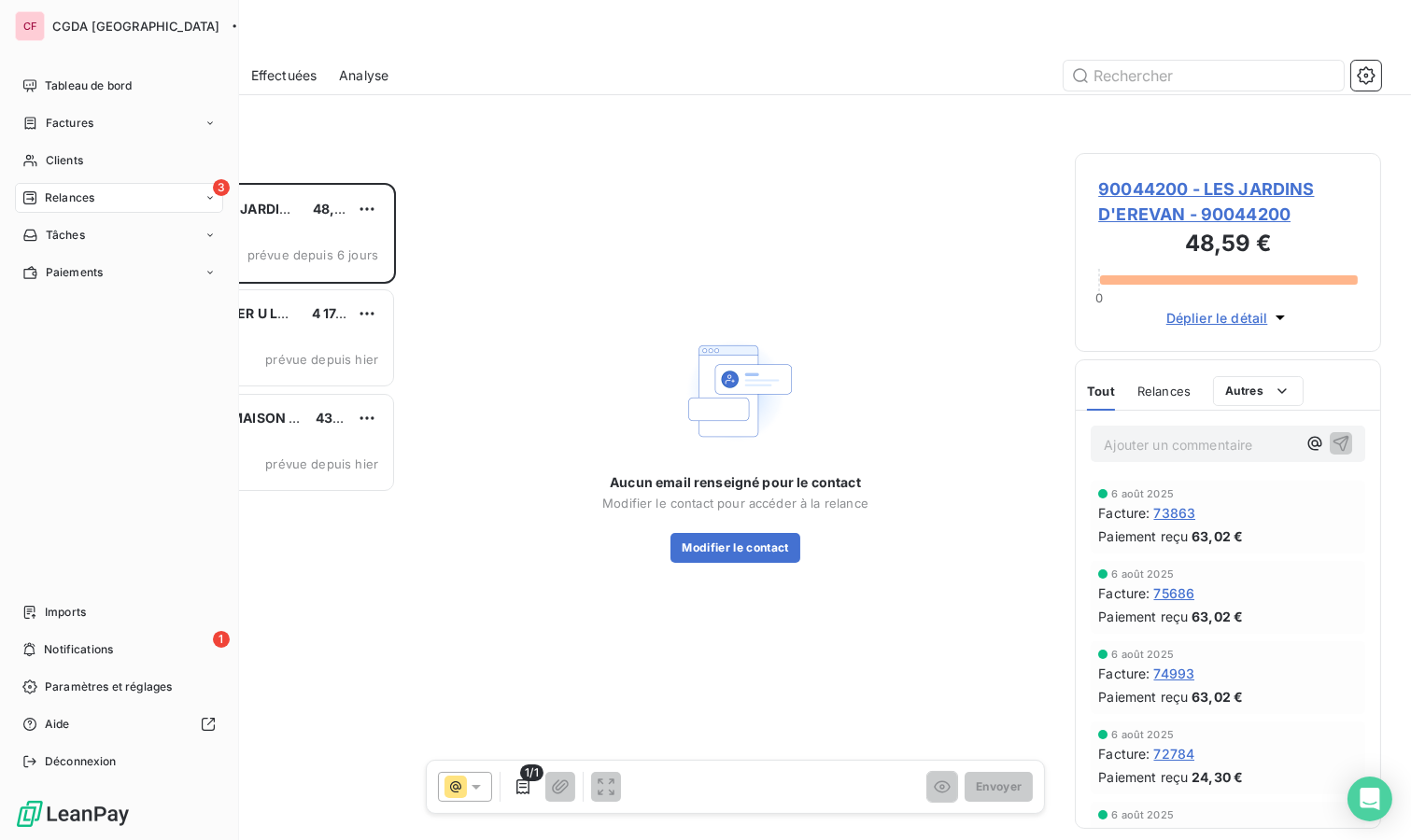
click at [49, 82] on span "Tableau de bord" at bounding box center [89, 86] width 87 height 17
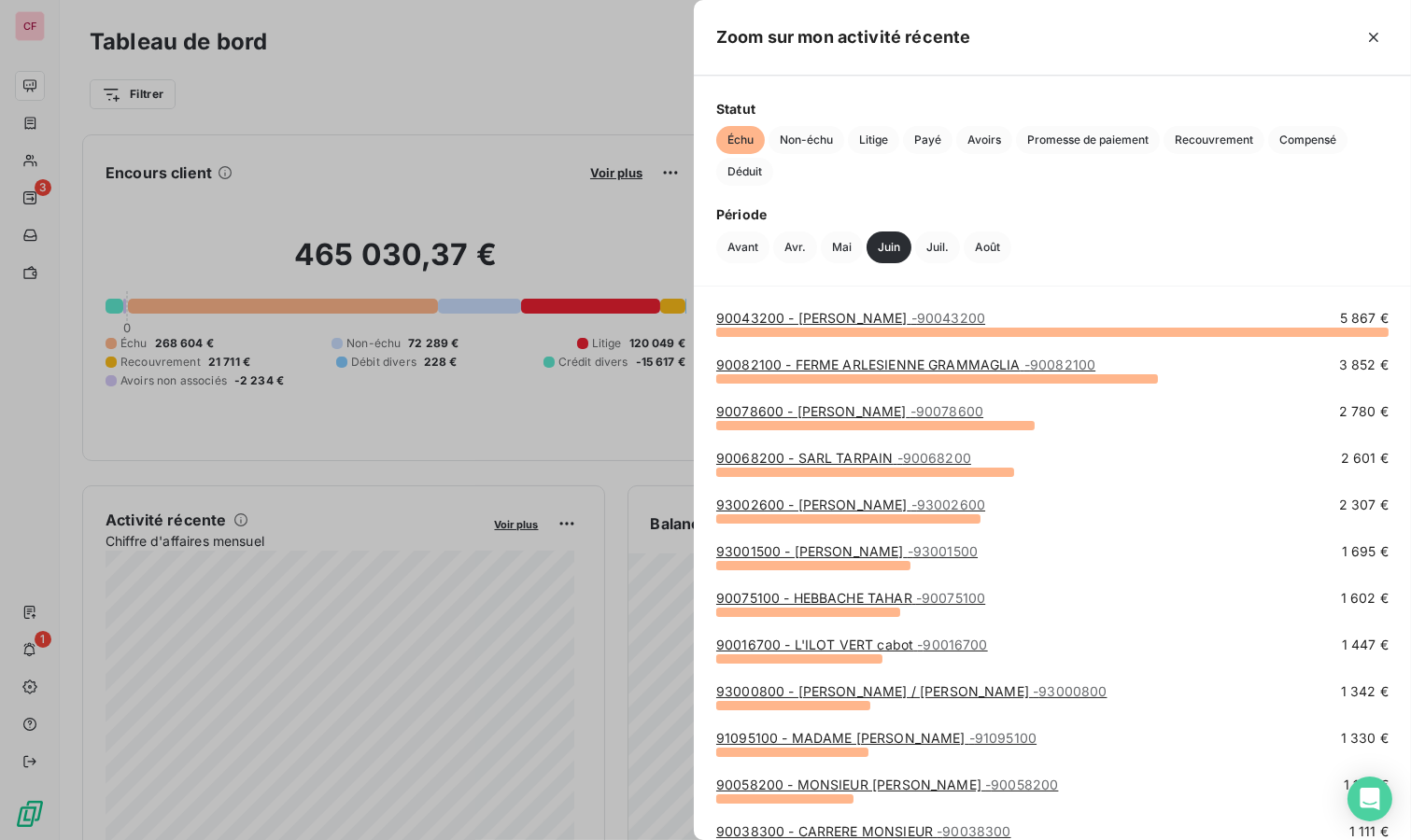
click at [399, 80] on div at bounding box center [706, 420] width 1411 height 840
